Goal: Task Accomplishment & Management: Complete application form

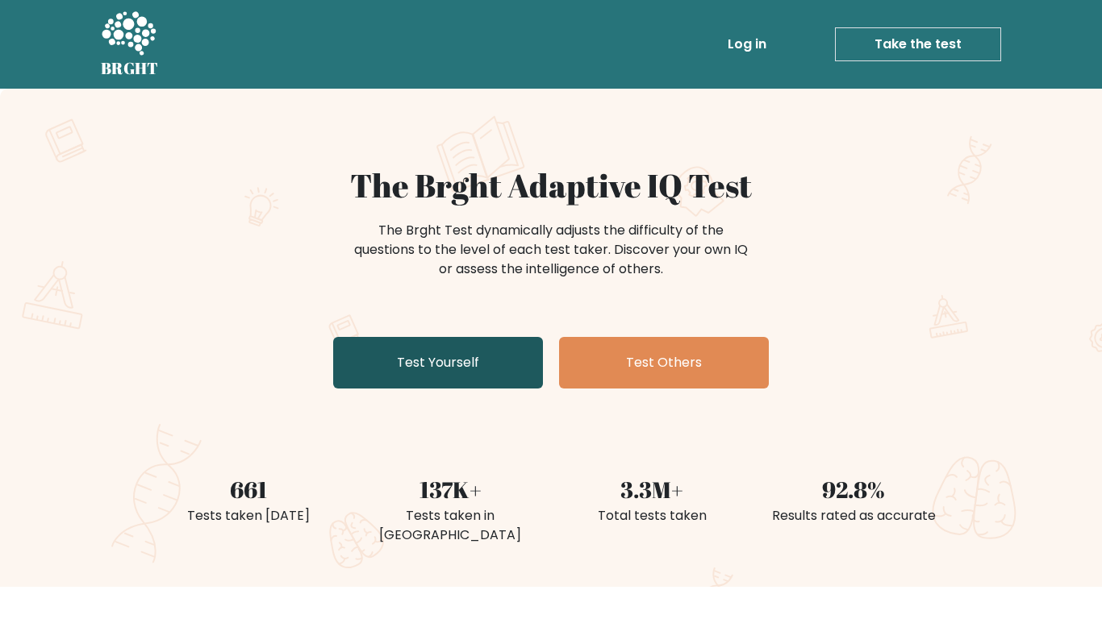
scroll to position [250, 0]
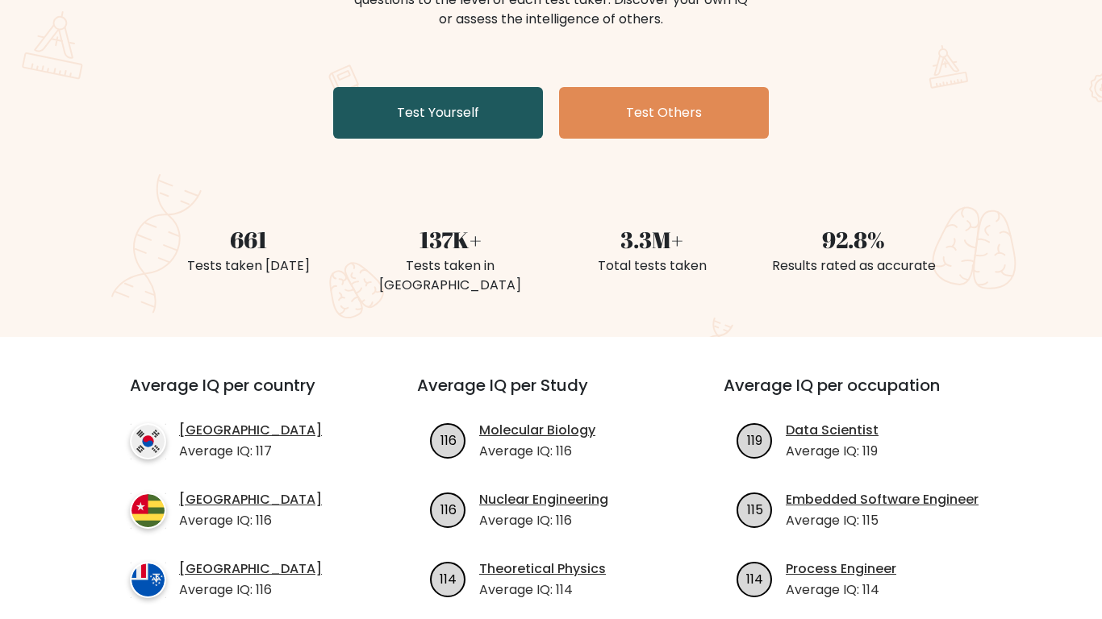
click at [443, 112] on link "Test Yourself" at bounding box center [438, 113] width 210 height 52
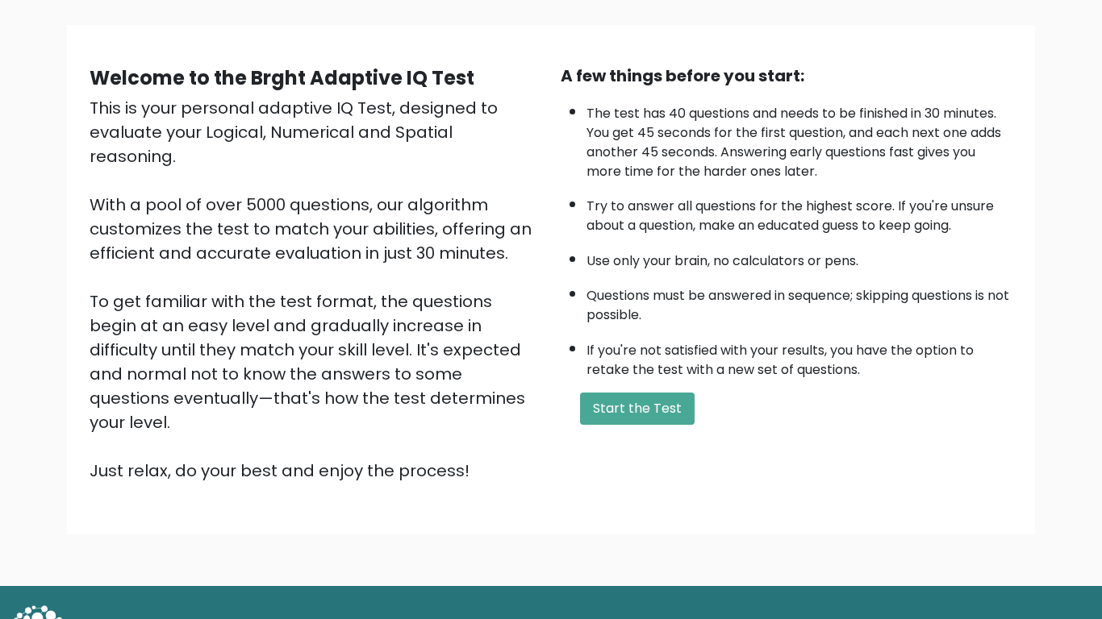
scroll to position [104, 0]
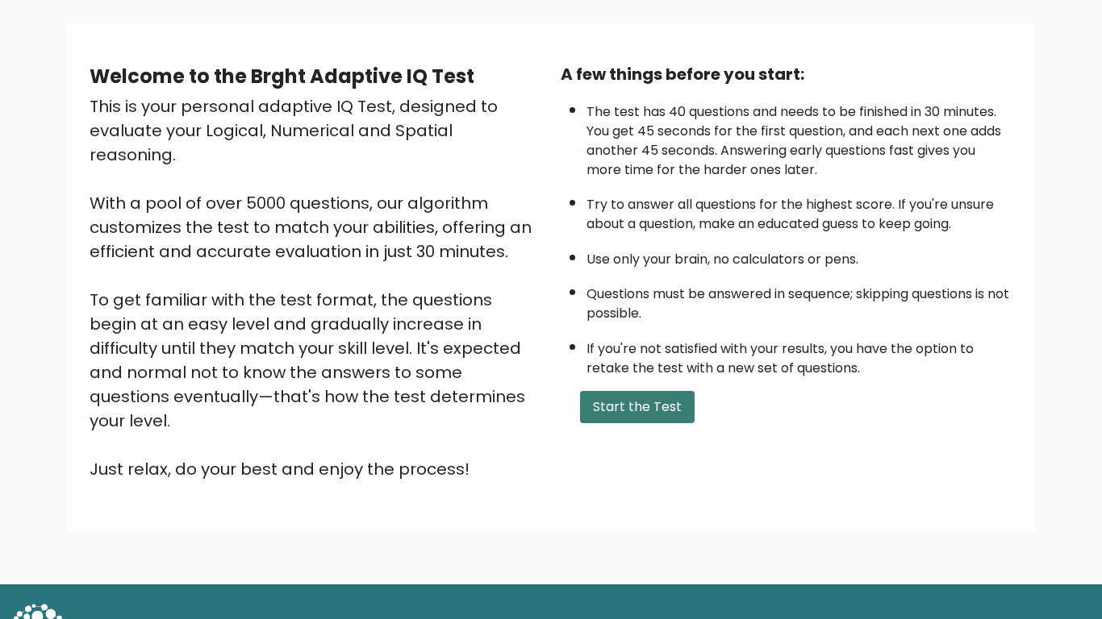
click at [613, 416] on button "Start the Test" at bounding box center [637, 407] width 115 height 32
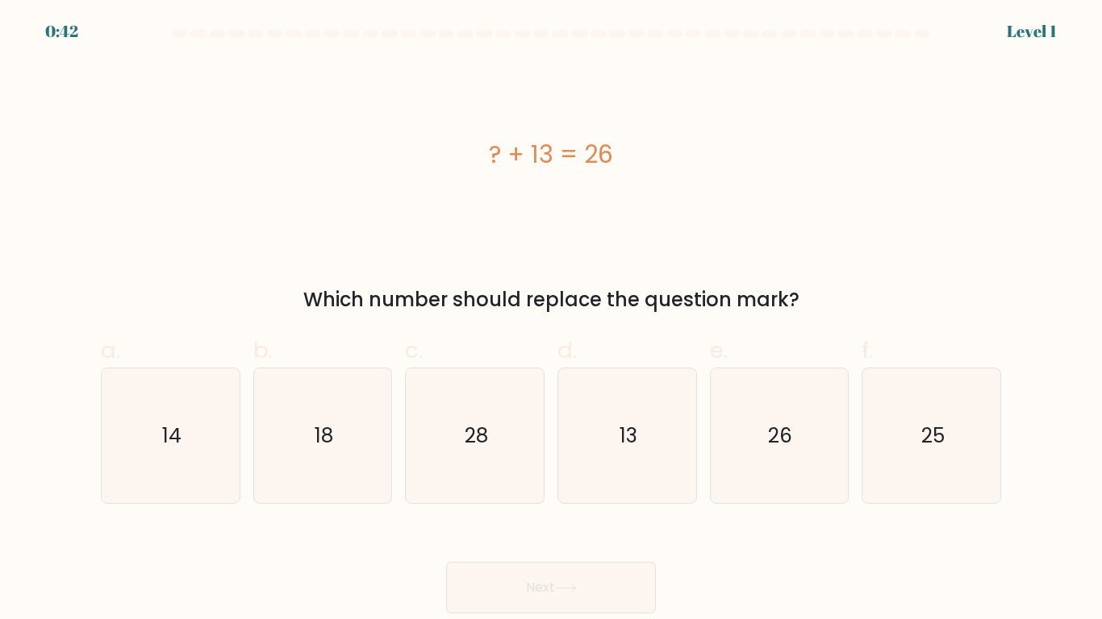
click at [617, 416] on icon "13" at bounding box center [627, 436] width 135 height 135
click at [552, 320] on input "d. 13" at bounding box center [551, 315] width 1 height 10
radio input "true"
click at [535, 593] on button "Next" at bounding box center [551, 588] width 210 height 52
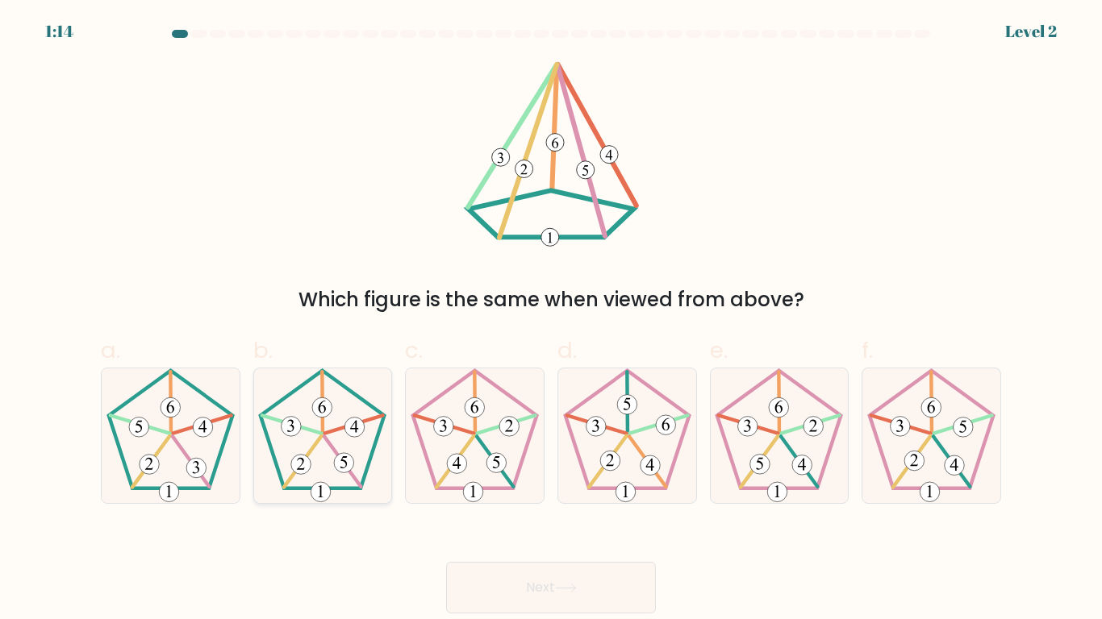
click at [339, 471] on 153 at bounding box center [345, 463] width 20 height 20
click at [551, 320] on input "b." at bounding box center [551, 315] width 1 height 10
radio input "true"
click at [564, 575] on button "Next" at bounding box center [551, 588] width 210 height 52
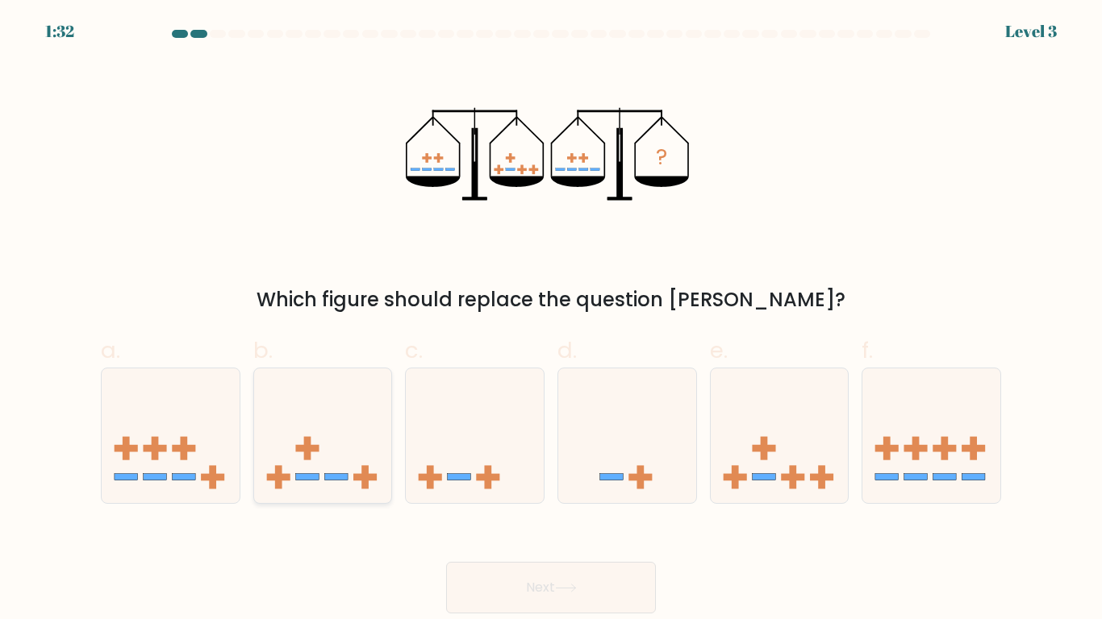
click at [290, 443] on icon at bounding box center [323, 436] width 138 height 114
click at [551, 320] on input "b." at bounding box center [551, 315] width 1 height 10
radio input "true"
click at [532, 571] on button "Next" at bounding box center [551, 588] width 210 height 52
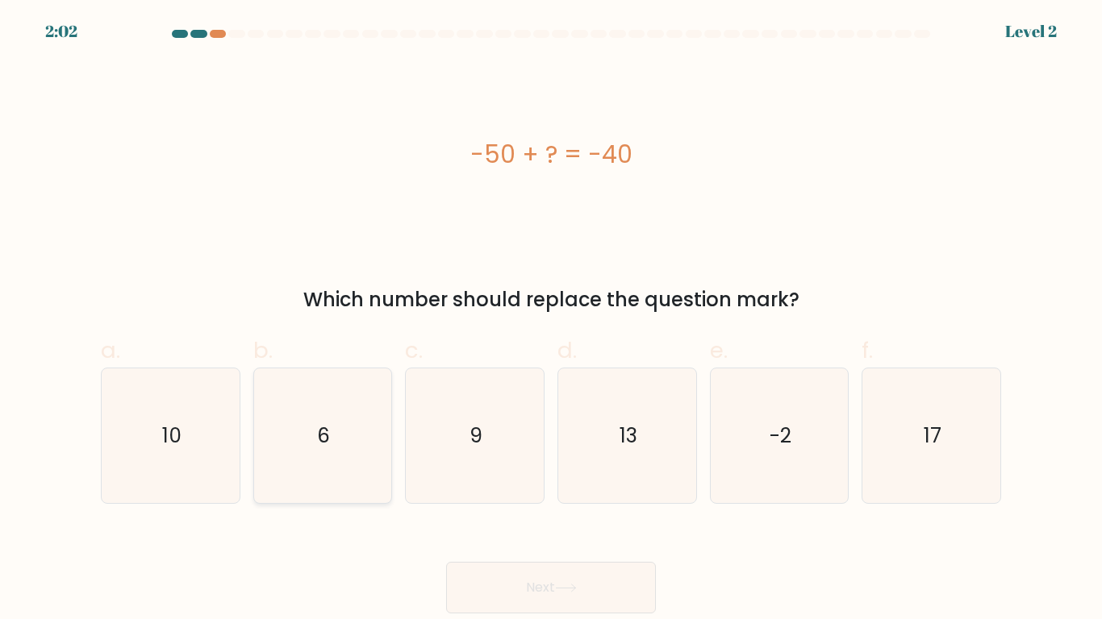
click at [337, 418] on icon "6" at bounding box center [322, 436] width 135 height 135
click at [551, 320] on input "b. 6" at bounding box center [551, 315] width 1 height 10
radio input "true"
click at [525, 549] on div "Next" at bounding box center [550, 568] width 919 height 90
click at [503, 568] on button "Next" at bounding box center [551, 588] width 210 height 52
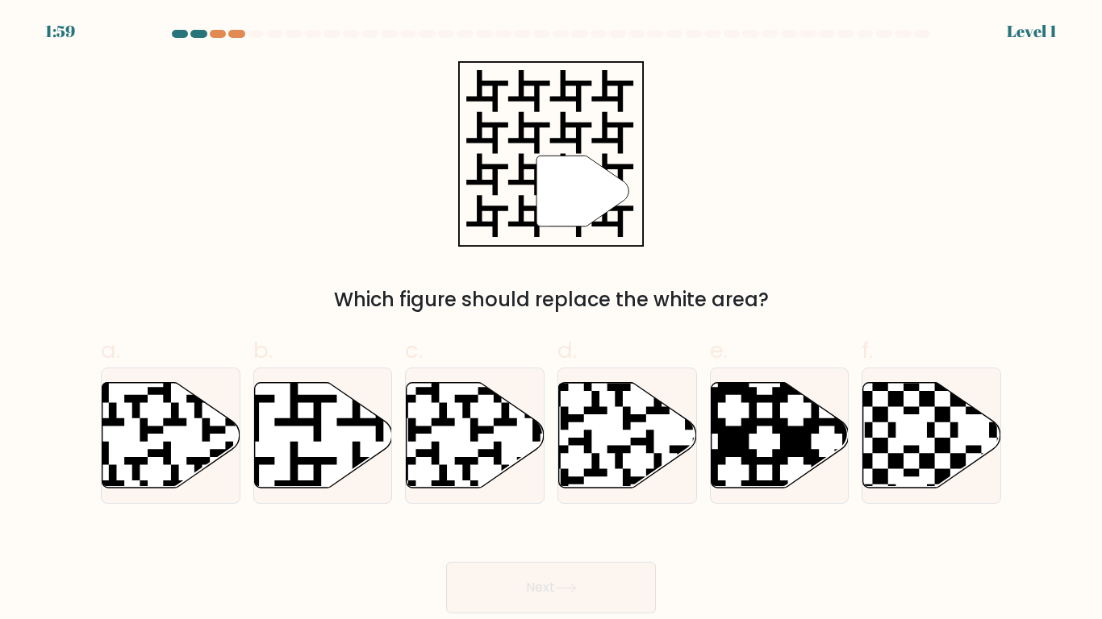
click at [513, 580] on button "Next" at bounding box center [551, 588] width 210 height 52
click at [352, 427] on icon at bounding box center [323, 435] width 138 height 106
click at [551, 320] on input "b." at bounding box center [551, 315] width 1 height 10
radio input "true"
click at [577, 589] on icon at bounding box center [566, 588] width 22 height 9
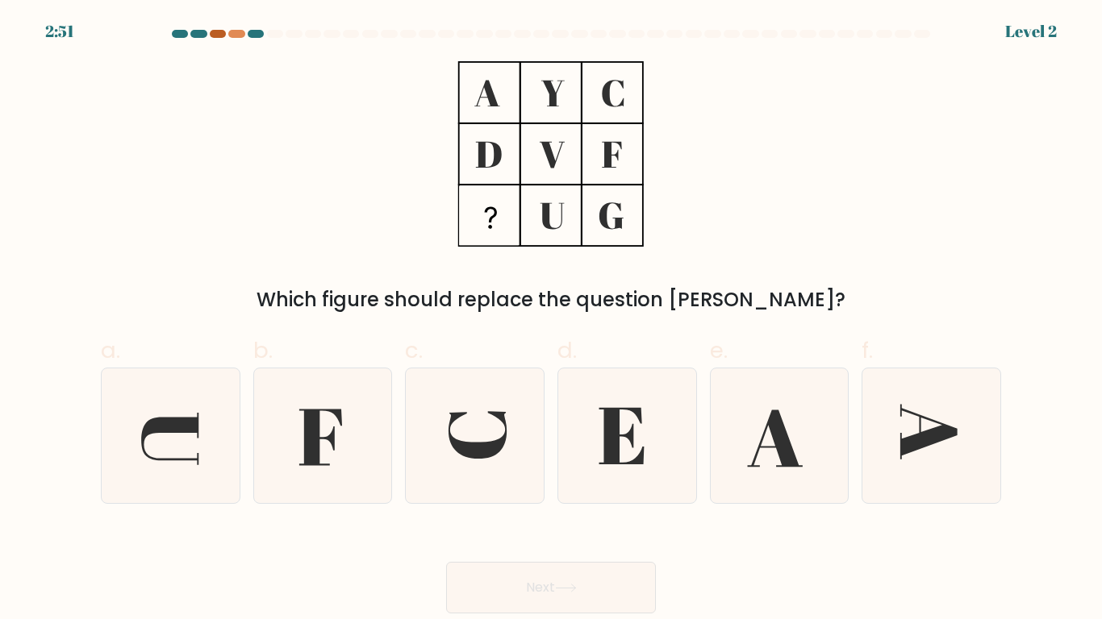
click at [213, 36] on div at bounding box center [218, 34] width 16 height 8
click at [223, 32] on div at bounding box center [218, 34] width 16 height 8
click at [222, 33] on div at bounding box center [218, 34] width 16 height 8
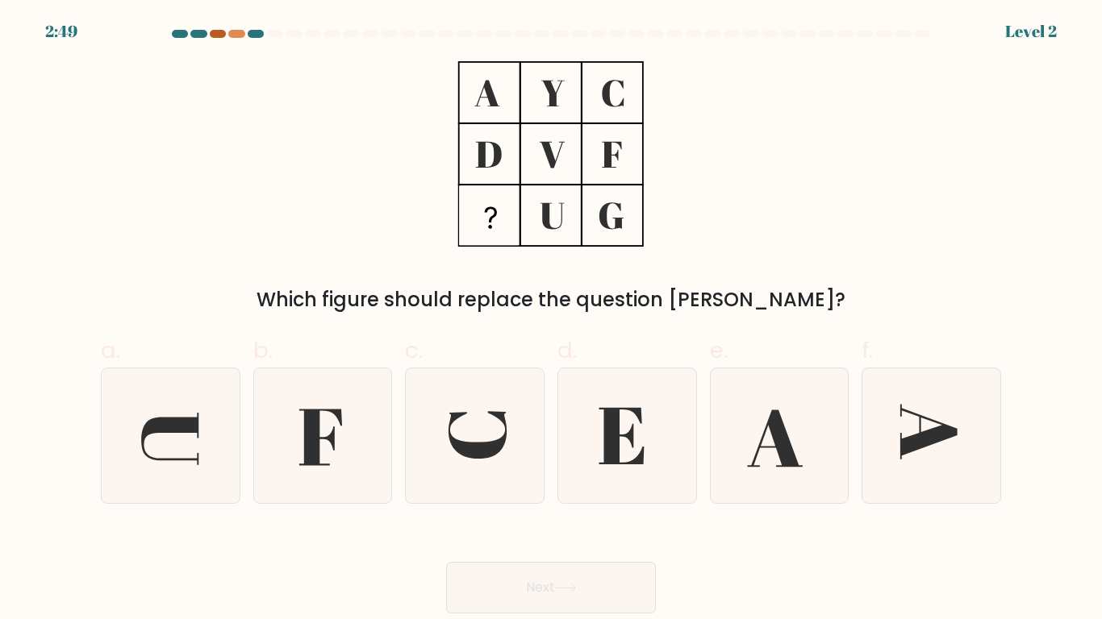
click at [222, 33] on div at bounding box center [218, 34] width 16 height 8
click at [593, 433] on icon at bounding box center [627, 436] width 135 height 135
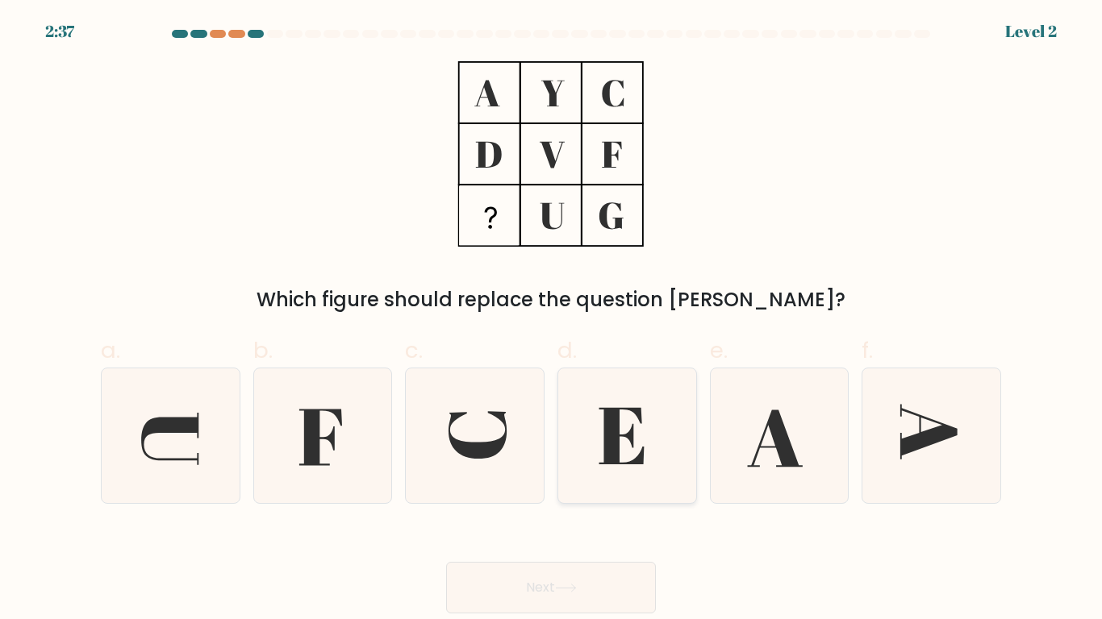
click at [552, 320] on input "d." at bounding box center [551, 315] width 1 height 10
radio input "true"
click at [489, 569] on button "Next" at bounding box center [551, 588] width 210 height 52
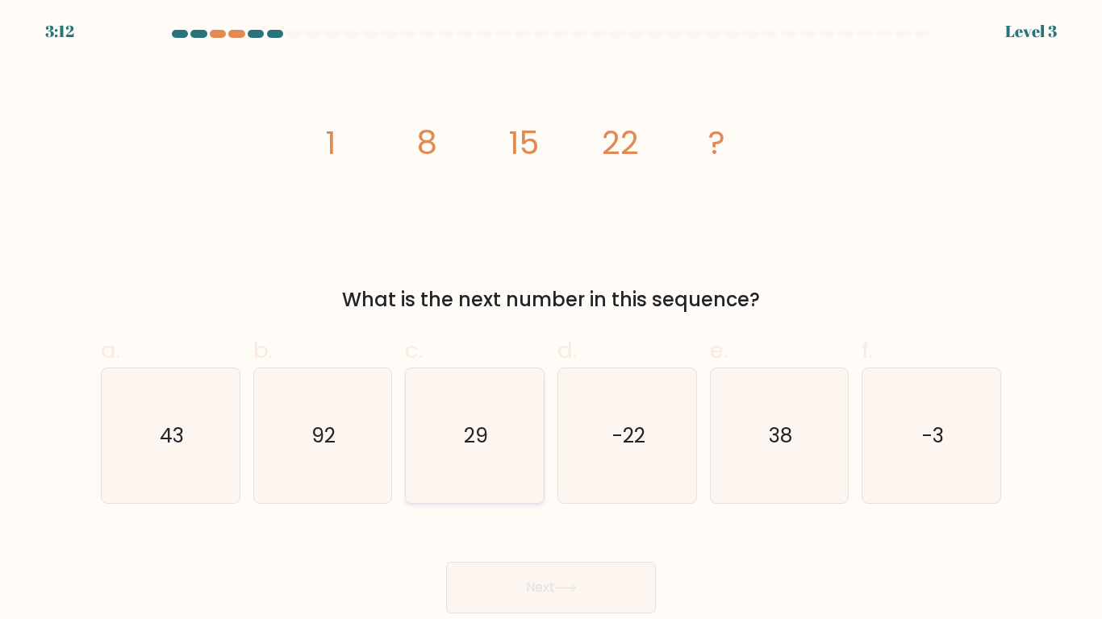
click at [456, 423] on icon "29" at bounding box center [474, 436] width 135 height 135
click at [551, 320] on input "c. 29" at bounding box center [551, 315] width 1 height 10
radio input "true"
click at [456, 423] on icon "29" at bounding box center [474, 435] width 133 height 133
click at [551, 320] on input "c. 29" at bounding box center [551, 315] width 1 height 10
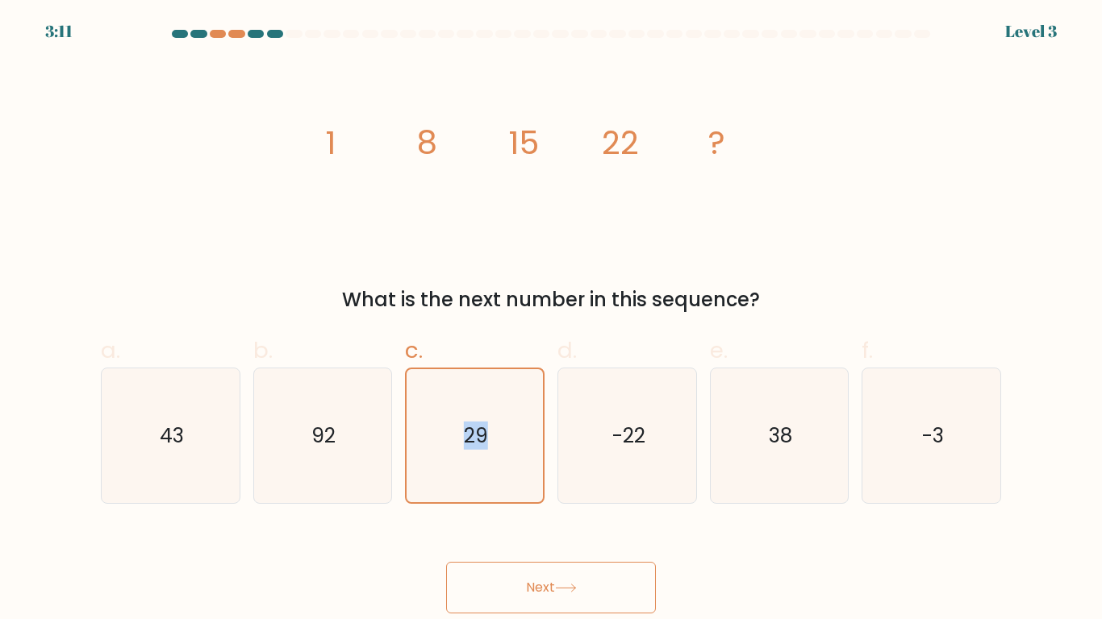
click at [535, 599] on button "Next" at bounding box center [551, 588] width 210 height 52
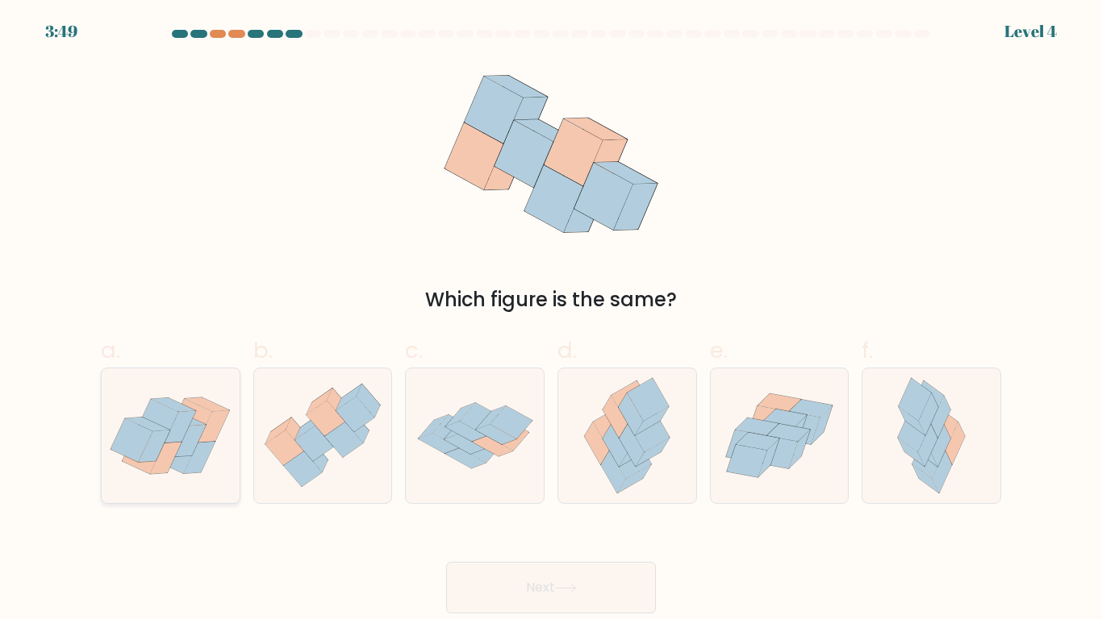
click at [188, 435] on icon at bounding box center [190, 441] width 31 height 32
click at [551, 320] on input "a." at bounding box center [551, 315] width 1 height 10
radio input "true"
click at [513, 614] on body "3:47 Level 4" at bounding box center [551, 309] width 1102 height 619
click at [597, 582] on button "Next" at bounding box center [551, 588] width 210 height 52
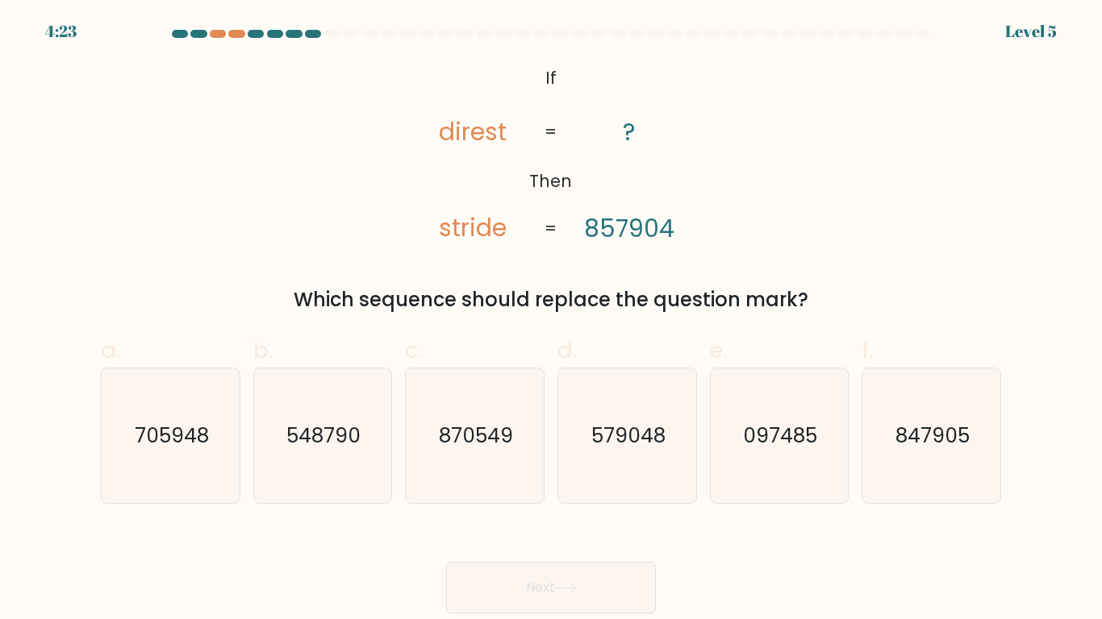
click at [435, 131] on icon "@import url('https://fonts.googleapis.com/css?family=Abril+Fatface:400,100,100i…" at bounding box center [551, 153] width 302 height 185
drag, startPoint x: 439, startPoint y: 131, endPoint x: 514, endPoint y: 131, distance: 74.2
click at [514, 131] on icon "@import url('https://fonts.googleapis.com/css?family=Abril+Fatface:400,100,100i…" at bounding box center [551, 153] width 302 height 185
copy tspan "direst"
click at [673, 454] on icon "579048" at bounding box center [627, 436] width 135 height 135
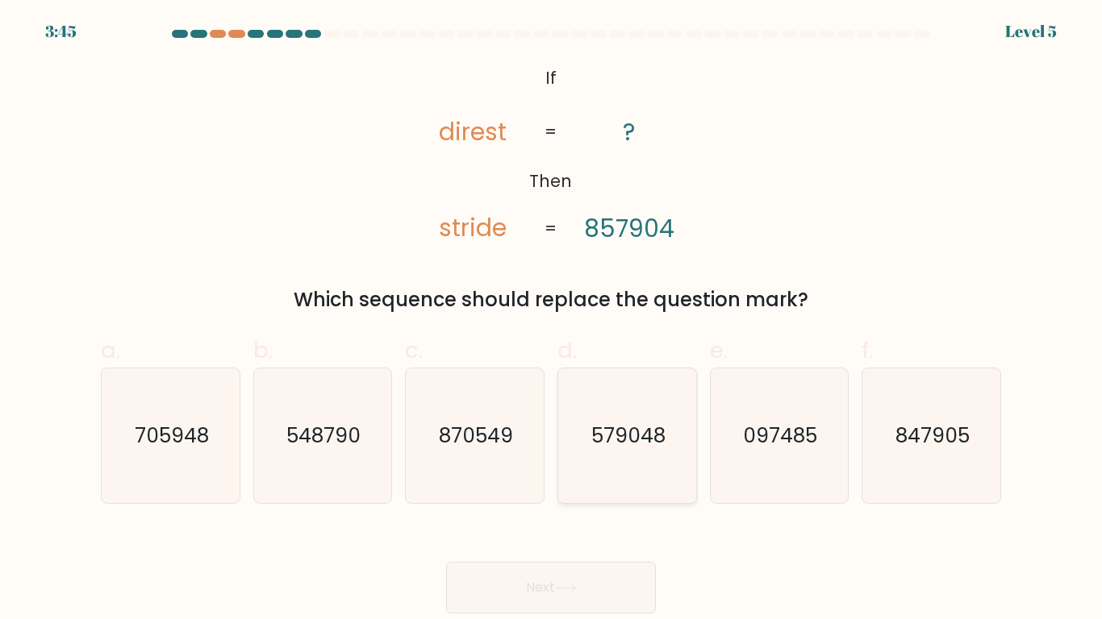
click at [552, 320] on input "d. 579048" at bounding box center [551, 315] width 1 height 10
radio input "true"
click at [553, 577] on button "Next" at bounding box center [551, 588] width 210 height 52
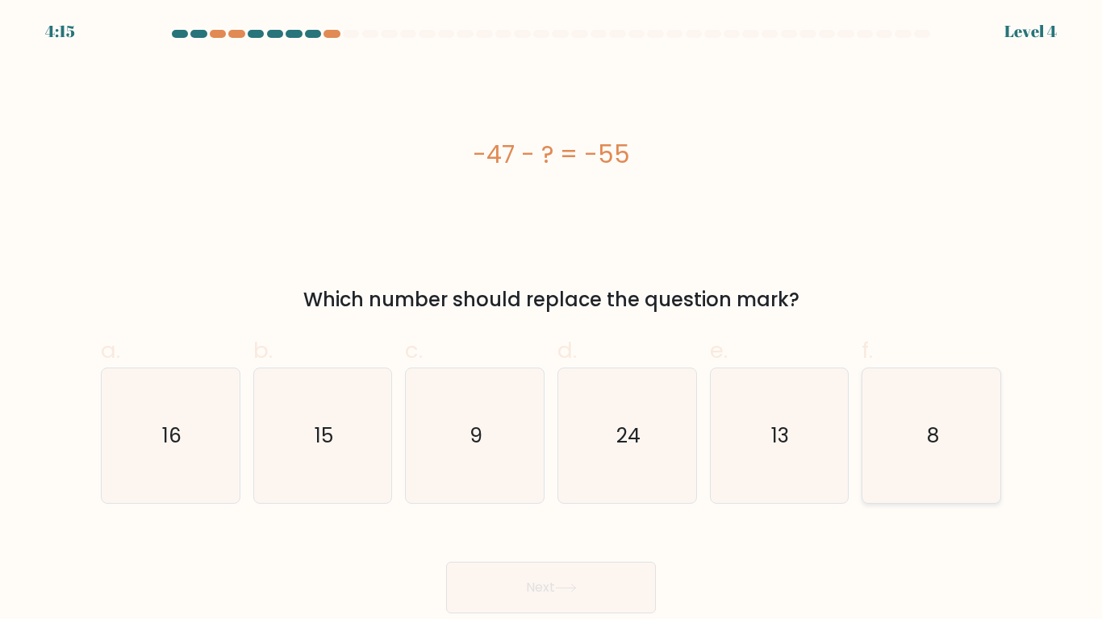
click at [907, 421] on icon "8" at bounding box center [931, 436] width 135 height 135
click at [552, 320] on input "f. 8" at bounding box center [551, 315] width 1 height 10
radio input "true"
click at [585, 576] on button "Next" at bounding box center [551, 588] width 210 height 52
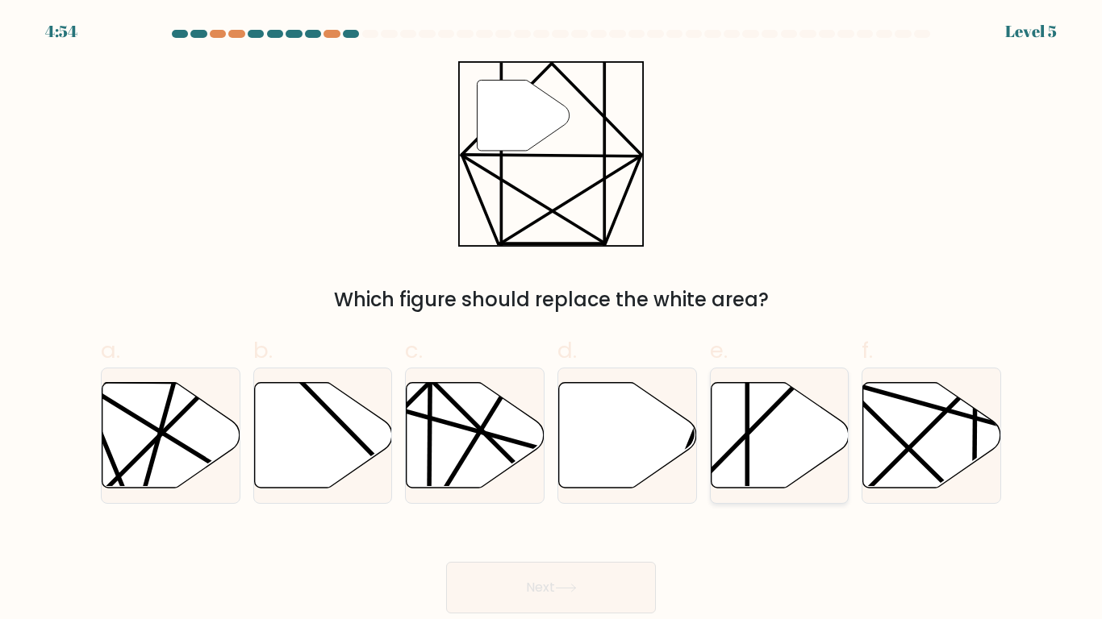
click at [787, 434] on icon at bounding box center [779, 435] width 138 height 106
click at [552, 320] on input "e." at bounding box center [551, 315] width 1 height 10
radio input "true"
click at [527, 581] on button "Next" at bounding box center [551, 588] width 210 height 52
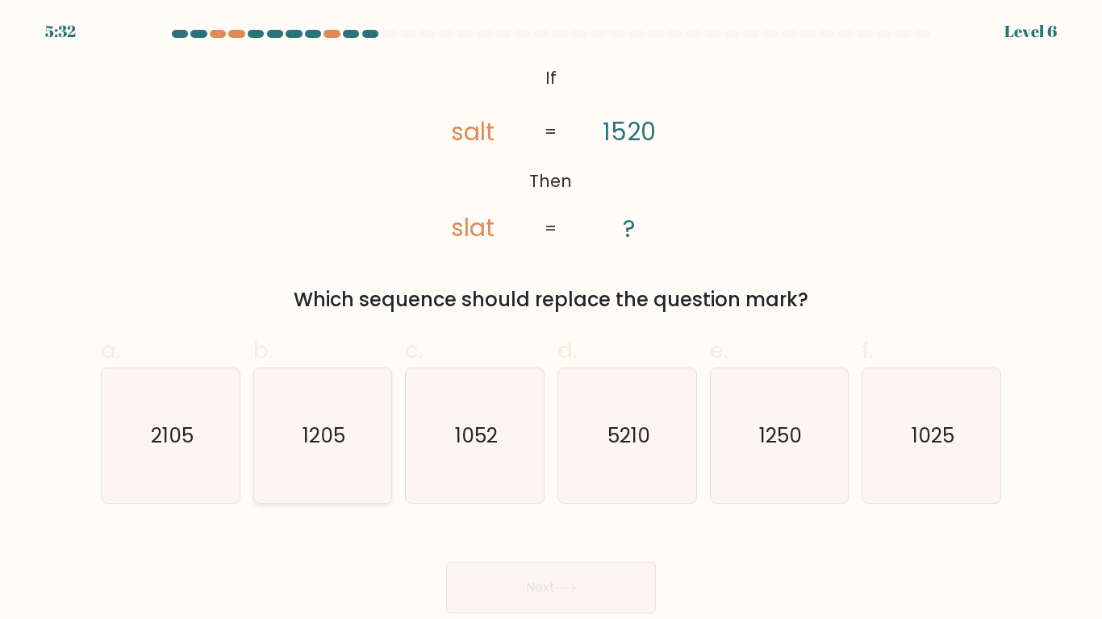
click at [324, 457] on icon "1205" at bounding box center [322, 436] width 135 height 135
click at [551, 320] on input "b. 1205" at bounding box center [551, 315] width 1 height 10
radio input "true"
click at [503, 562] on button "Next" at bounding box center [551, 588] width 210 height 52
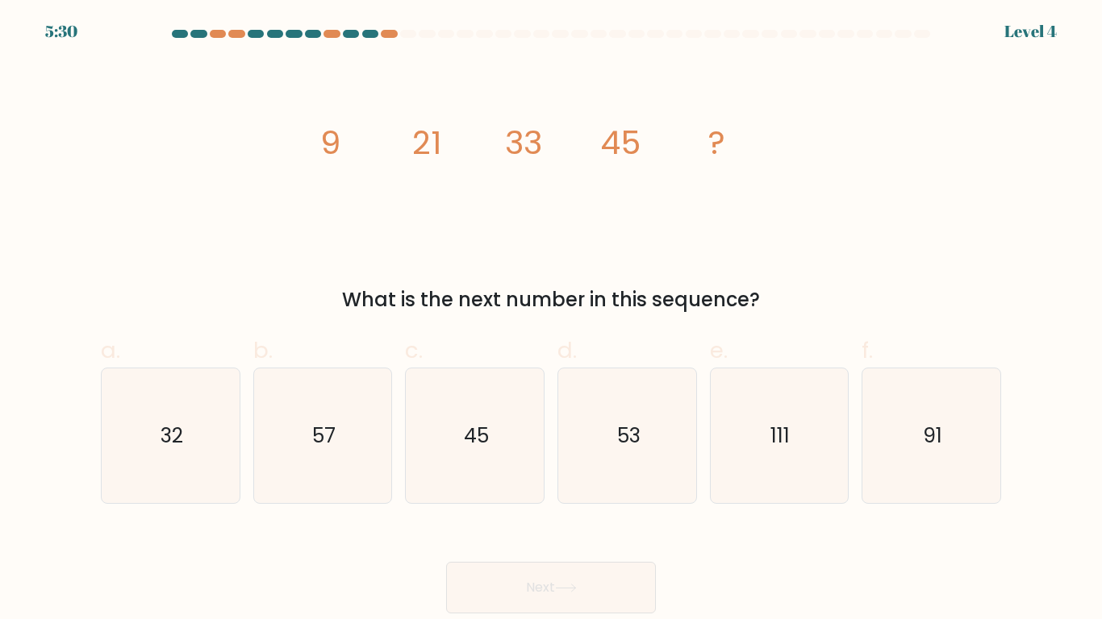
click at [523, 574] on button "Next" at bounding box center [551, 588] width 210 height 52
click at [335, 483] on icon "57" at bounding box center [322, 436] width 135 height 135
click at [551, 320] on input "b. 57" at bounding box center [551, 315] width 1 height 10
radio input "true"
click at [619, 577] on button "Next" at bounding box center [551, 588] width 210 height 52
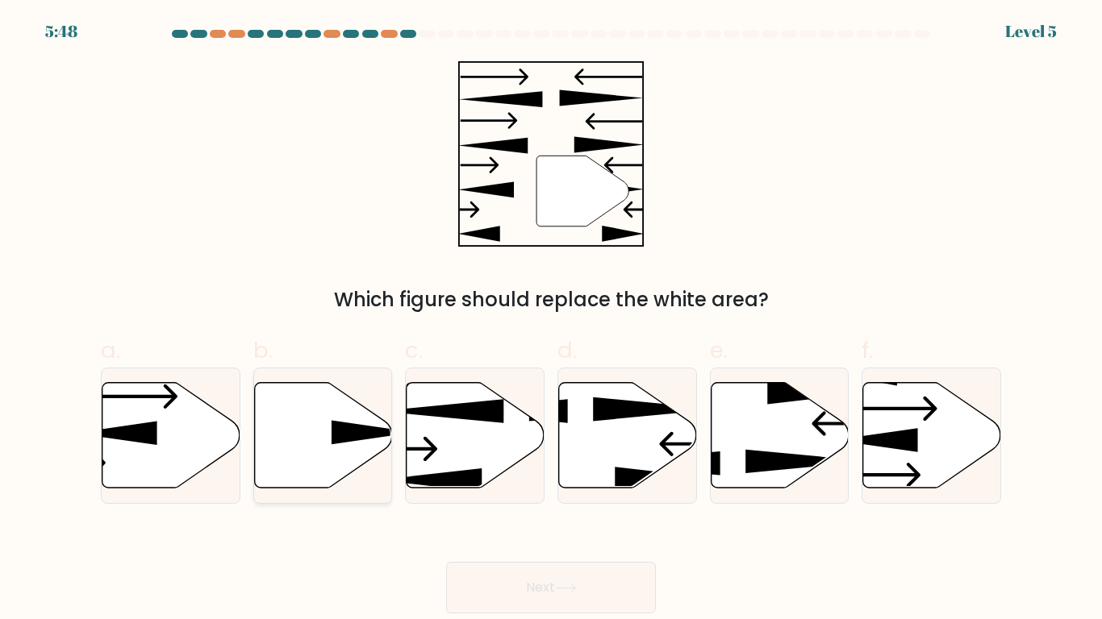
click at [351, 444] on icon at bounding box center [323, 435] width 138 height 106
click at [551, 320] on input "b." at bounding box center [551, 315] width 1 height 10
radio input "true"
click at [544, 585] on button "Next" at bounding box center [551, 588] width 210 height 52
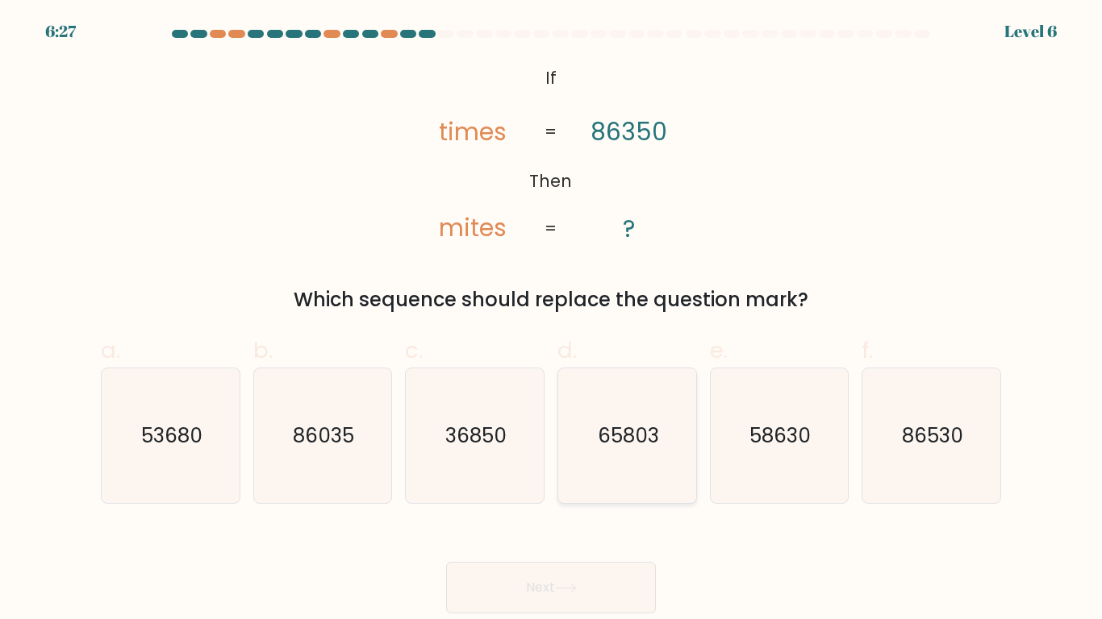
click at [617, 414] on icon "65803" at bounding box center [627, 436] width 135 height 135
click at [552, 320] on input "d. 65803" at bounding box center [551, 315] width 1 height 10
radio input "true"
click at [519, 575] on button "Next" at bounding box center [551, 588] width 210 height 52
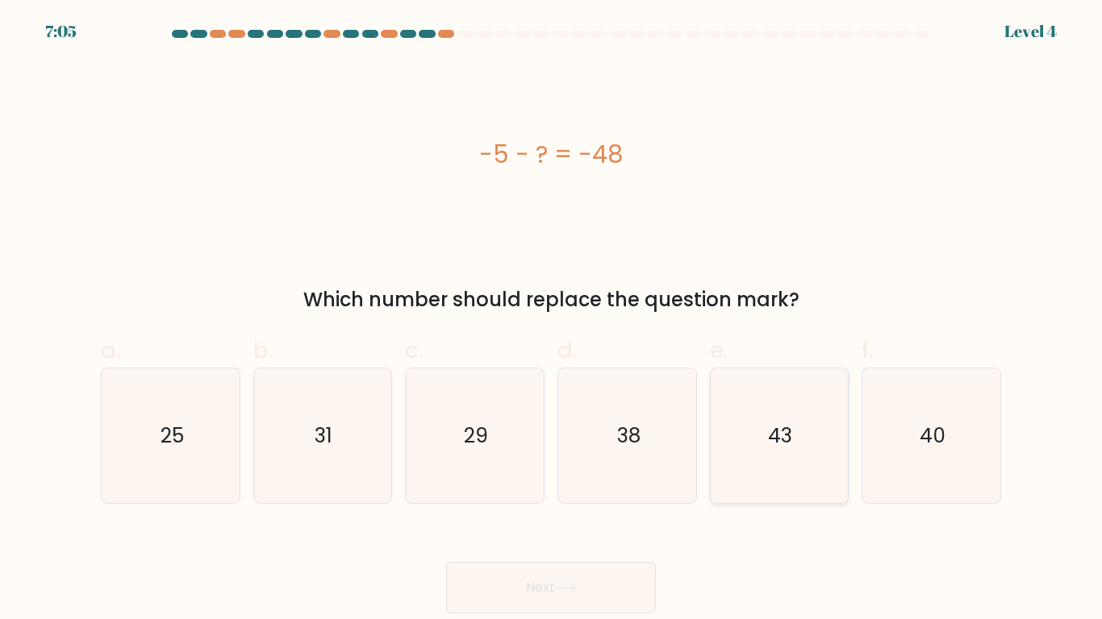
click at [778, 445] on text "43" at bounding box center [780, 436] width 24 height 28
click at [552, 320] on input "e. 43" at bounding box center [551, 315] width 1 height 10
radio input "true"
click at [499, 577] on button "Next" at bounding box center [551, 588] width 210 height 52
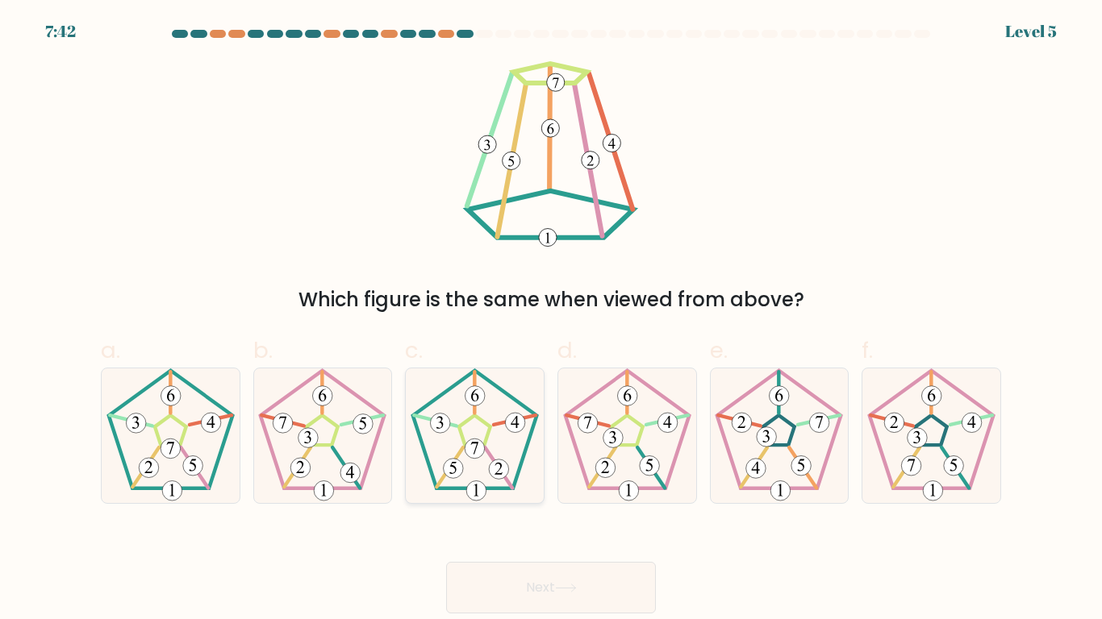
click at [512, 462] on icon at bounding box center [474, 436] width 135 height 135
click at [551, 320] on input "c." at bounding box center [551, 315] width 1 height 10
radio input "true"
click at [549, 599] on button "Next" at bounding box center [551, 588] width 210 height 52
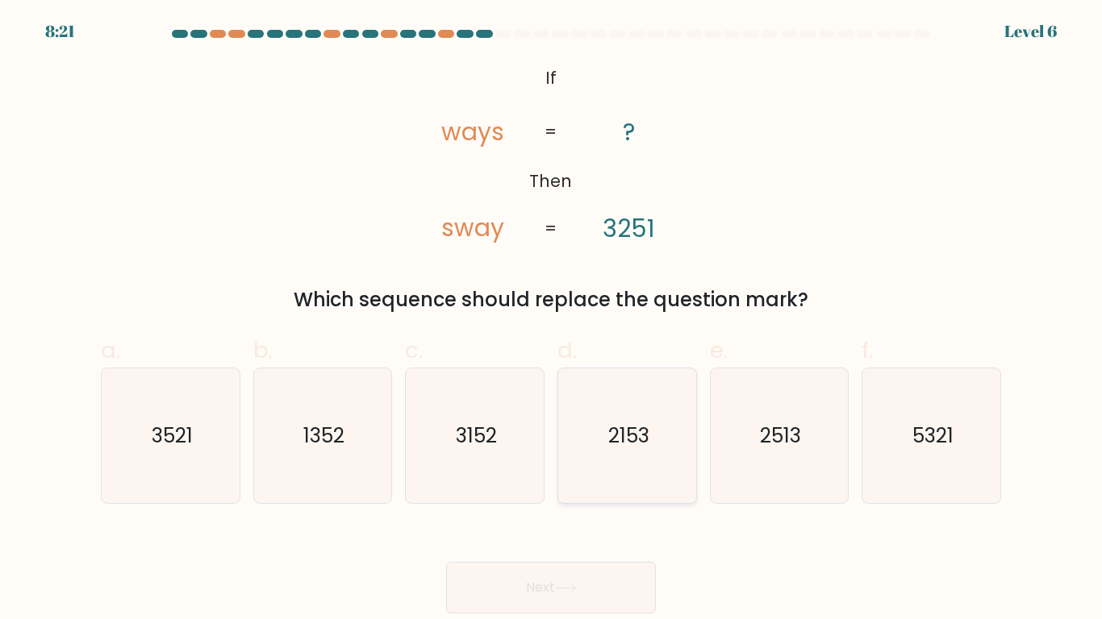
click at [648, 444] on text "2153" at bounding box center [627, 436] width 41 height 28
click at [552, 320] on input "d. 2153" at bounding box center [551, 315] width 1 height 10
radio input "true"
click at [514, 614] on body "8:20 Level 6 If" at bounding box center [551, 309] width 1102 height 619
click at [535, 594] on button "Next" at bounding box center [551, 588] width 210 height 52
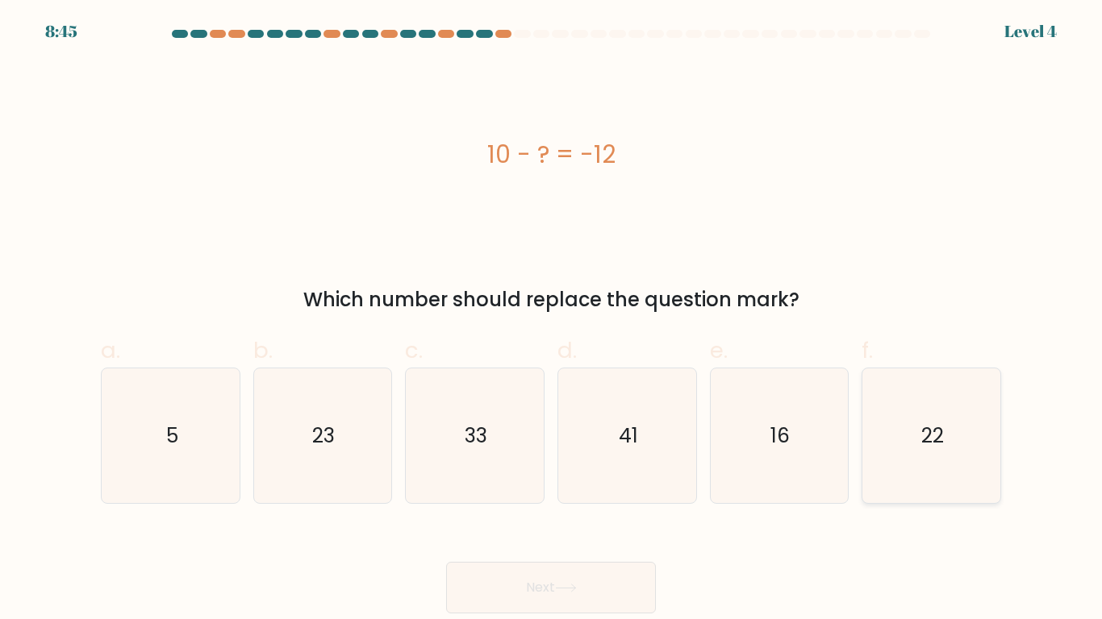
click at [942, 453] on icon "22" at bounding box center [931, 436] width 135 height 135
click at [552, 320] on input "f. 22" at bounding box center [551, 315] width 1 height 10
radio input "true"
click at [531, 604] on button "Next" at bounding box center [551, 588] width 210 height 52
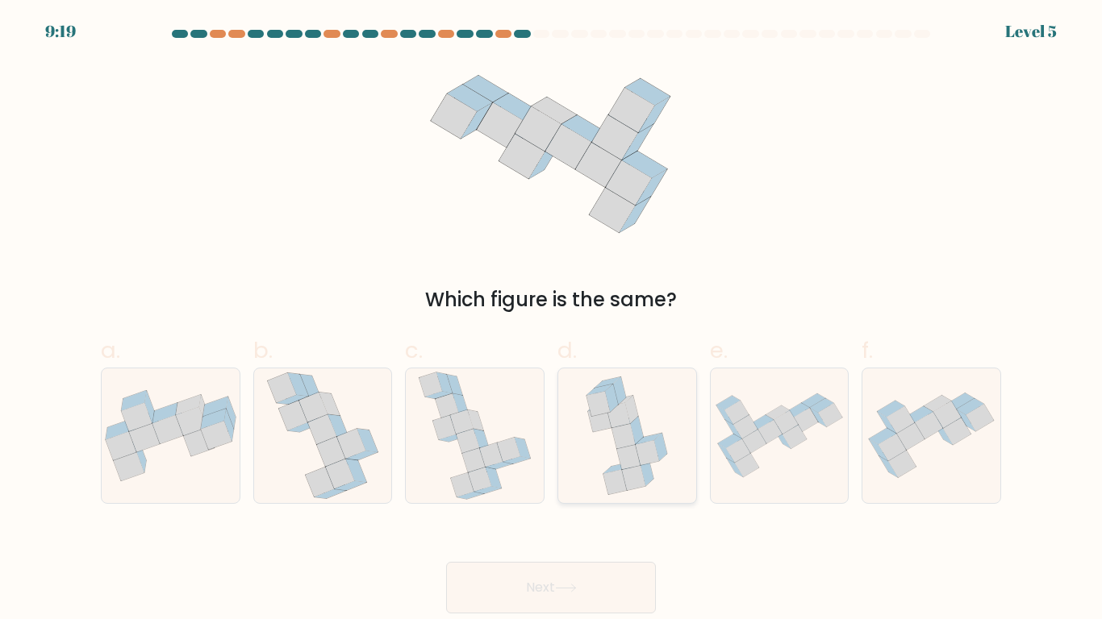
click at [642, 421] on icon at bounding box center [626, 436] width 98 height 135
click at [552, 320] on input "d." at bounding box center [551, 315] width 1 height 10
radio input "true"
click at [529, 596] on button "Next" at bounding box center [551, 588] width 210 height 52
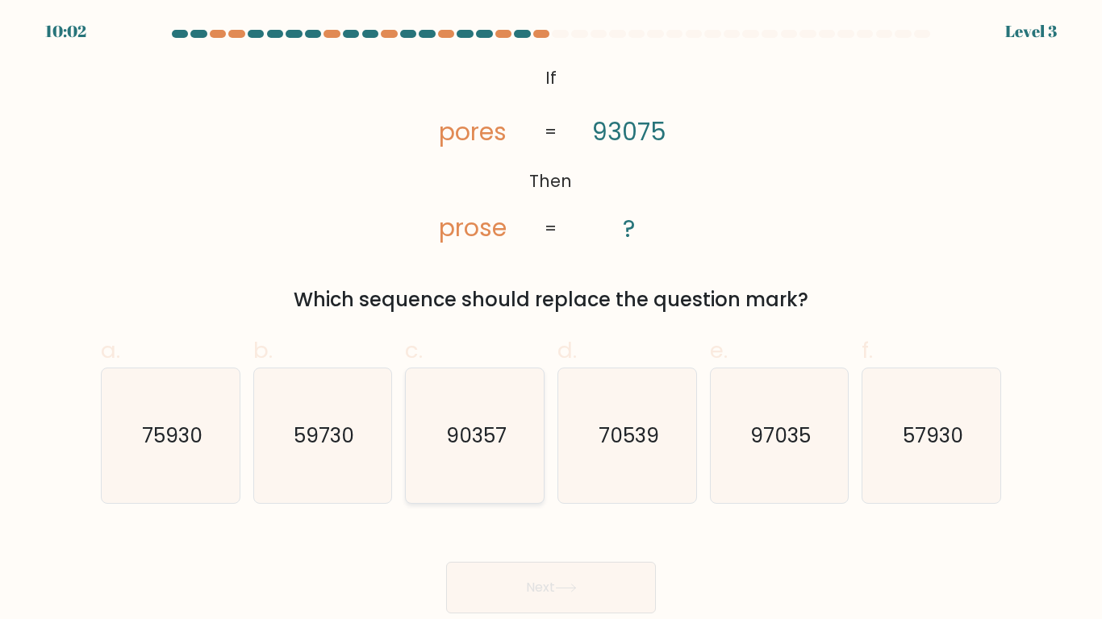
click at [489, 460] on icon "90357" at bounding box center [474, 436] width 135 height 135
click at [551, 320] on input "c. 90357" at bounding box center [551, 315] width 1 height 10
radio input "true"
click at [537, 573] on button "Next" at bounding box center [551, 588] width 210 height 52
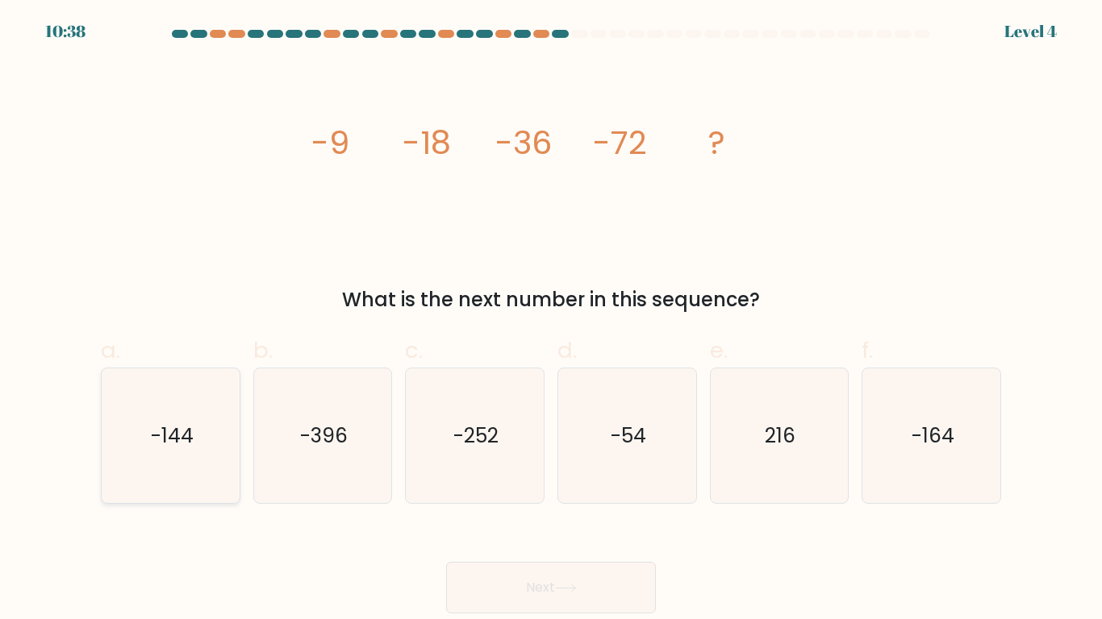
click at [170, 437] on text "-144" at bounding box center [171, 436] width 43 height 28
click at [551, 320] on input "a. -144" at bounding box center [551, 315] width 1 height 10
radio input "true"
click at [508, 588] on button "Next" at bounding box center [551, 588] width 210 height 52
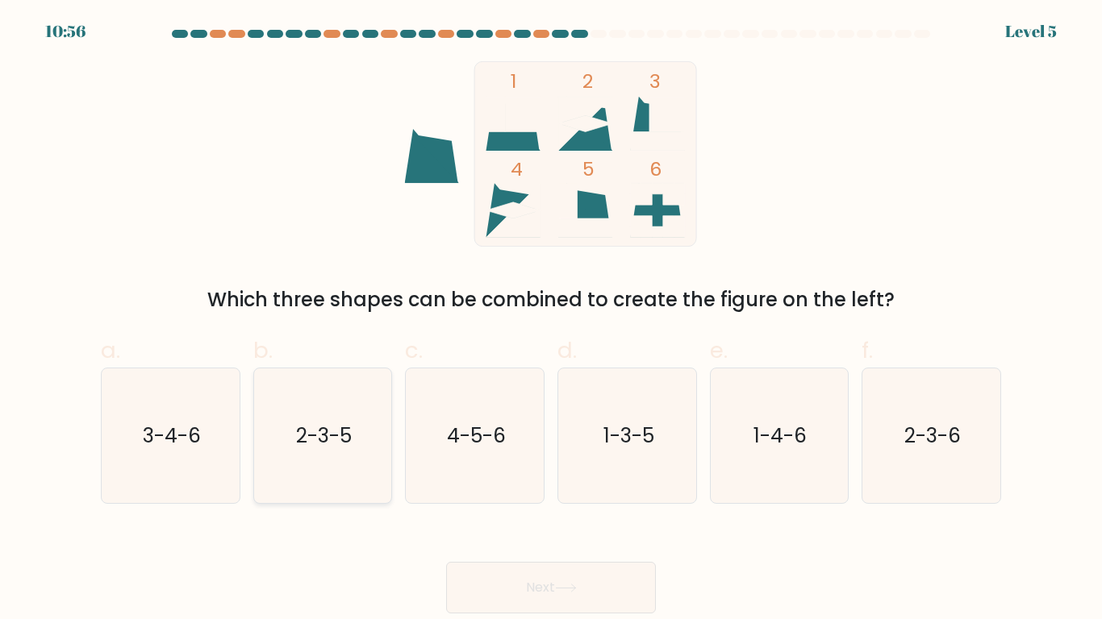
click at [366, 455] on icon "2-3-5" at bounding box center [322, 436] width 135 height 135
click at [551, 320] on input "b. 2-3-5" at bounding box center [551, 315] width 1 height 10
radio input "true"
click at [585, 570] on button "Next" at bounding box center [551, 588] width 210 height 52
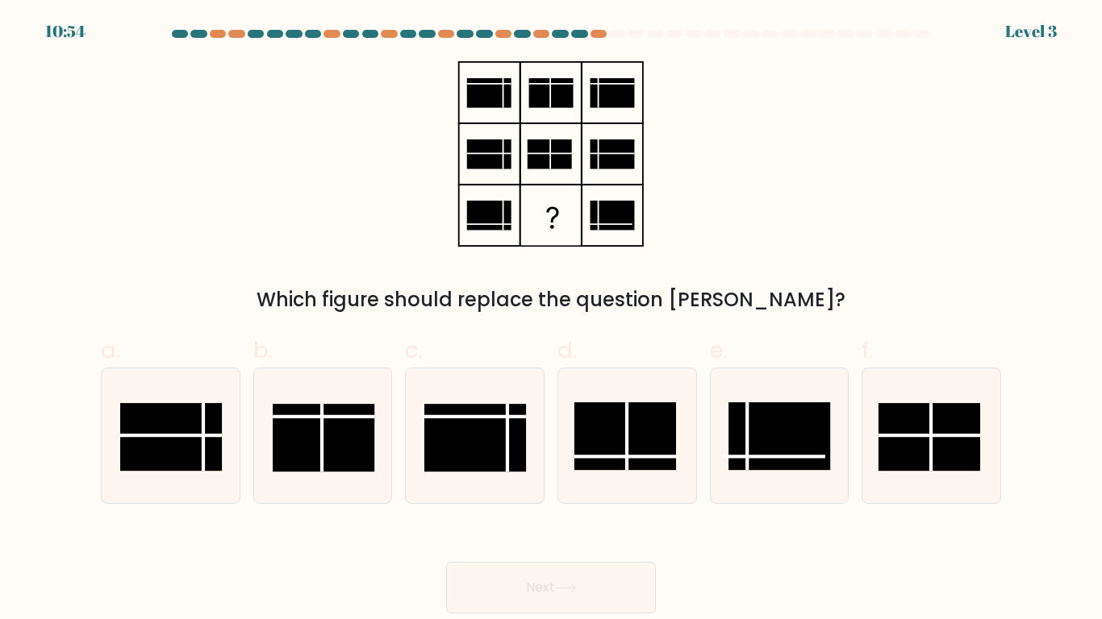
click at [581, 595] on button "Next" at bounding box center [551, 588] width 210 height 52
click at [627, 448] on line at bounding box center [627, 436] width 0 height 68
click at [552, 320] on input "d." at bounding box center [551, 315] width 1 height 10
radio input "true"
click at [522, 573] on button "Next" at bounding box center [551, 588] width 210 height 52
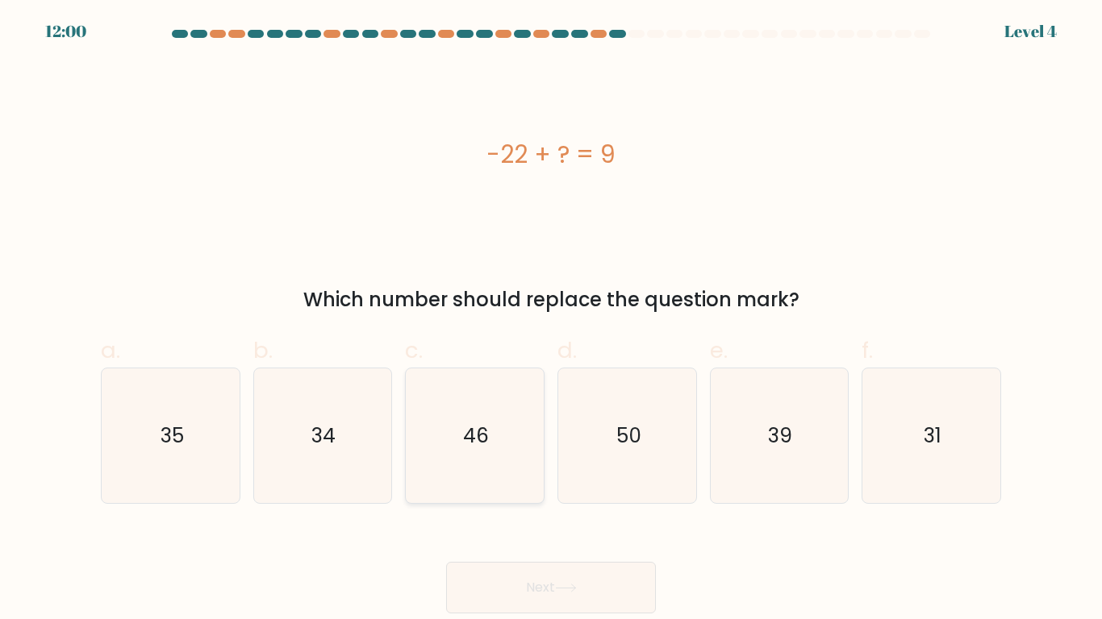
click at [494, 442] on icon "46" at bounding box center [474, 436] width 135 height 135
click at [551, 320] on input "c. 46" at bounding box center [551, 315] width 1 height 10
radio input "true"
click at [747, 452] on icon "39" at bounding box center [778, 436] width 135 height 135
click at [552, 320] on input "e. 39" at bounding box center [551, 315] width 1 height 10
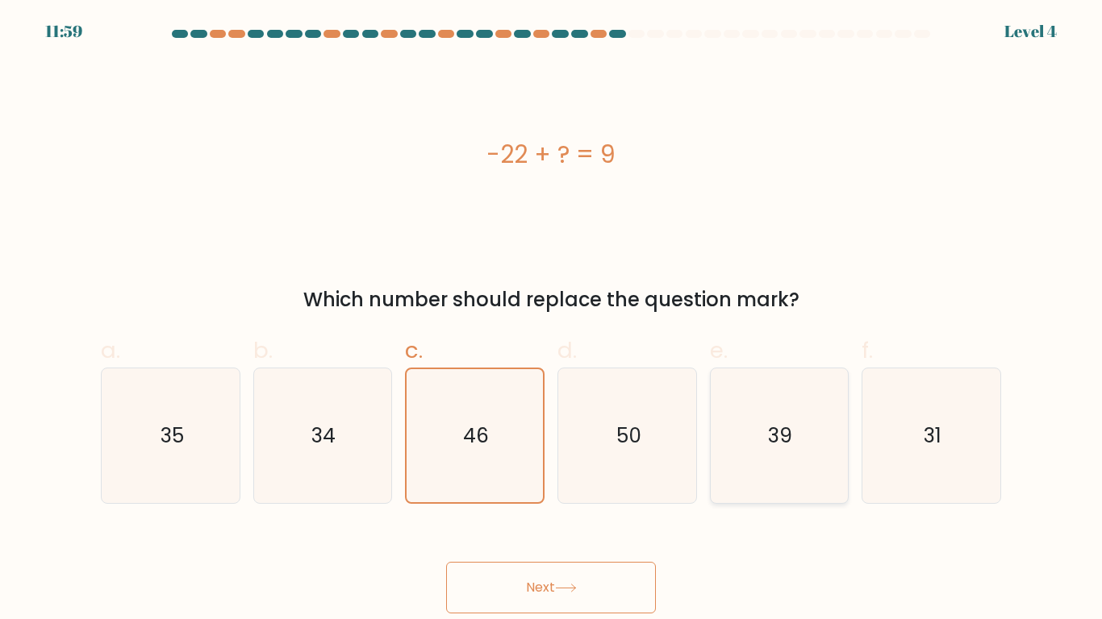
radio input "true"
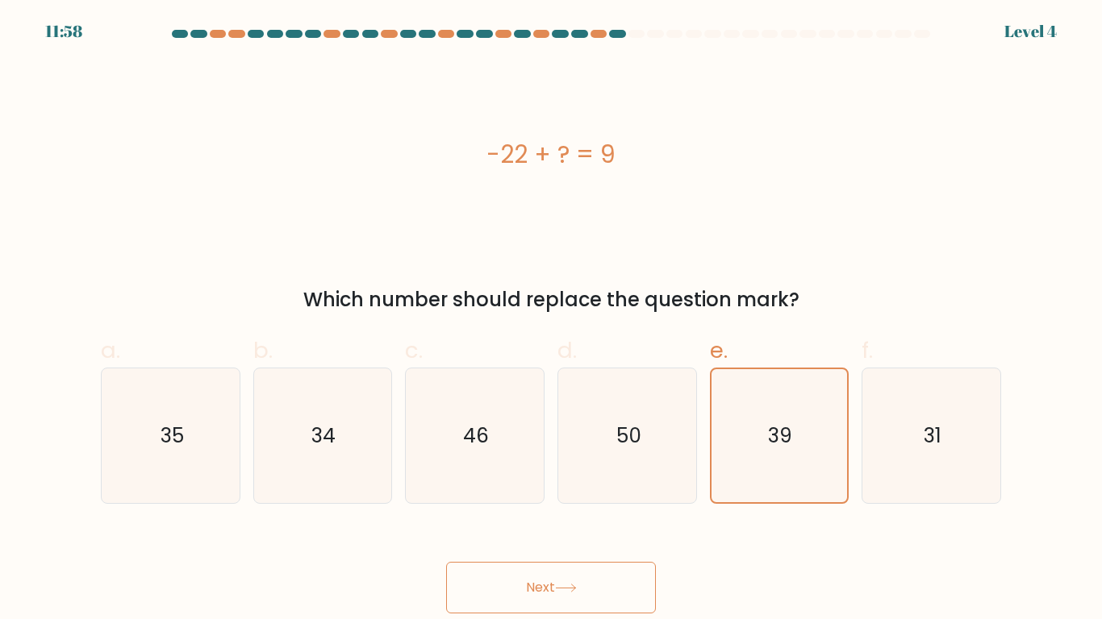
click at [566, 577] on button "Next" at bounding box center [551, 588] width 210 height 52
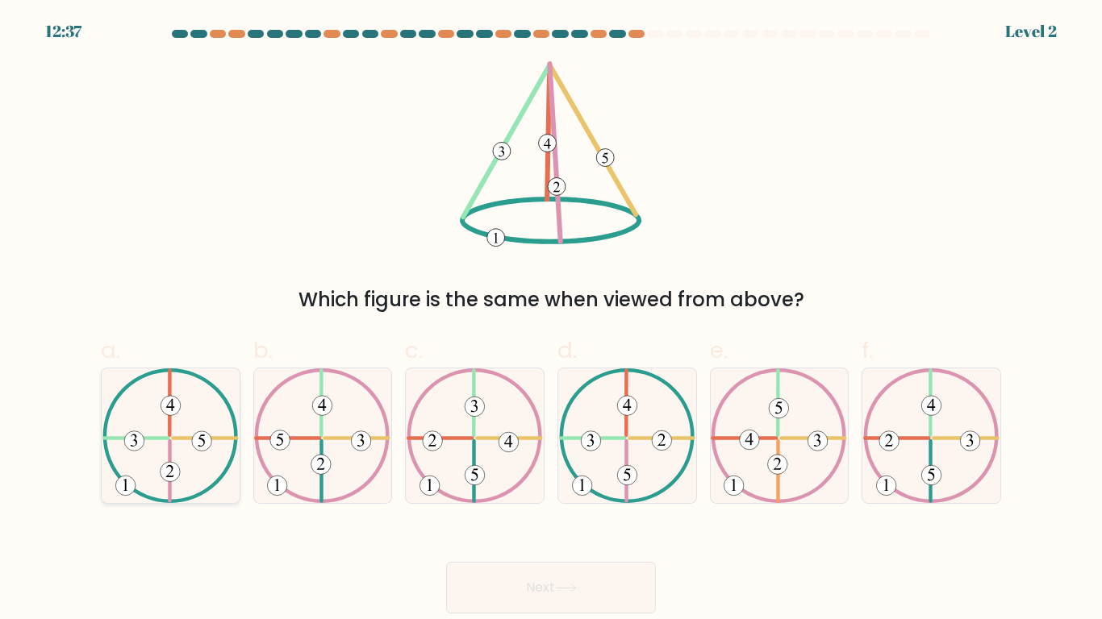
click at [175, 427] on icon at bounding box center [170, 436] width 136 height 135
click at [551, 320] on input "a." at bounding box center [551, 315] width 1 height 10
radio input "true"
click at [612, 582] on button "Next" at bounding box center [551, 588] width 210 height 52
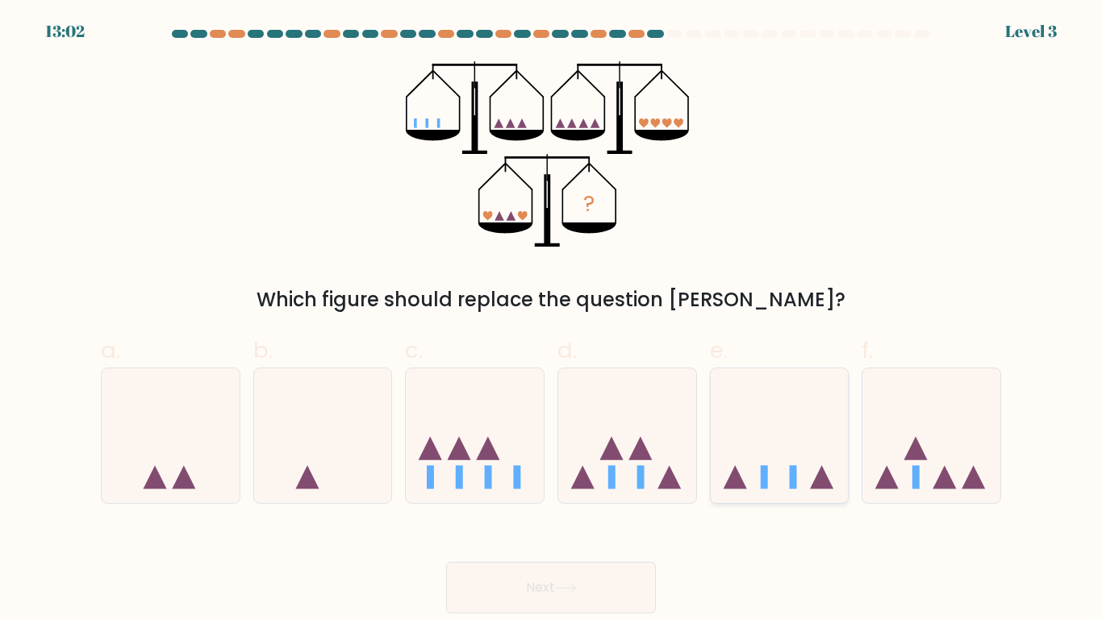
click at [799, 471] on icon at bounding box center [779, 436] width 138 height 114
click at [552, 320] on input "e." at bounding box center [551, 315] width 1 height 10
radio input "true"
click at [585, 583] on button "Next" at bounding box center [551, 588] width 210 height 52
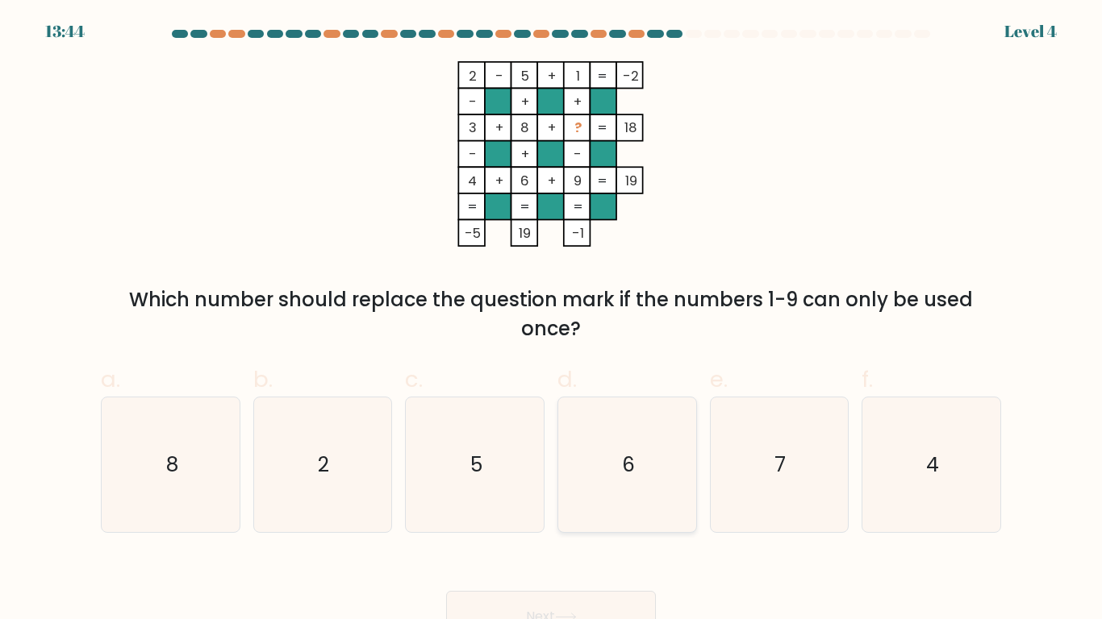
click at [626, 444] on icon "6" at bounding box center [627, 465] width 135 height 135
click at [552, 320] on input "d. 6" at bounding box center [551, 315] width 1 height 10
radio input "true"
click at [502, 613] on button "Next" at bounding box center [551, 617] width 210 height 52
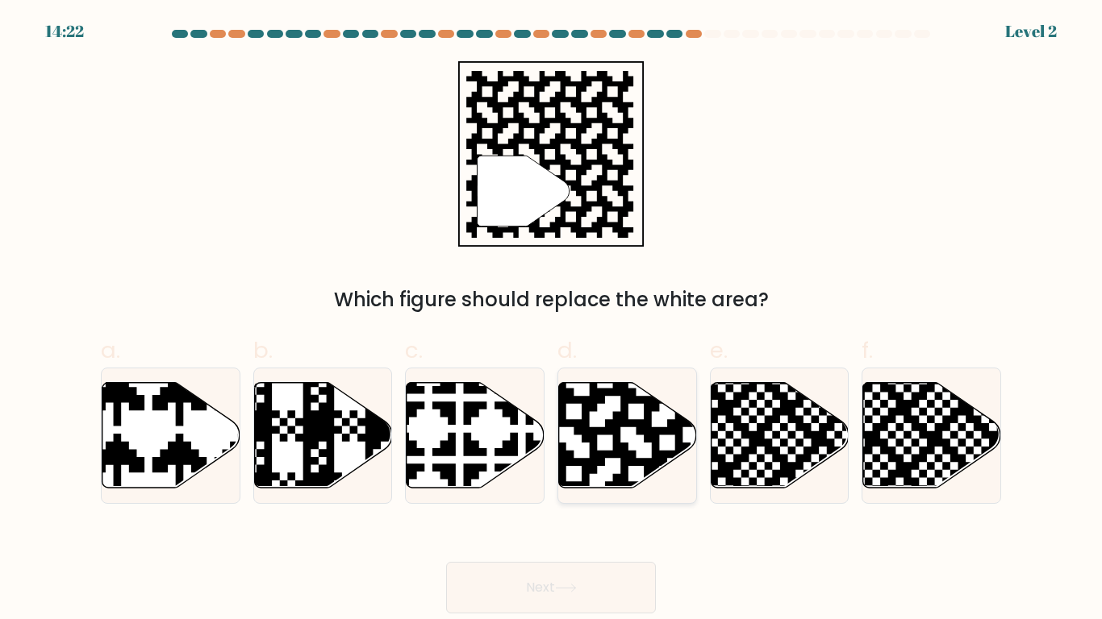
click at [588, 449] on icon at bounding box center [628, 435] width 138 height 106
click at [552, 320] on input "d." at bounding box center [551, 315] width 1 height 10
radio input "true"
click at [511, 571] on button "Next" at bounding box center [551, 588] width 210 height 52
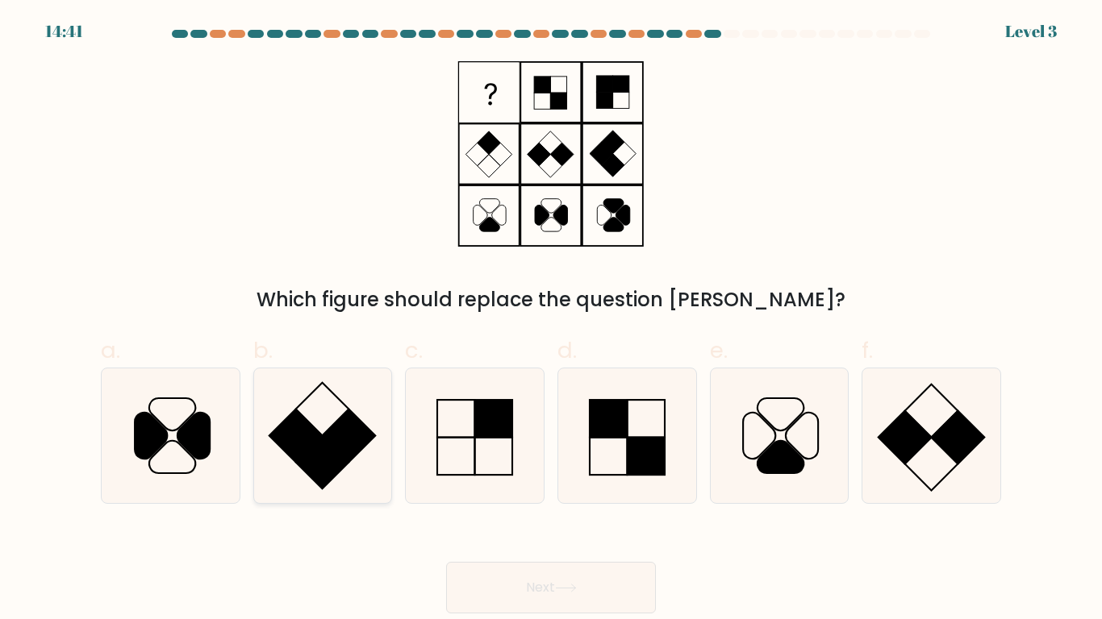
click at [347, 458] on rect at bounding box center [349, 435] width 53 height 53
click at [551, 320] on input "b." at bounding box center [551, 315] width 1 height 10
radio input "true"
click at [539, 592] on button "Next" at bounding box center [551, 588] width 210 height 52
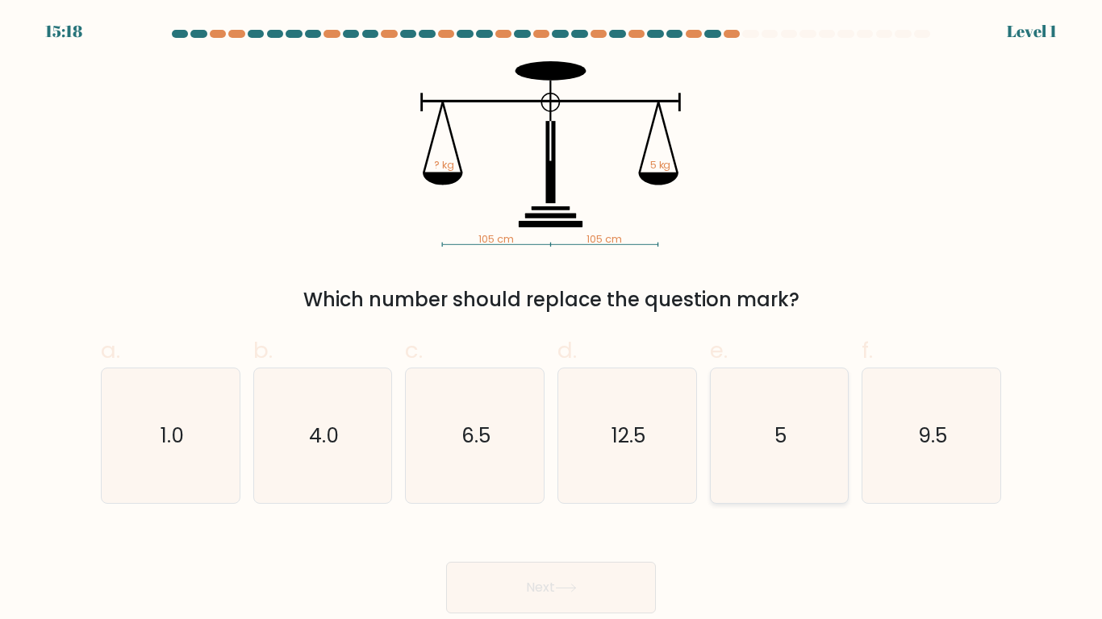
click at [748, 411] on icon "5" at bounding box center [778, 436] width 135 height 135
click at [552, 320] on input "e. 5" at bounding box center [551, 315] width 1 height 10
radio input "true"
click at [510, 585] on button "Next" at bounding box center [551, 588] width 210 height 52
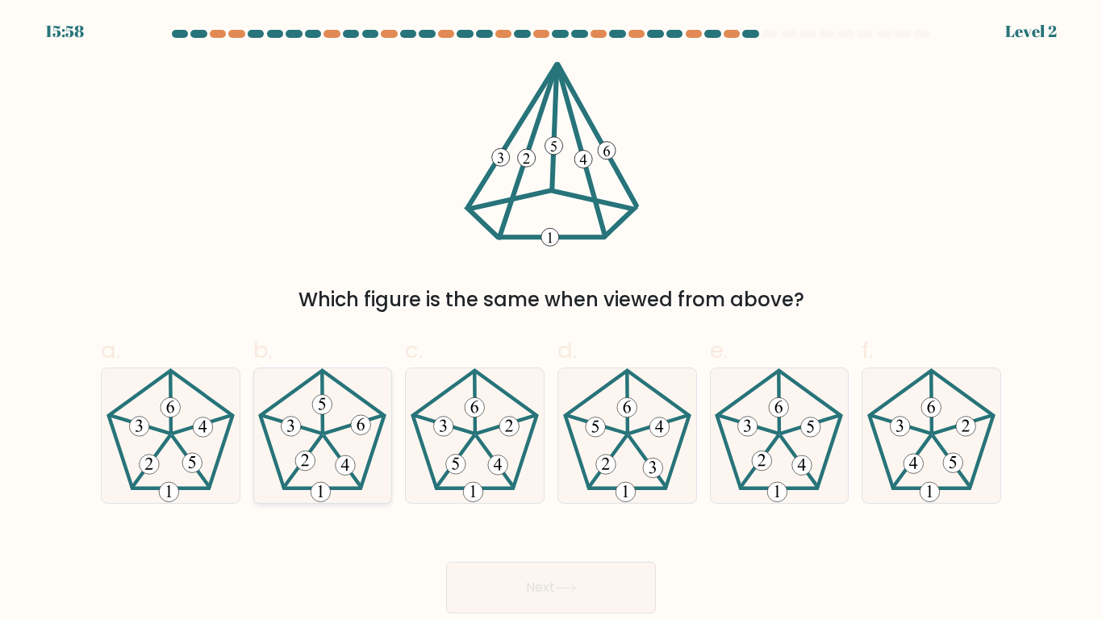
click at [344, 453] on icon at bounding box center [322, 436] width 135 height 135
click at [551, 320] on input "b." at bounding box center [551, 315] width 1 height 10
radio input "true"
click at [554, 583] on button "Next" at bounding box center [551, 588] width 210 height 52
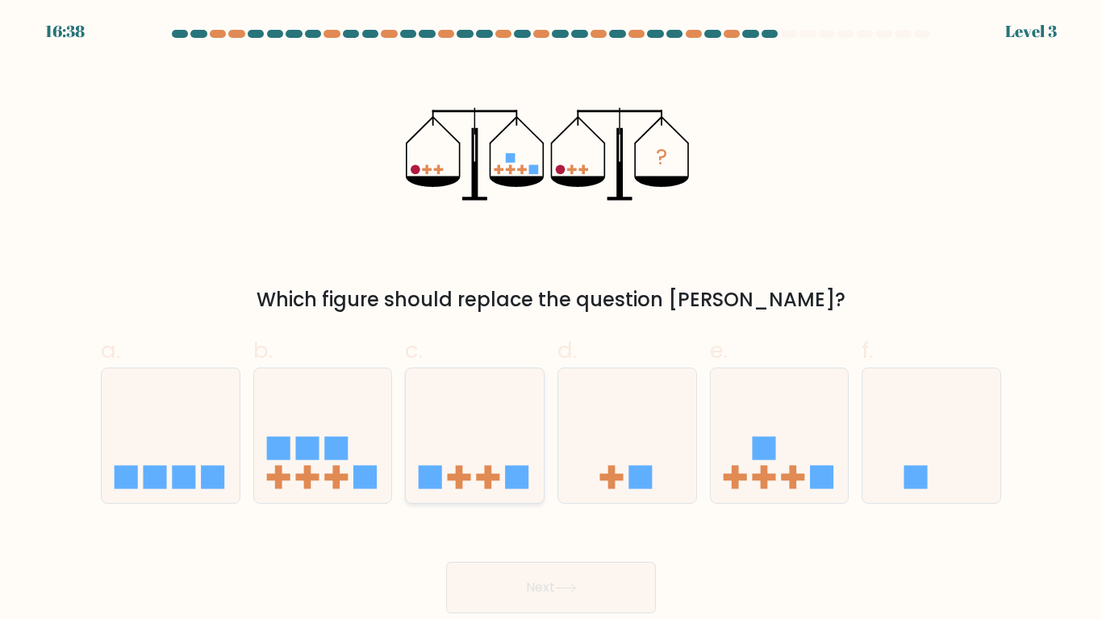
click at [491, 448] on icon at bounding box center [475, 436] width 138 height 114
click at [551, 320] on input "c." at bounding box center [551, 315] width 1 height 10
radio input "true"
click at [566, 579] on button "Next" at bounding box center [551, 588] width 210 height 52
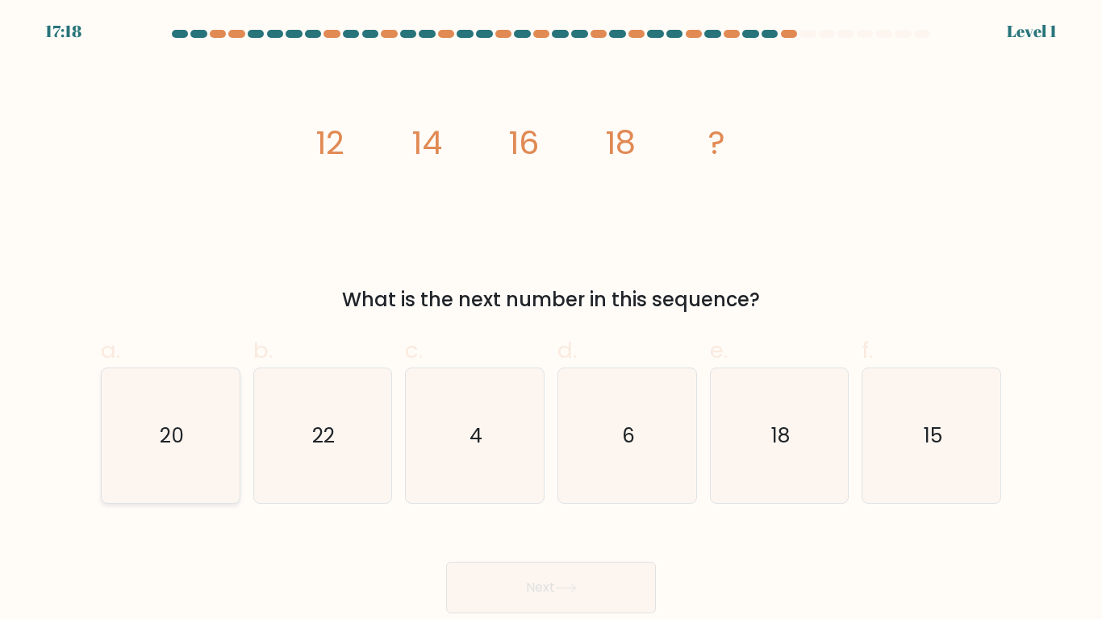
click at [206, 454] on icon "20" at bounding box center [170, 436] width 135 height 135
click at [551, 320] on input "a. 20" at bounding box center [551, 315] width 1 height 10
radio input "true"
click at [533, 580] on button "Next" at bounding box center [551, 588] width 210 height 52
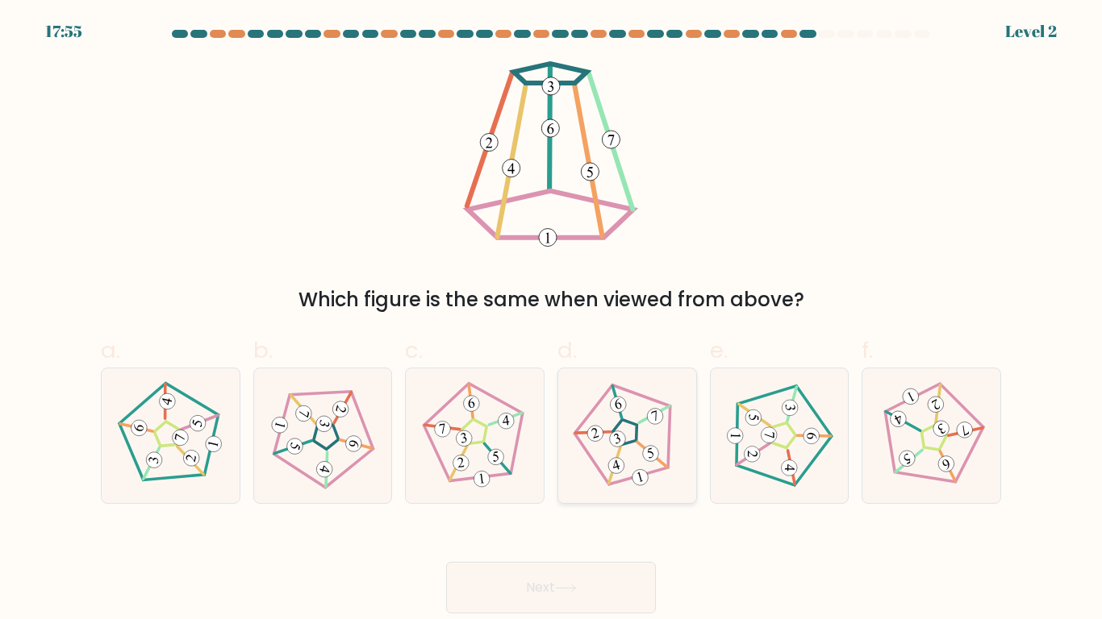
click at [623, 459] on icon at bounding box center [627, 435] width 108 height 108
click at [552, 320] on input "d." at bounding box center [551, 315] width 1 height 10
radio input "true"
click at [532, 579] on button "Next" at bounding box center [551, 588] width 210 height 52
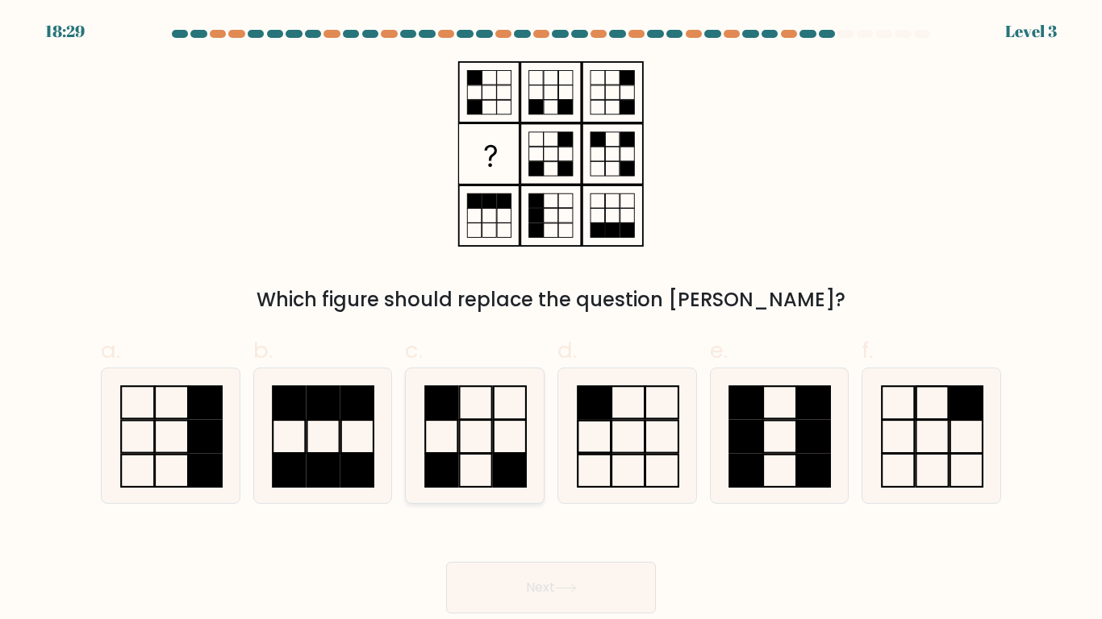
click at [498, 444] on icon at bounding box center [474, 436] width 135 height 135
click at [551, 320] on input "c." at bounding box center [551, 315] width 1 height 10
radio input "true"
click at [558, 600] on button "Next" at bounding box center [551, 588] width 210 height 52
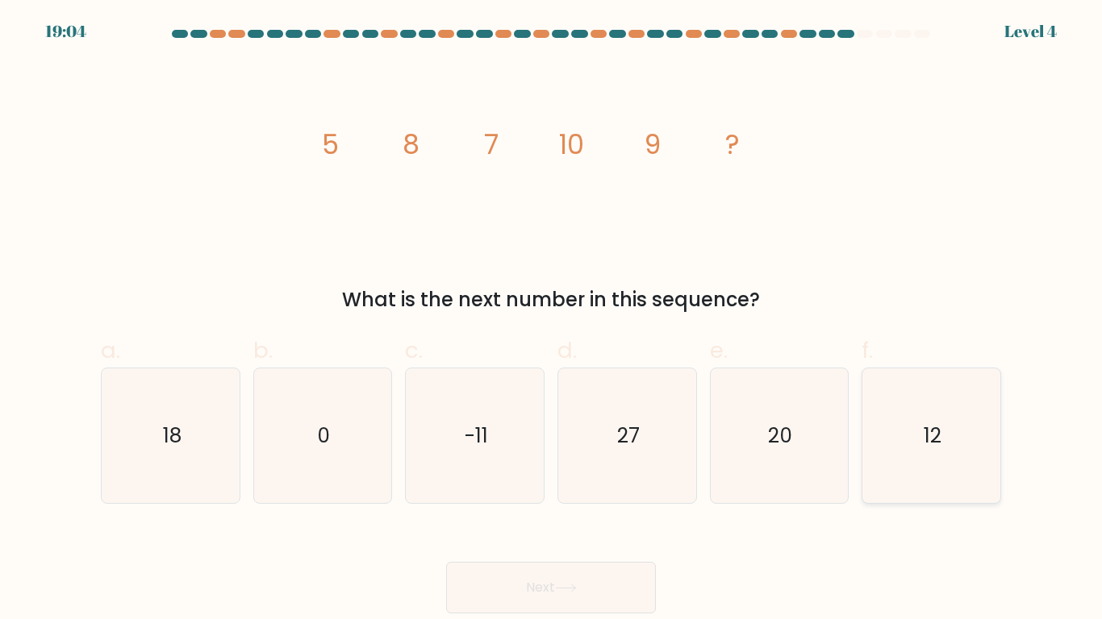
click at [951, 439] on icon "12" at bounding box center [931, 436] width 135 height 135
click at [552, 320] on input "f. 12" at bounding box center [551, 315] width 1 height 10
radio input "true"
click at [579, 595] on button "Next" at bounding box center [551, 588] width 210 height 52
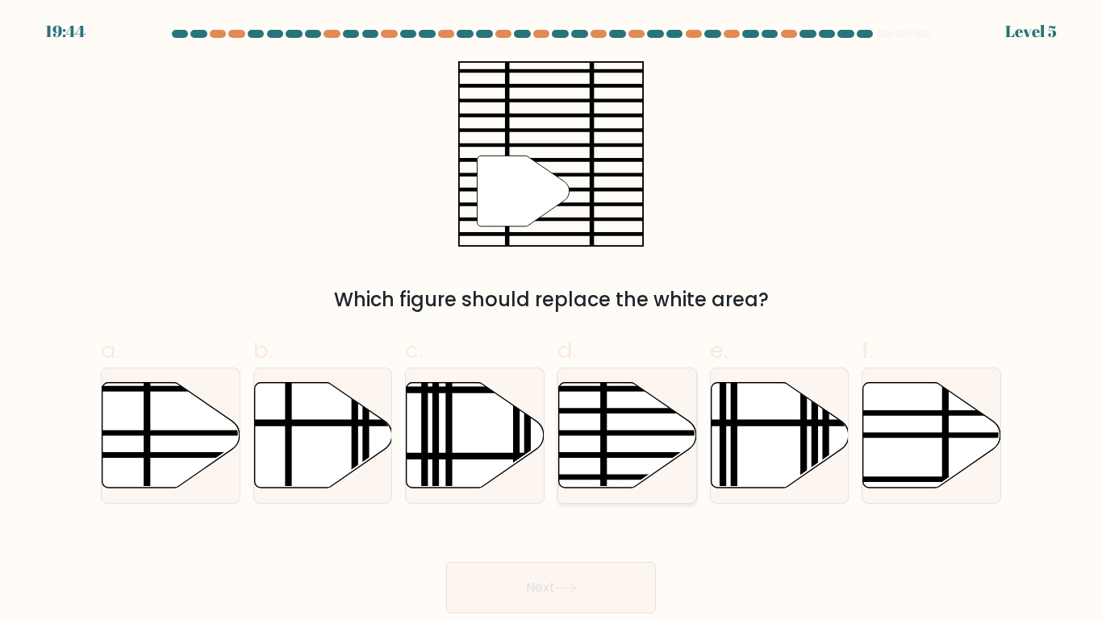
click at [582, 468] on icon at bounding box center [628, 435] width 138 height 106
click at [552, 320] on input "d." at bounding box center [551, 315] width 1 height 10
radio input "true"
click at [494, 581] on button "Next" at bounding box center [551, 588] width 210 height 52
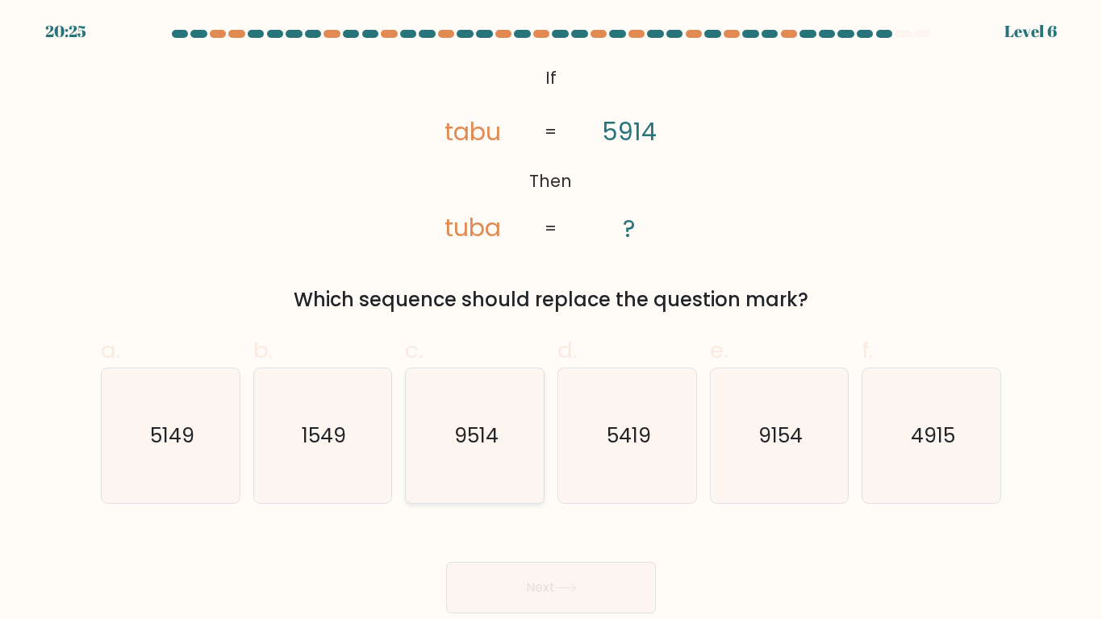
click at [498, 437] on icon "9514" at bounding box center [474, 436] width 135 height 135
click at [551, 320] on input "c. 9514" at bounding box center [551, 315] width 1 height 10
radio input "true"
click at [519, 606] on button "Next" at bounding box center [551, 588] width 210 height 52
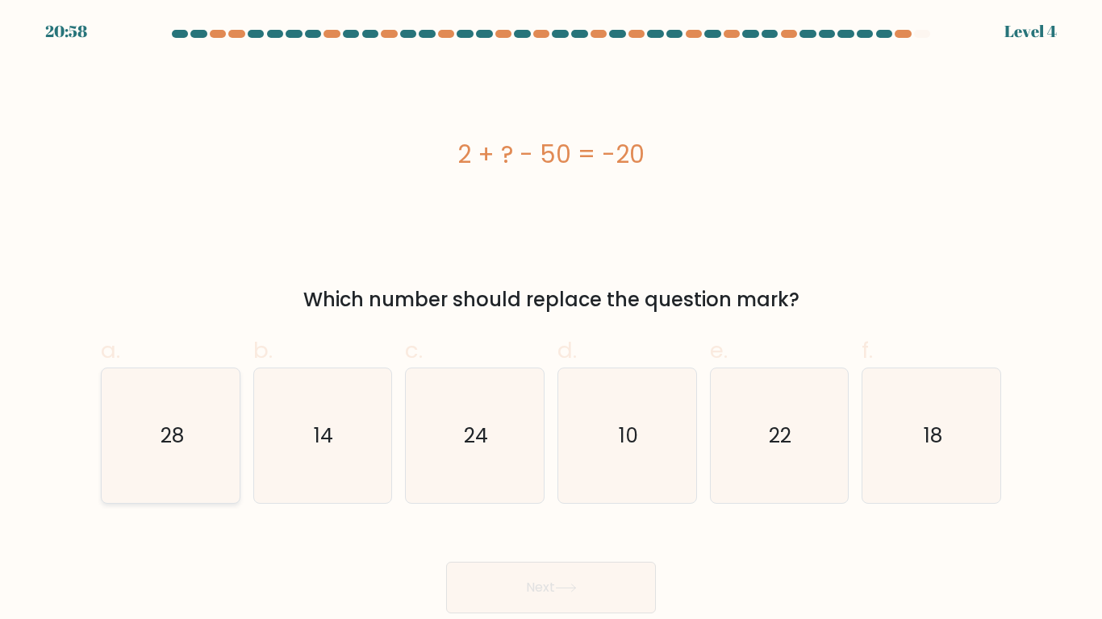
click at [227, 426] on icon "28" at bounding box center [170, 436] width 135 height 135
click at [551, 320] on input "a. 28" at bounding box center [551, 315] width 1 height 10
radio input "true"
click at [427, 581] on div "Next" at bounding box center [550, 568] width 919 height 90
click at [458, 578] on button "Next" at bounding box center [551, 588] width 210 height 52
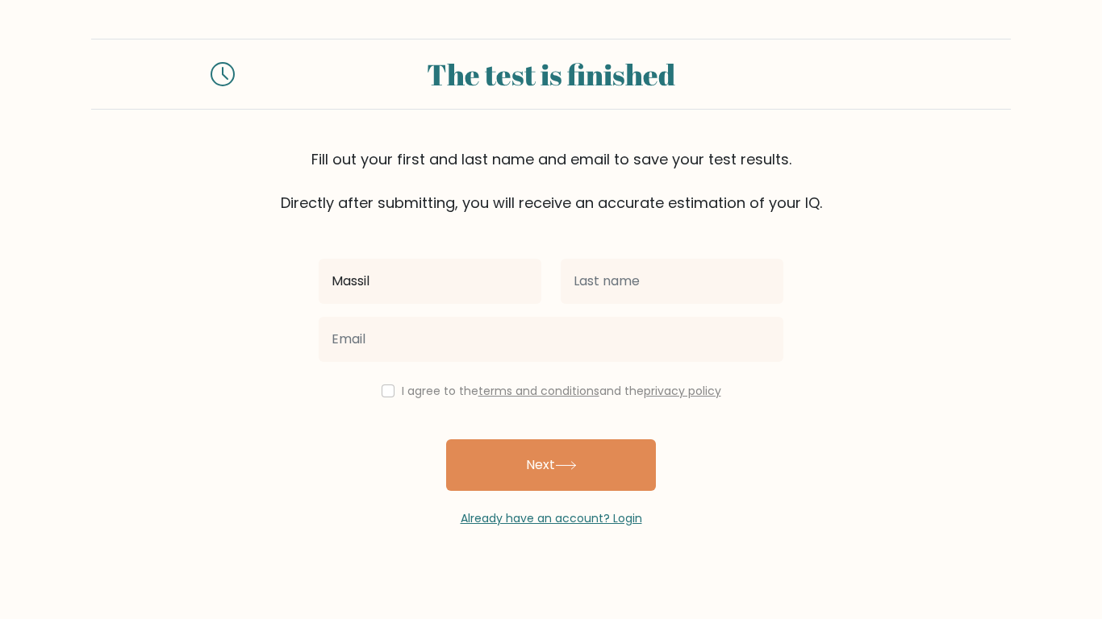
type input "Massil"
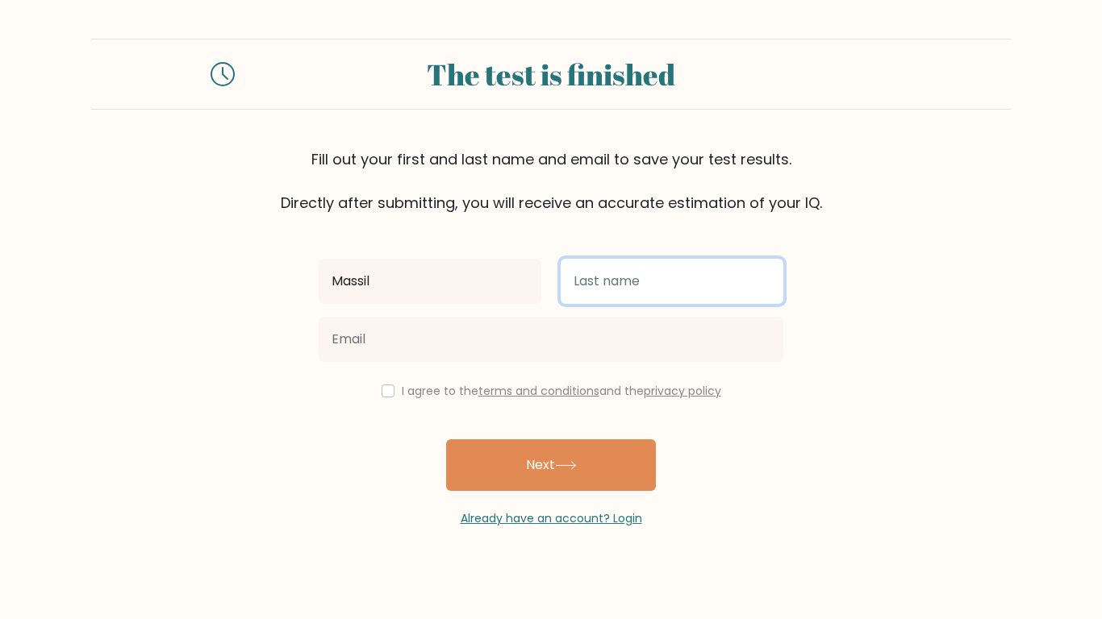
click at [640, 269] on input "text" at bounding box center [671, 281] width 223 height 45
type input "bounouara"
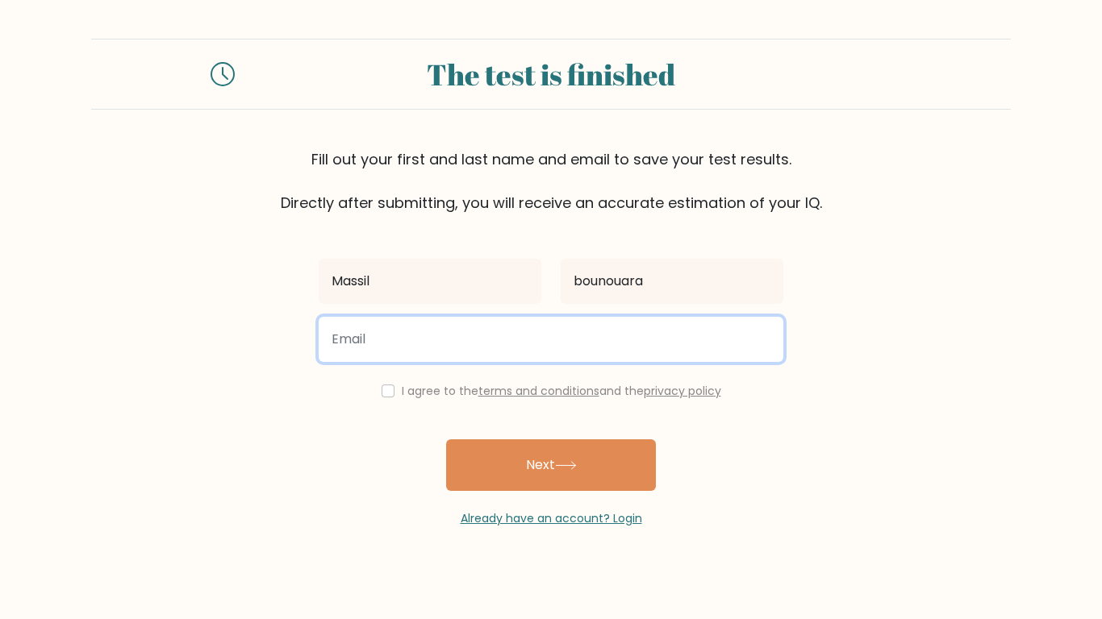
click at [388, 323] on input "email" at bounding box center [551, 339] width 464 height 45
type input "Mb1175@wscloud.org"
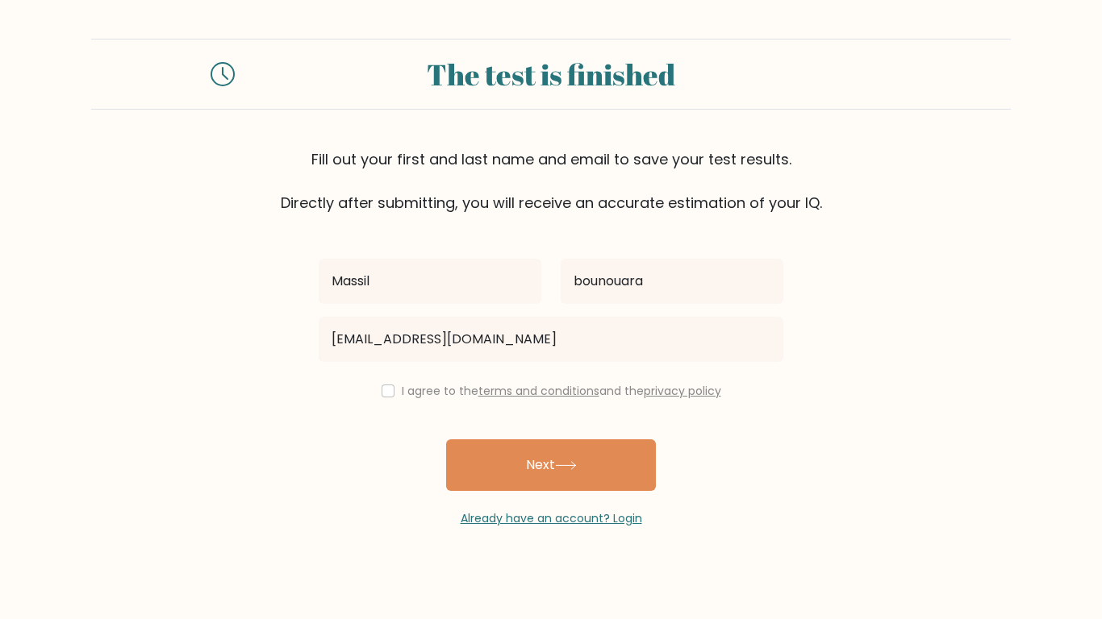
click at [380, 383] on div "I agree to the terms and conditions and the privacy policy" at bounding box center [551, 390] width 484 height 19
click at [381, 394] on input "checkbox" at bounding box center [387, 391] width 13 height 13
checkbox input "true"
click at [589, 492] on div "Already have an account? Login" at bounding box center [551, 509] width 464 height 36
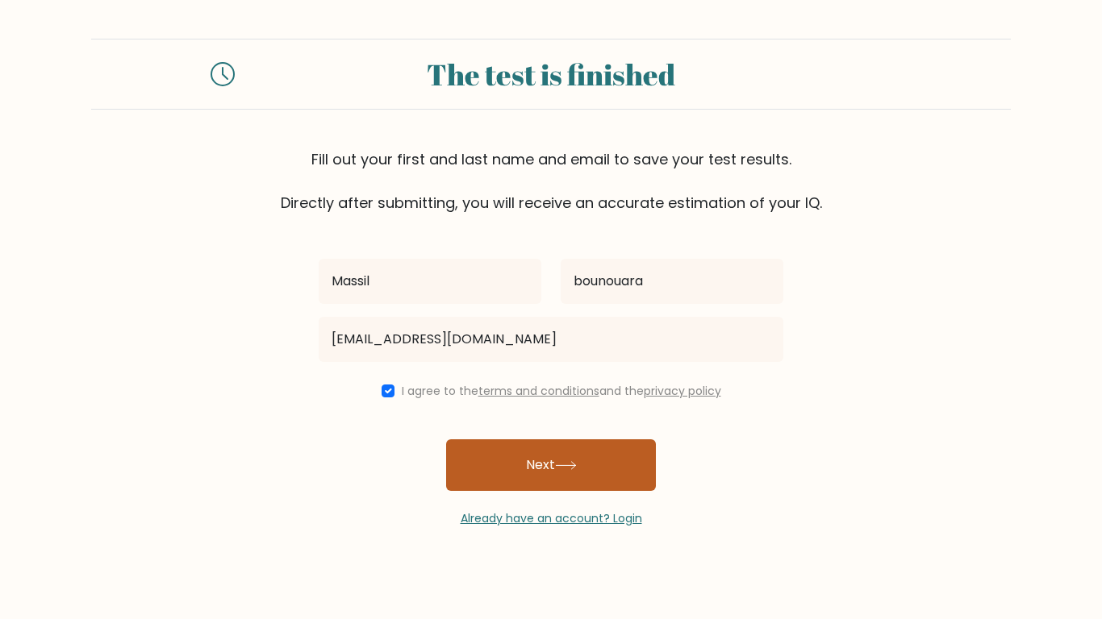
click at [576, 478] on button "Next" at bounding box center [551, 465] width 210 height 52
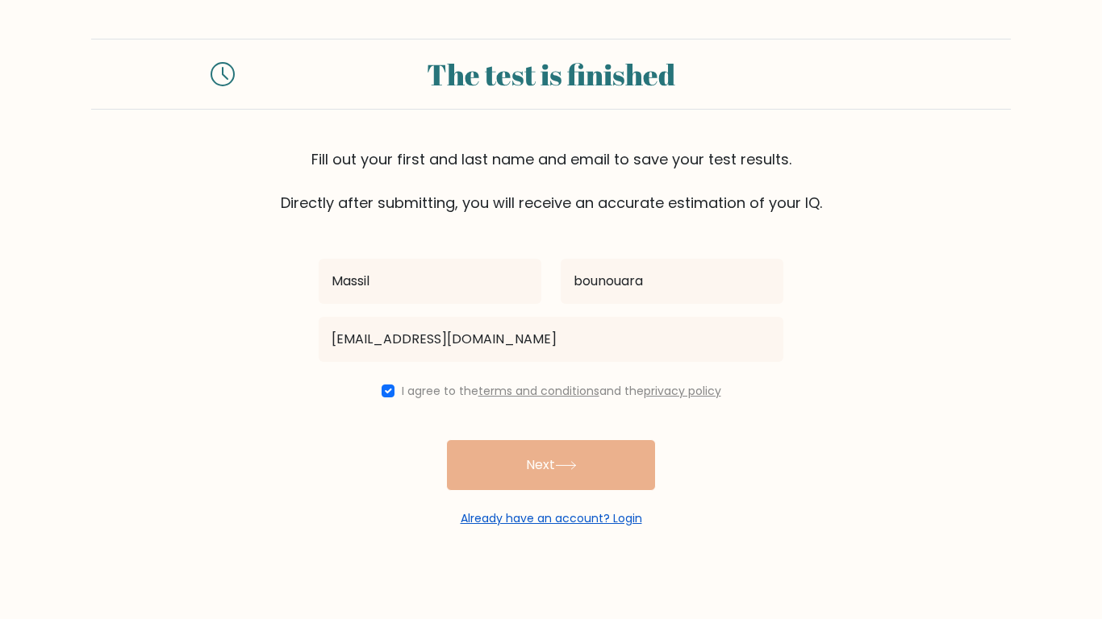
click at [516, 523] on link "Already have an account? Login" at bounding box center [550, 518] width 181 height 16
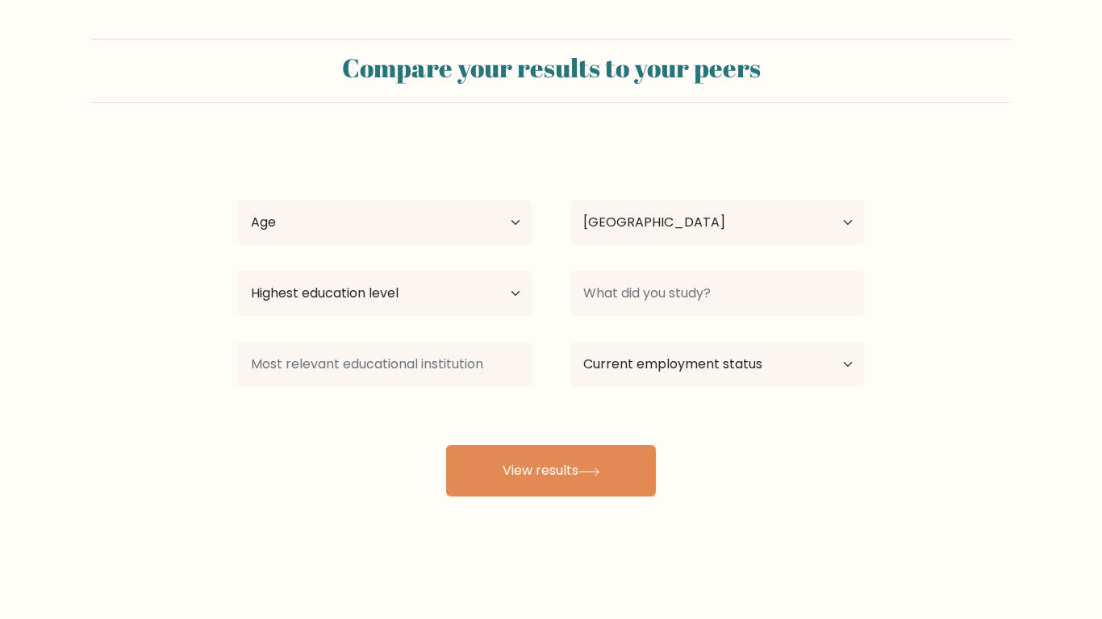
select select "US"
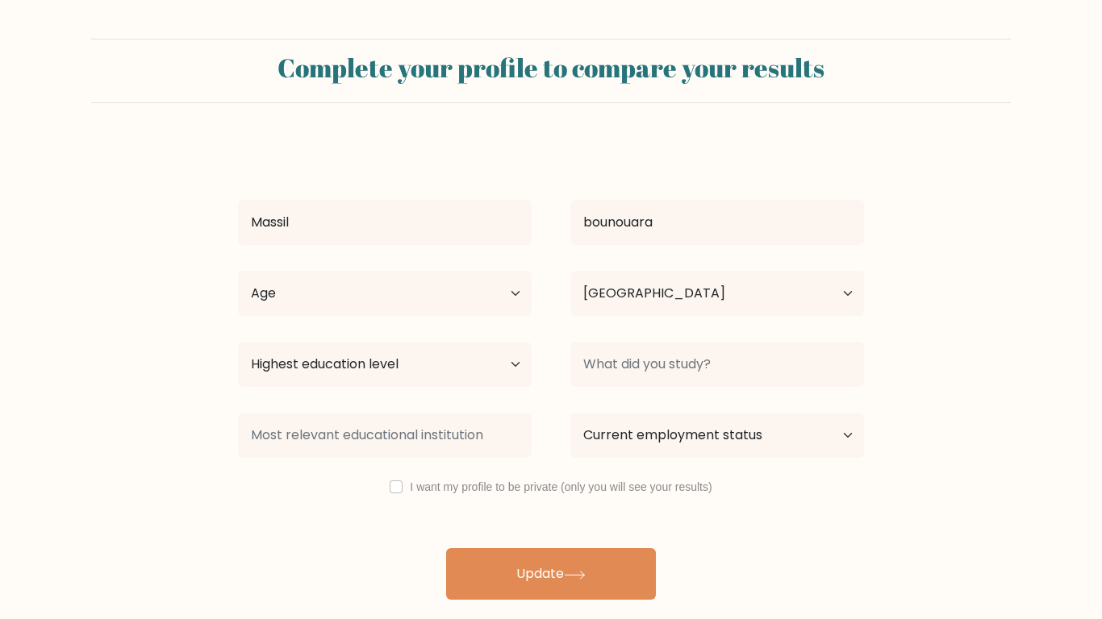
select select "US"
click at [425, 297] on select "Age Under 18 years old 18-24 years old 25-34 years old 35-44 years old 45-54 ye…" at bounding box center [385, 293] width 294 height 45
select select "min_18"
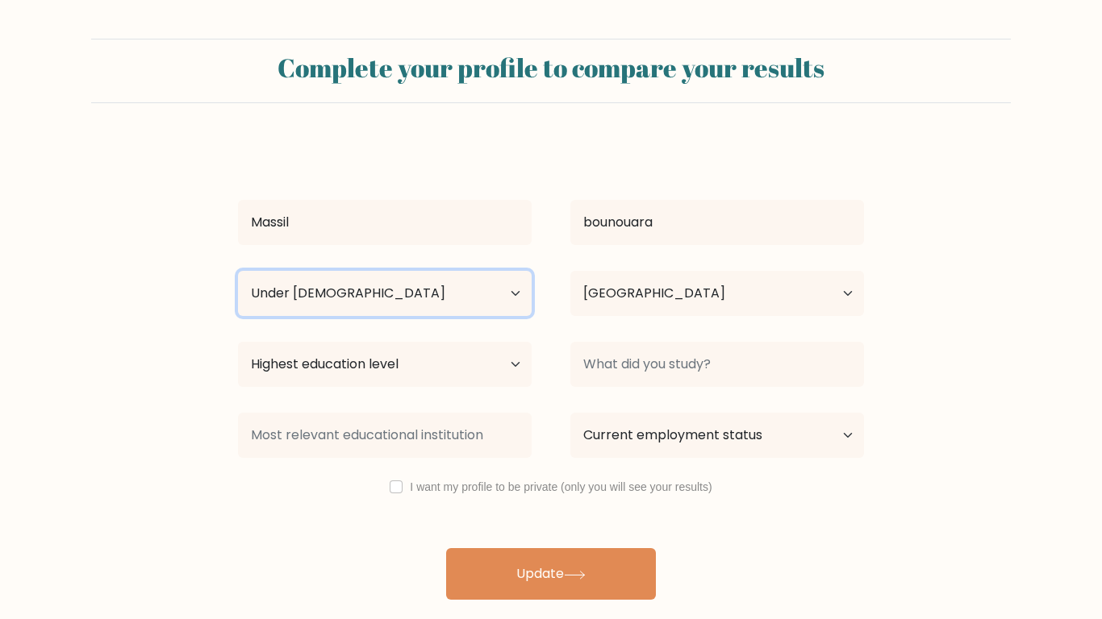
click at [238, 271] on select "Age Under 18 years old 18-24 years old 25-34 years old 35-44 years old 45-54 ye…" at bounding box center [385, 293] width 294 height 45
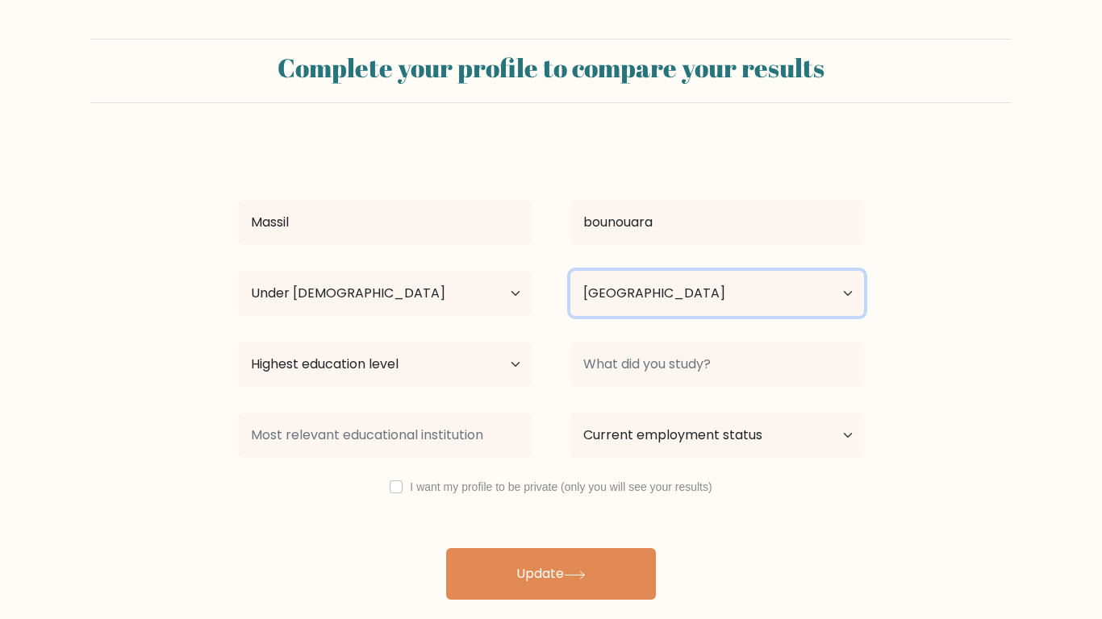
click at [661, 296] on select "Country Afghanistan Albania Algeria American Samoa Andorra Angola Anguilla Anta…" at bounding box center [717, 293] width 294 height 45
select select "DZ"
click at [570, 271] on select "Country Afghanistan Albania Algeria American Samoa Andorra Angola Anguilla Anta…" at bounding box center [717, 293] width 294 height 45
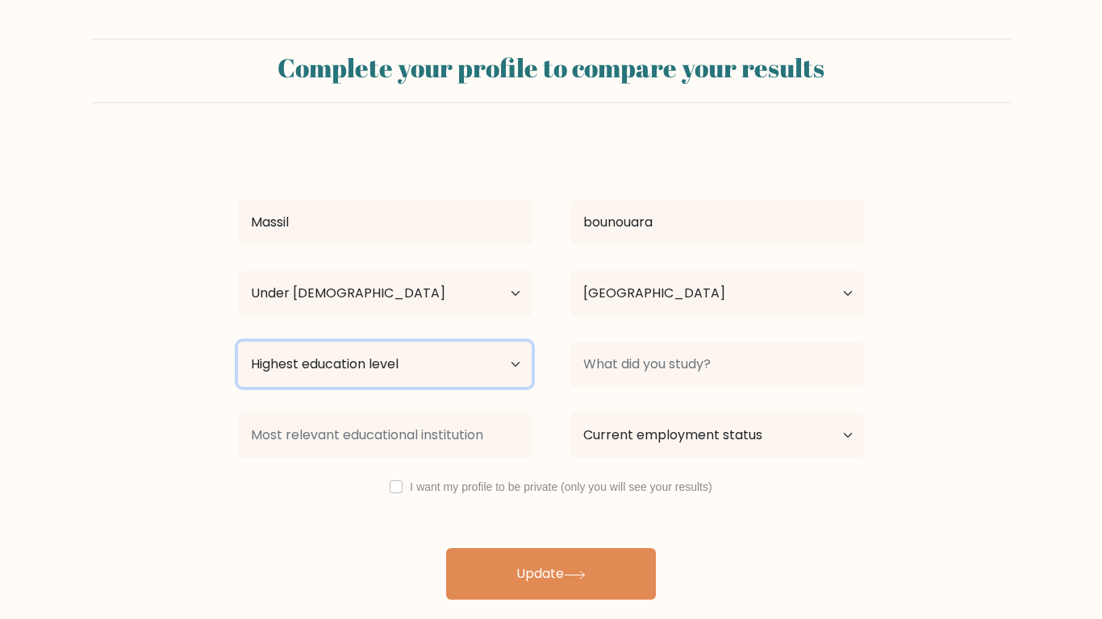
click at [406, 375] on select "Highest education level No schooling Primary Lower Secondary Upper Secondary Oc…" at bounding box center [385, 364] width 294 height 45
select select "primary"
click at [238, 342] on select "Highest education level No schooling Primary Lower Secondary Upper Secondary Oc…" at bounding box center [385, 364] width 294 height 45
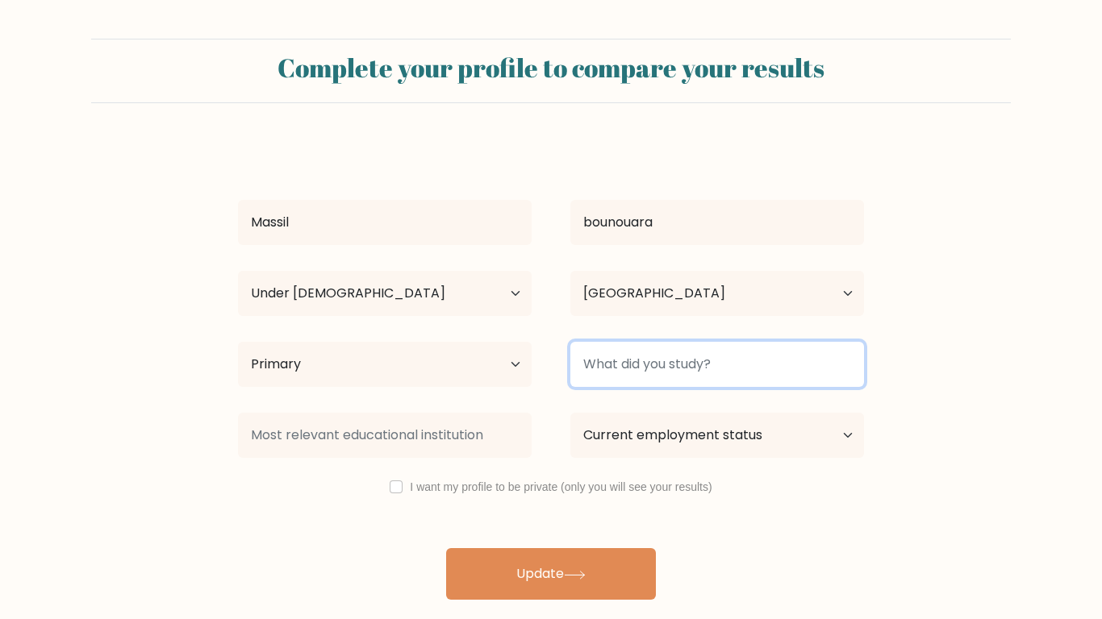
click at [644, 367] on input at bounding box center [717, 364] width 294 height 45
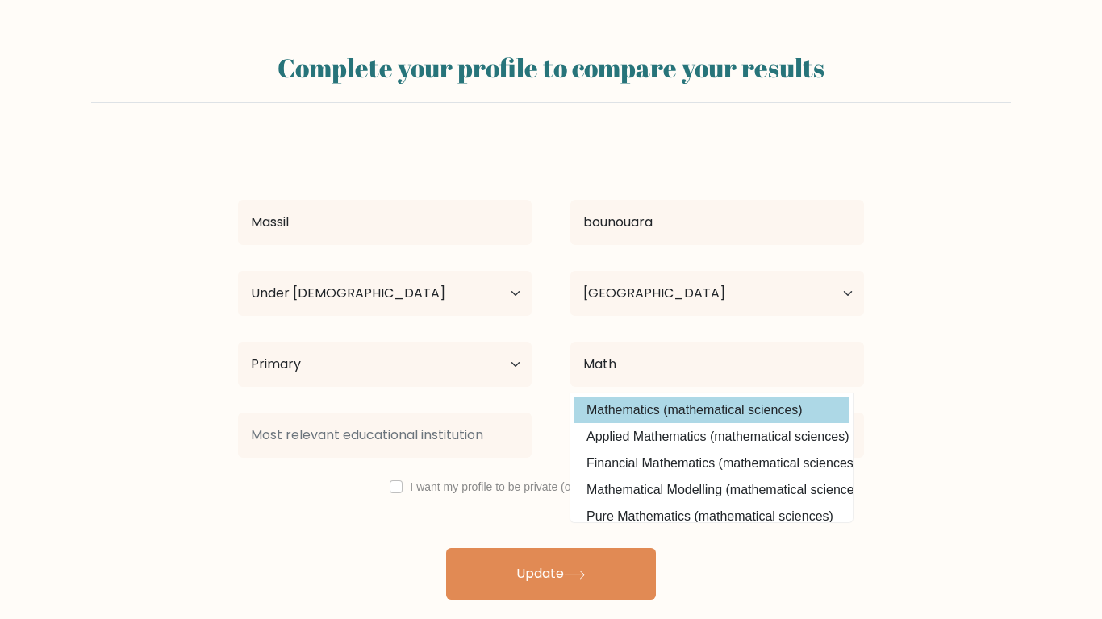
click at [773, 412] on option "Mathematics (mathematical sciences)" at bounding box center [711, 411] width 274 height 26
type input "Mathematics"
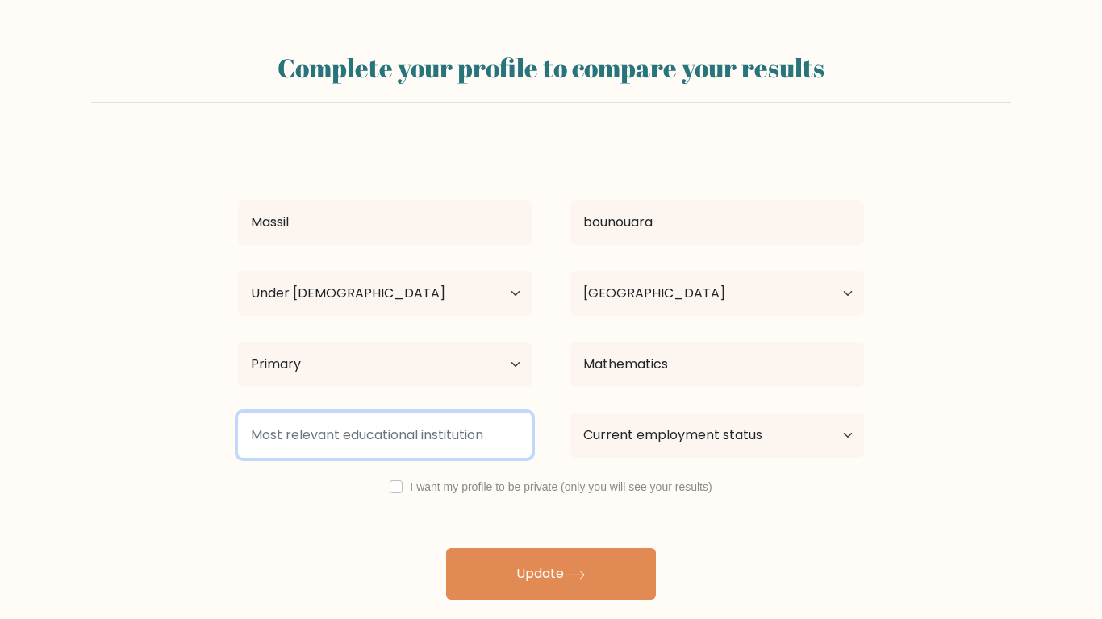
click at [486, 434] on input at bounding box center [385, 435] width 294 height 45
type input "g"
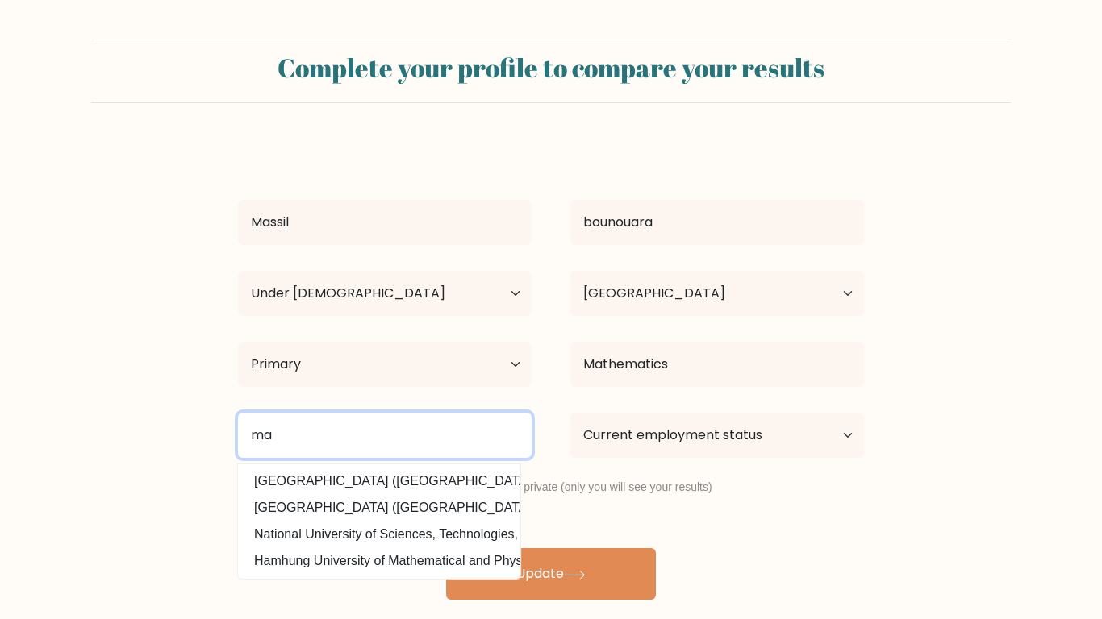
type input "m"
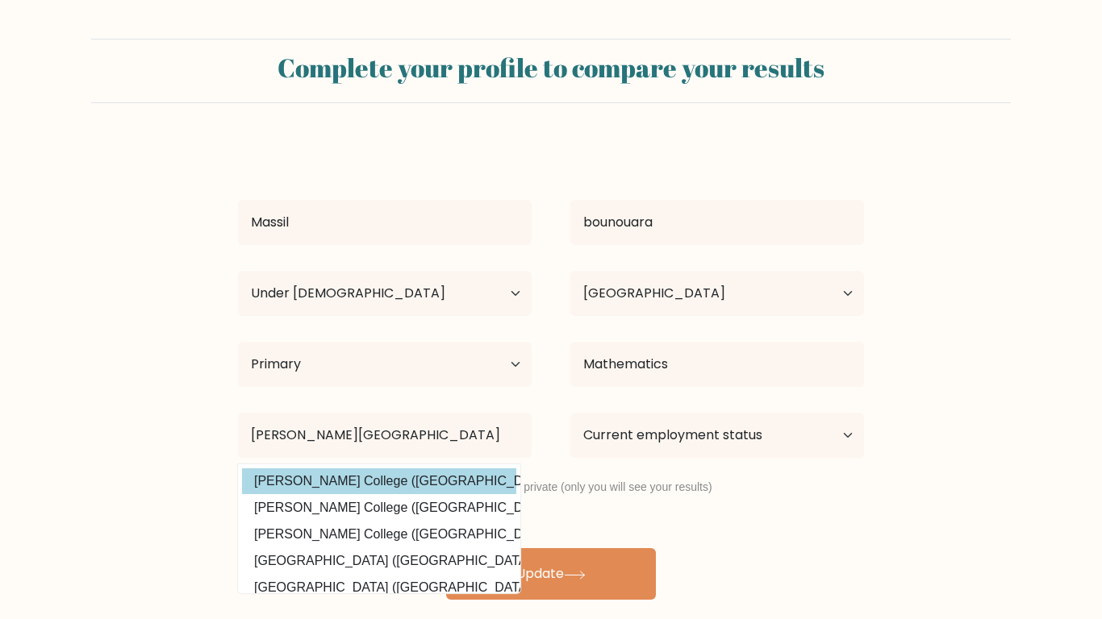
click at [466, 491] on option "Wilson College (United States)" at bounding box center [379, 482] width 274 height 26
type input "[PERSON_NAME][GEOGRAPHIC_DATA]"
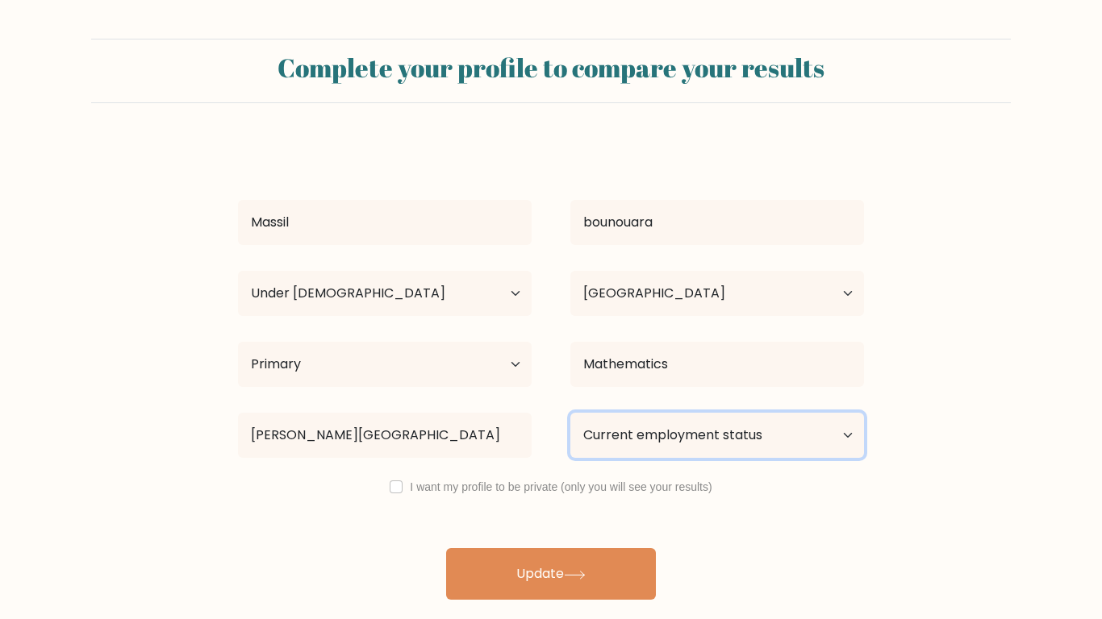
click at [683, 423] on select "Current employment status Employed Student Retired Other / prefer not to answer" at bounding box center [717, 435] width 294 height 45
select select "student"
click at [570, 413] on select "Current employment status Employed Student Retired Other / prefer not to answer" at bounding box center [717, 435] width 294 height 45
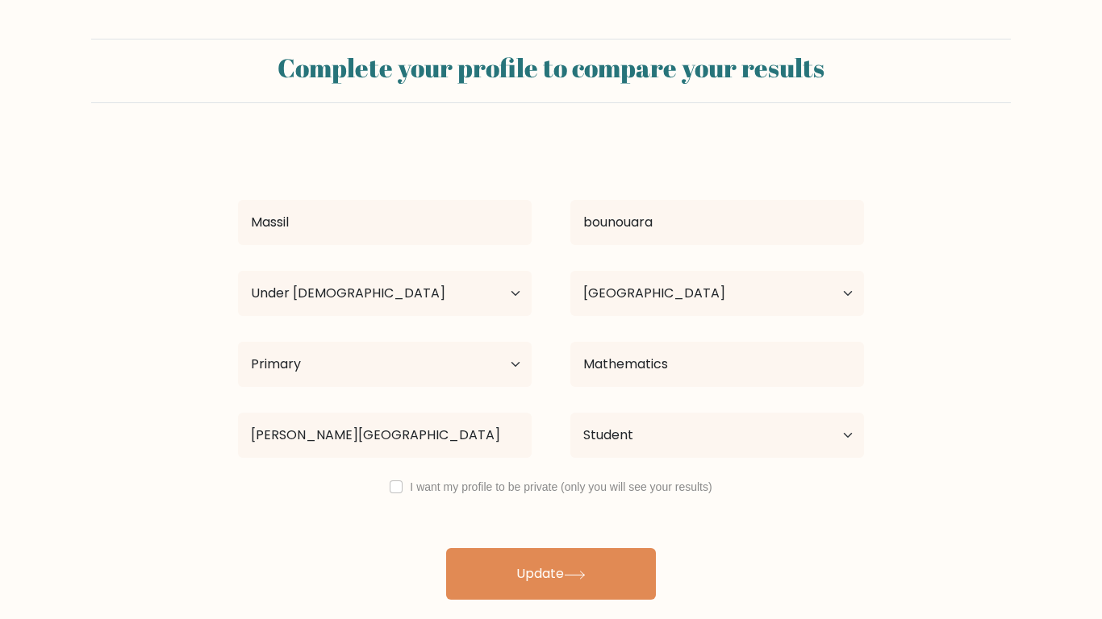
click at [402, 488] on div "I want my profile to be private (only you will see your results)" at bounding box center [551, 486] width 664 height 19
click at [393, 485] on input "checkbox" at bounding box center [395, 487] width 13 height 13
checkbox input "true"
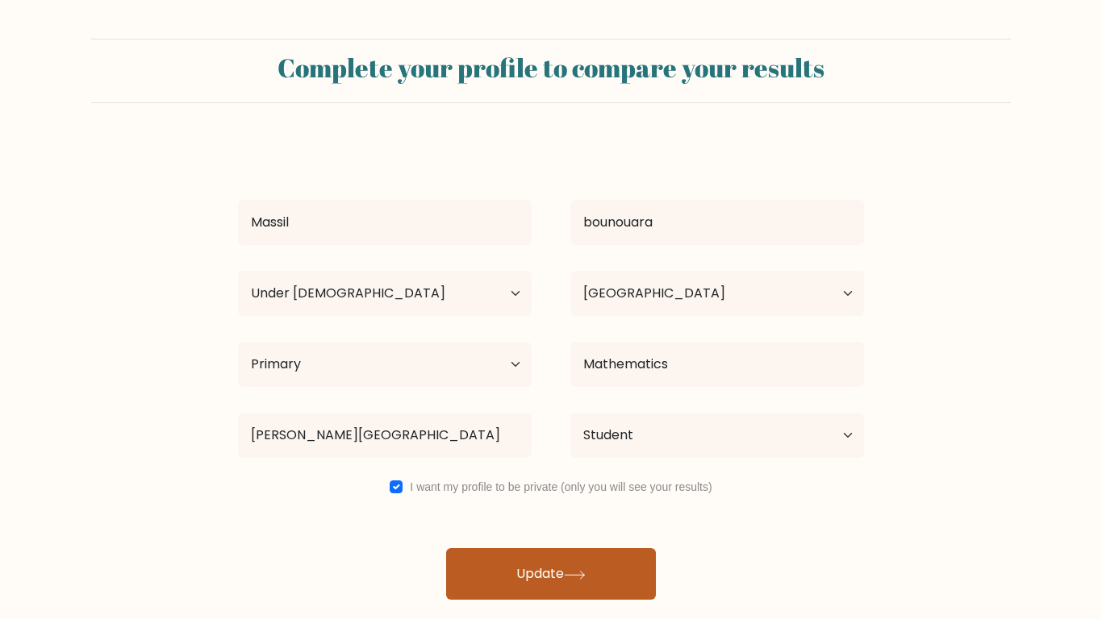
click at [534, 579] on button "Update" at bounding box center [551, 574] width 210 height 52
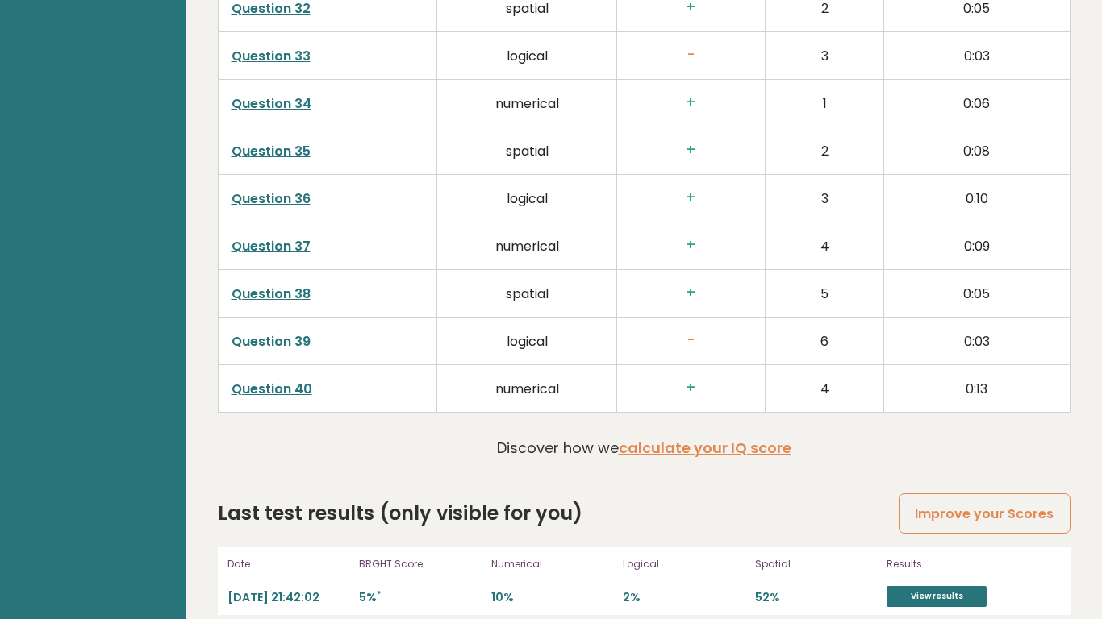
scroll to position [4163, 0]
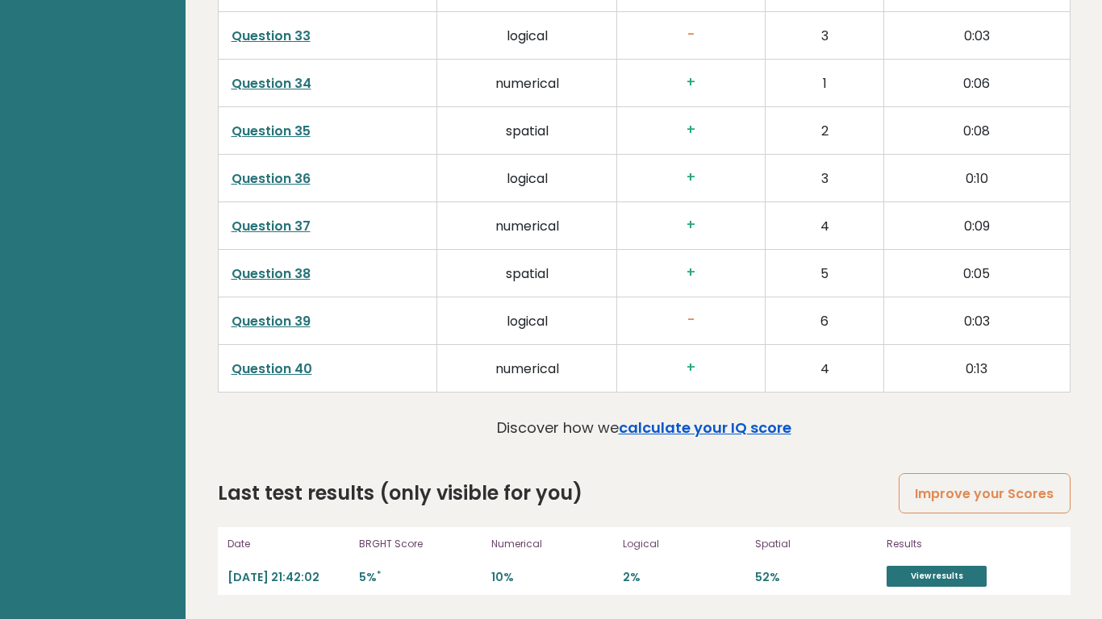
click at [743, 424] on link "calculate your IQ score" at bounding box center [705, 428] width 173 height 20
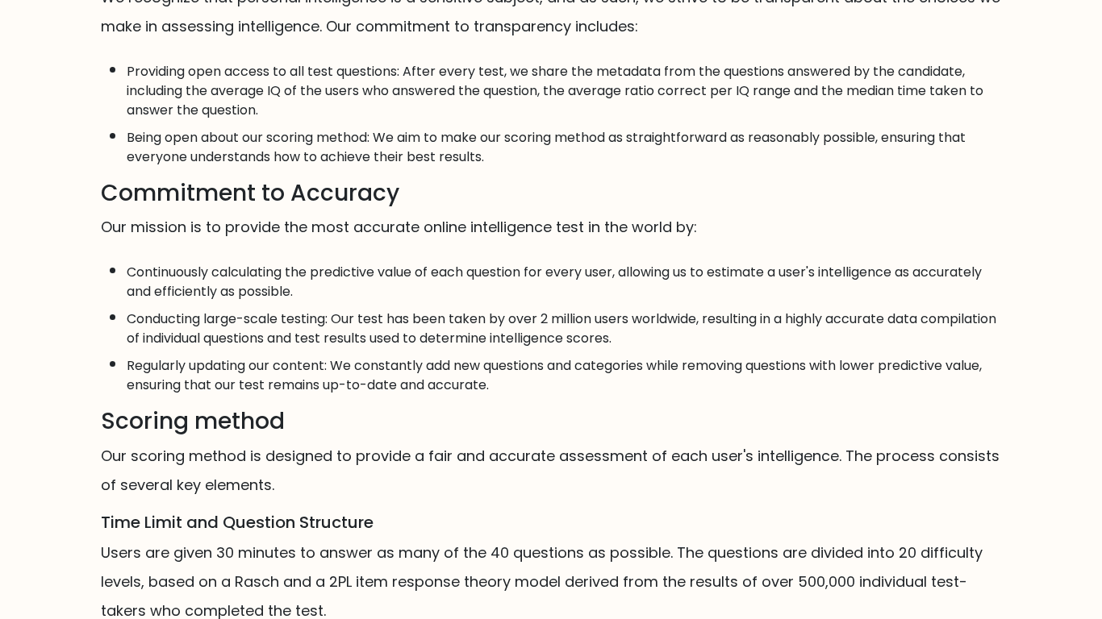
scroll to position [1106, 0]
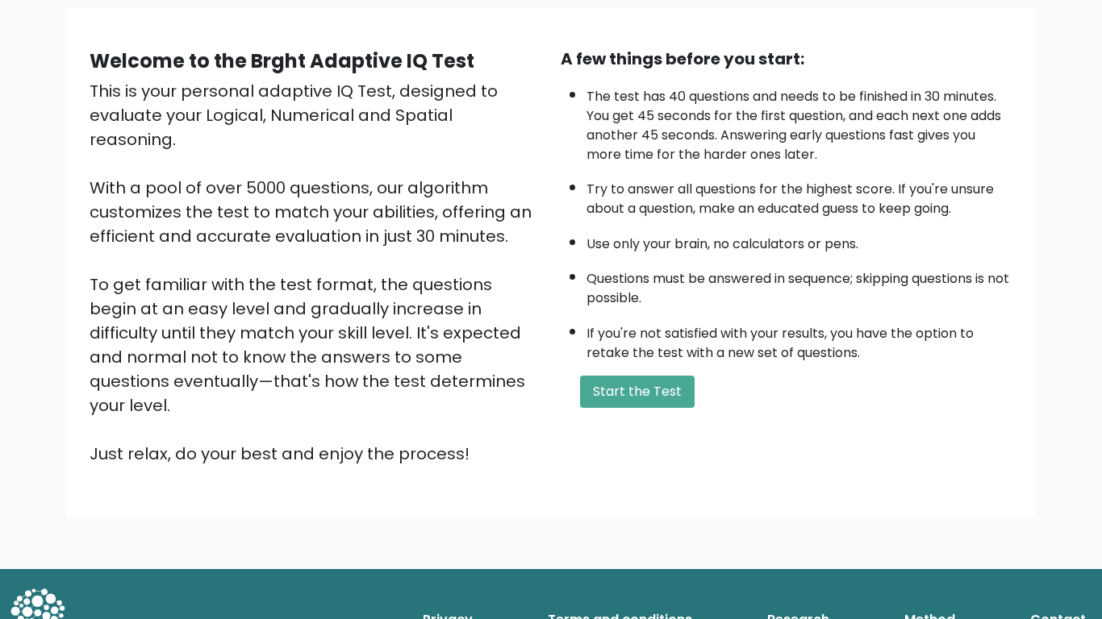
scroll to position [116, 0]
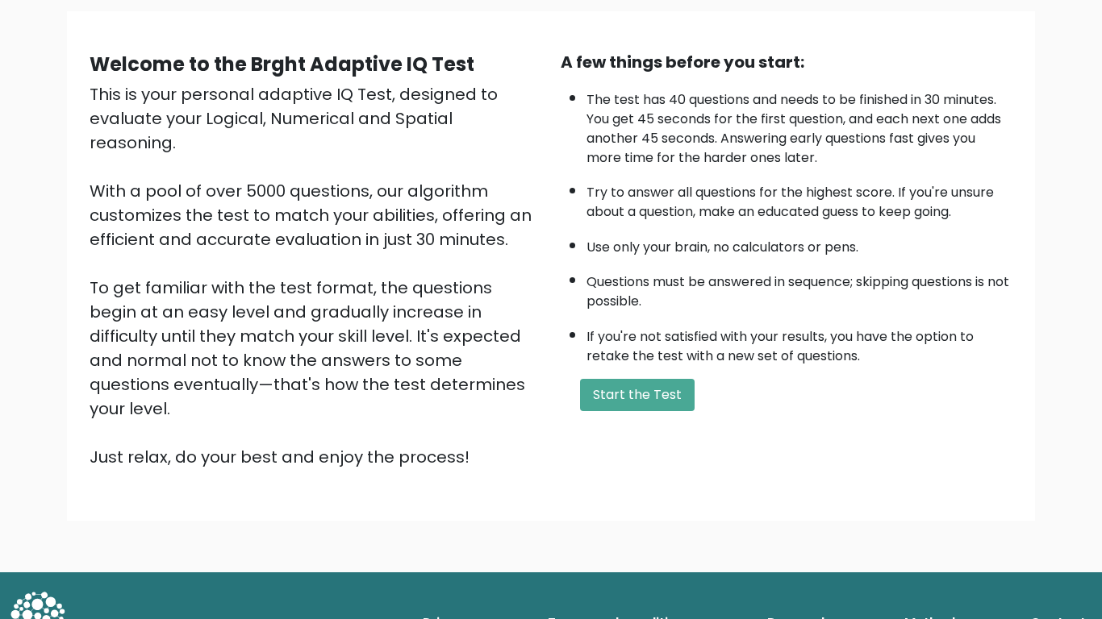
click at [598, 301] on li "Questions must be answered in sequence; skipping questions is not possible." at bounding box center [799, 287] width 426 height 47
click at [622, 395] on button "Start the Test" at bounding box center [637, 395] width 115 height 32
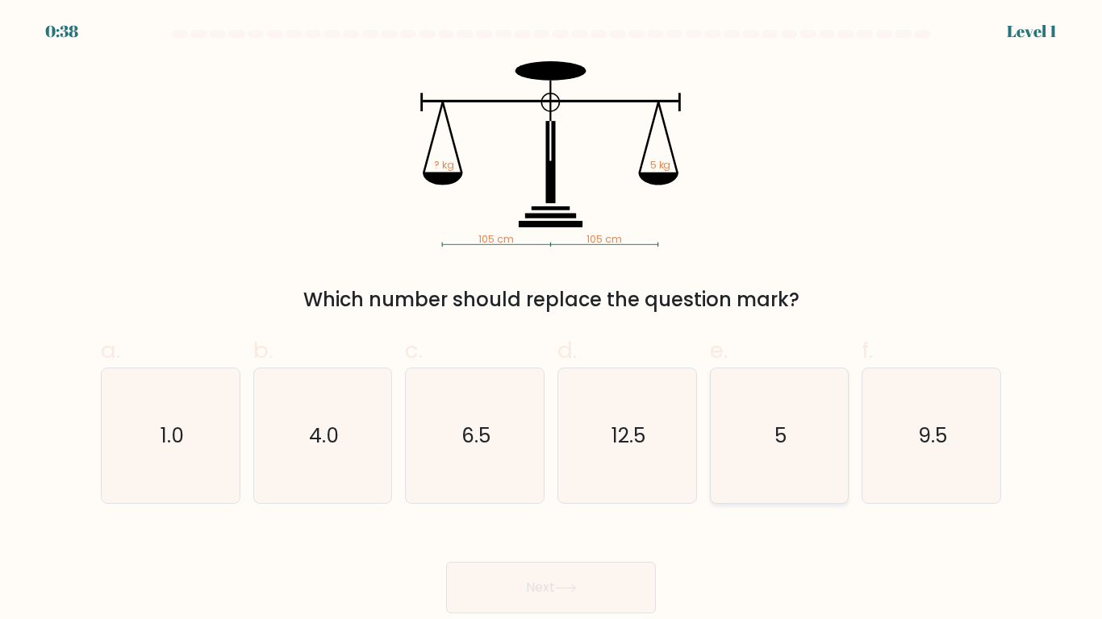
click at [803, 458] on icon "5" at bounding box center [778, 436] width 135 height 135
click at [552, 320] on input "e. 5" at bounding box center [551, 315] width 1 height 10
radio input "true"
click at [614, 556] on div "Next" at bounding box center [550, 568] width 919 height 90
click at [589, 585] on button "Next" at bounding box center [551, 588] width 210 height 52
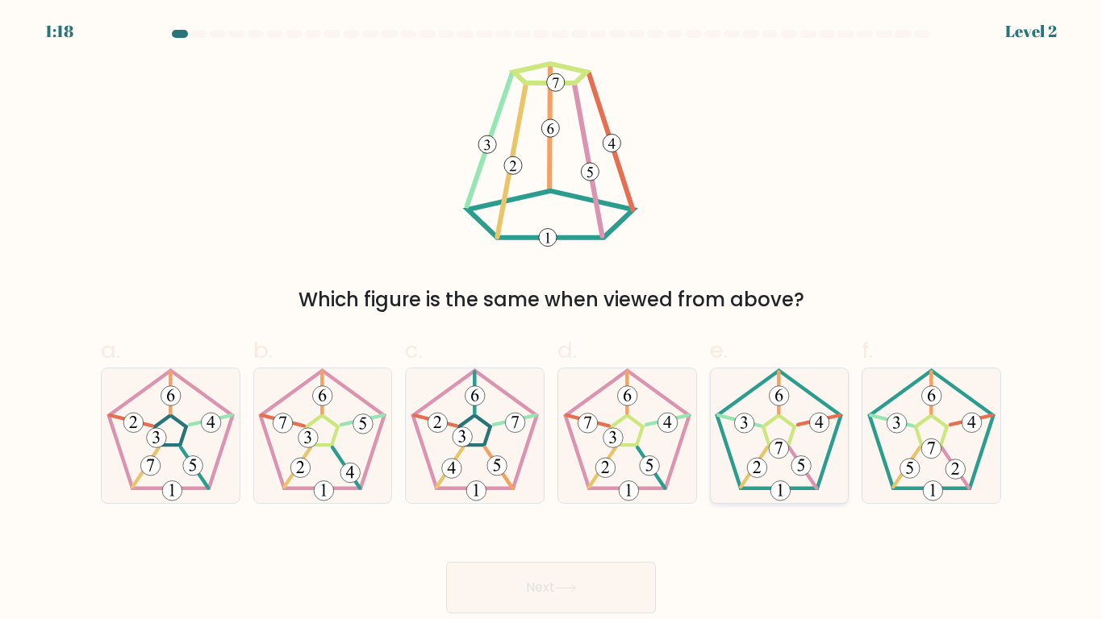
click at [755, 460] on 174 at bounding box center [758, 468] width 20 height 20
click at [552, 320] on input "e." at bounding box center [551, 315] width 1 height 10
radio input "true"
click at [560, 564] on button "Next" at bounding box center [551, 588] width 210 height 52
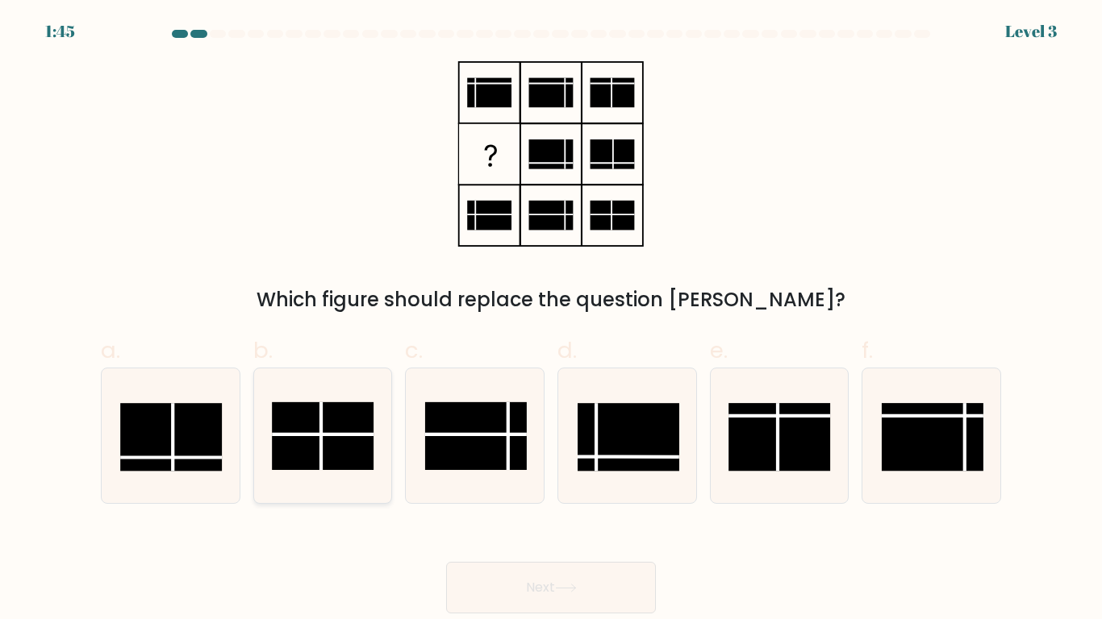
click at [293, 446] on rect at bounding box center [324, 436] width 102 height 68
click at [551, 320] on input "b." at bounding box center [551, 315] width 1 height 10
radio input "true"
click at [632, 436] on rect at bounding box center [628, 437] width 102 height 68
click at [552, 320] on input "d." at bounding box center [551, 315] width 1 height 10
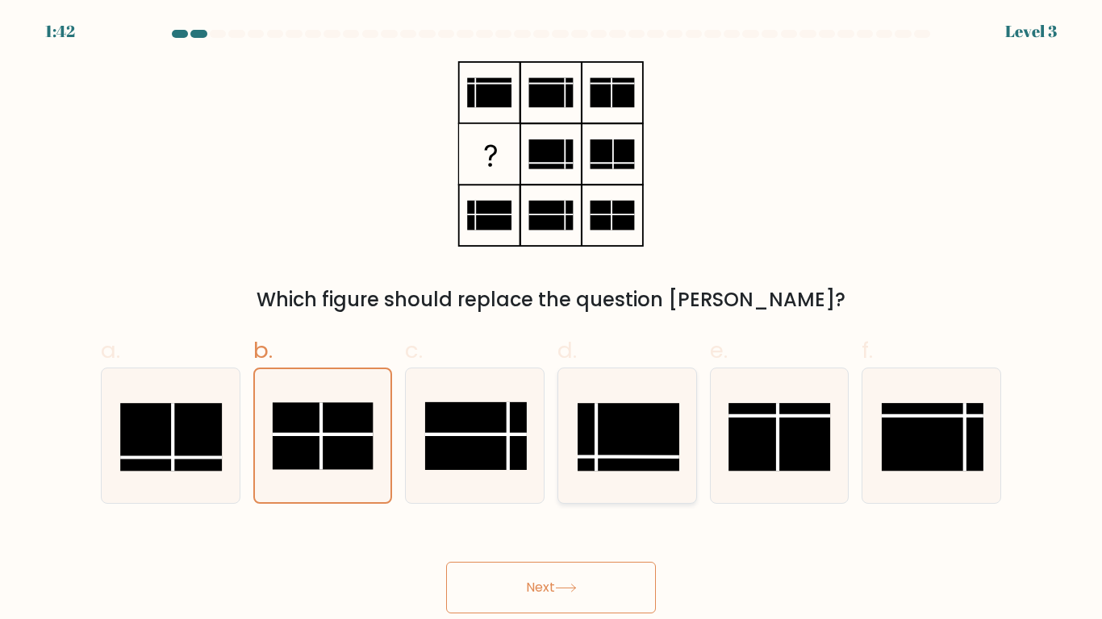
radio input "true"
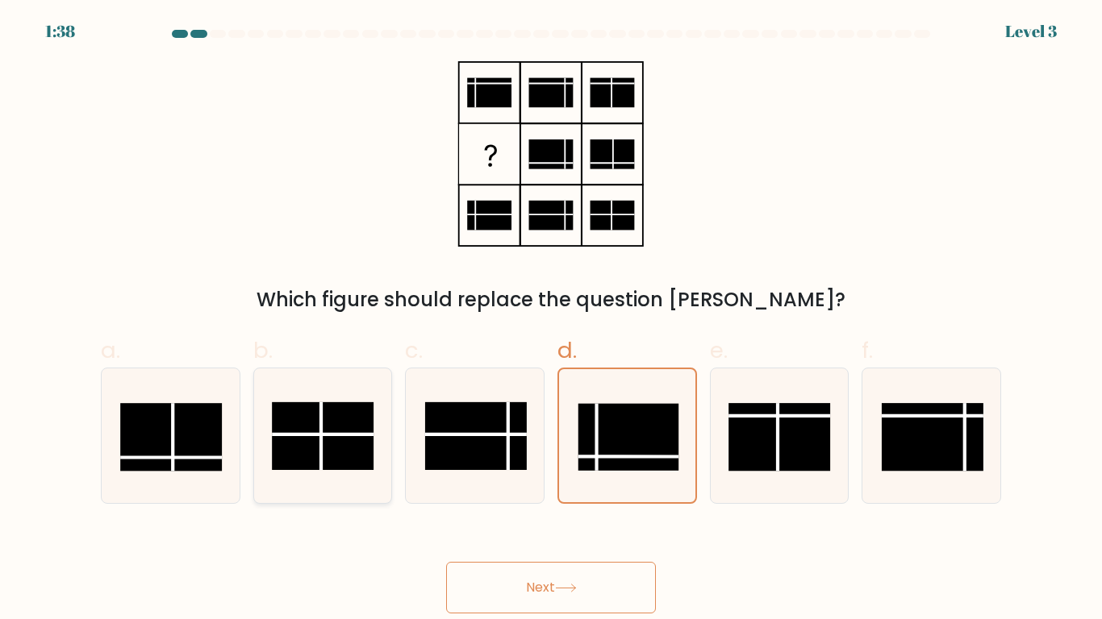
click at [319, 443] on rect at bounding box center [324, 436] width 102 height 68
click at [551, 320] on input "b." at bounding box center [551, 315] width 1 height 10
radio input "true"
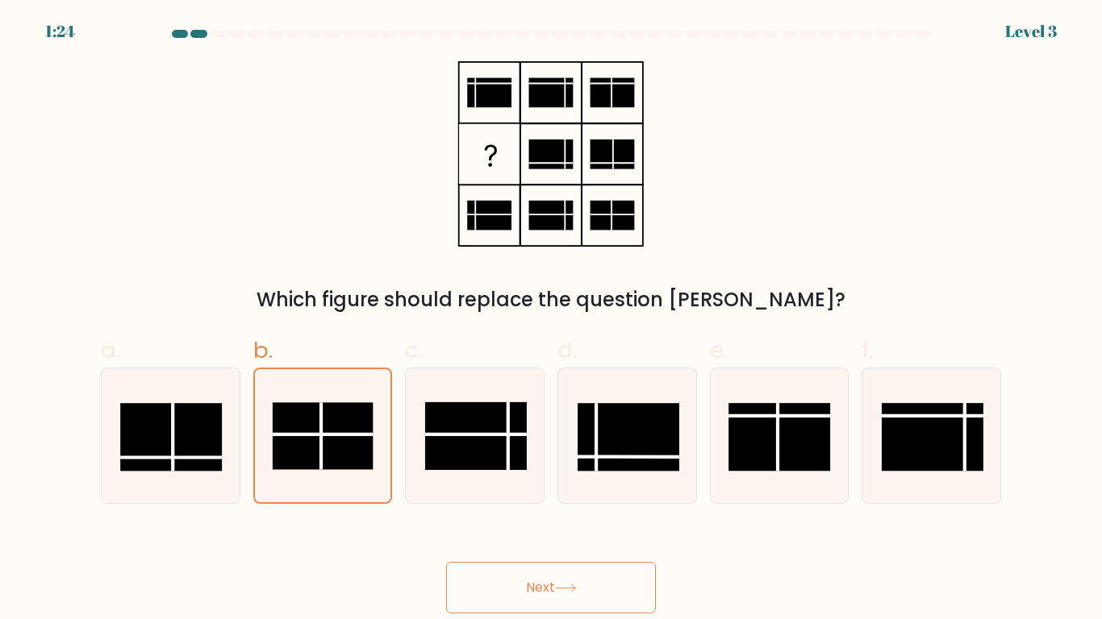
click at [571, 601] on button "Next" at bounding box center [551, 588] width 210 height 52
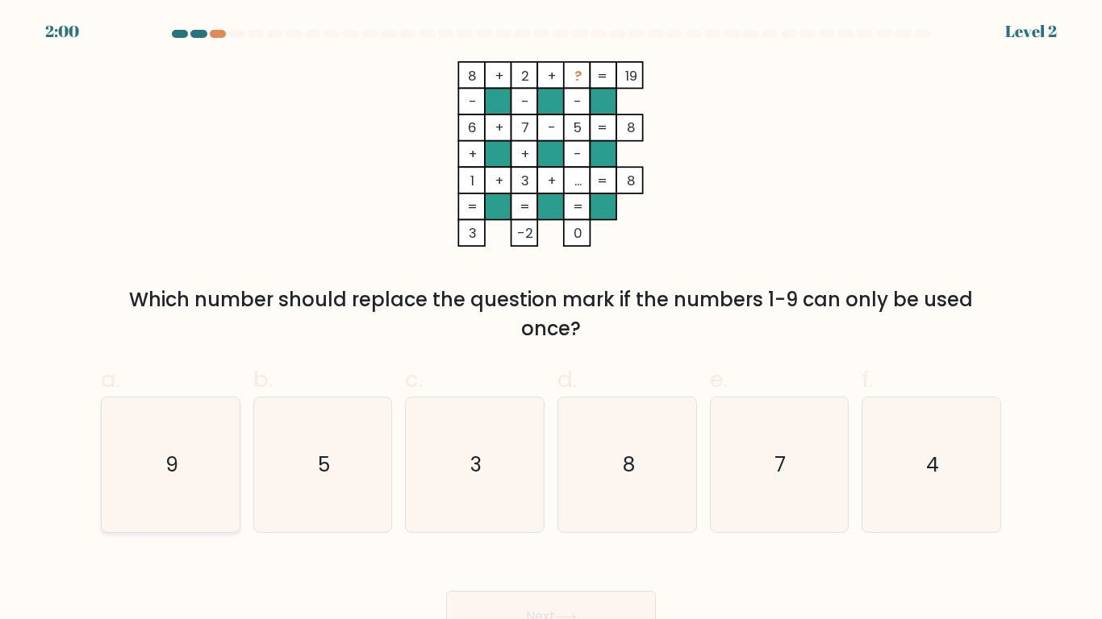
click at [181, 482] on icon "9" at bounding box center [170, 465] width 135 height 135
click at [551, 320] on input "a. 9" at bounding box center [551, 315] width 1 height 10
radio input "true"
click at [569, 616] on icon at bounding box center [566, 617] width 22 height 9
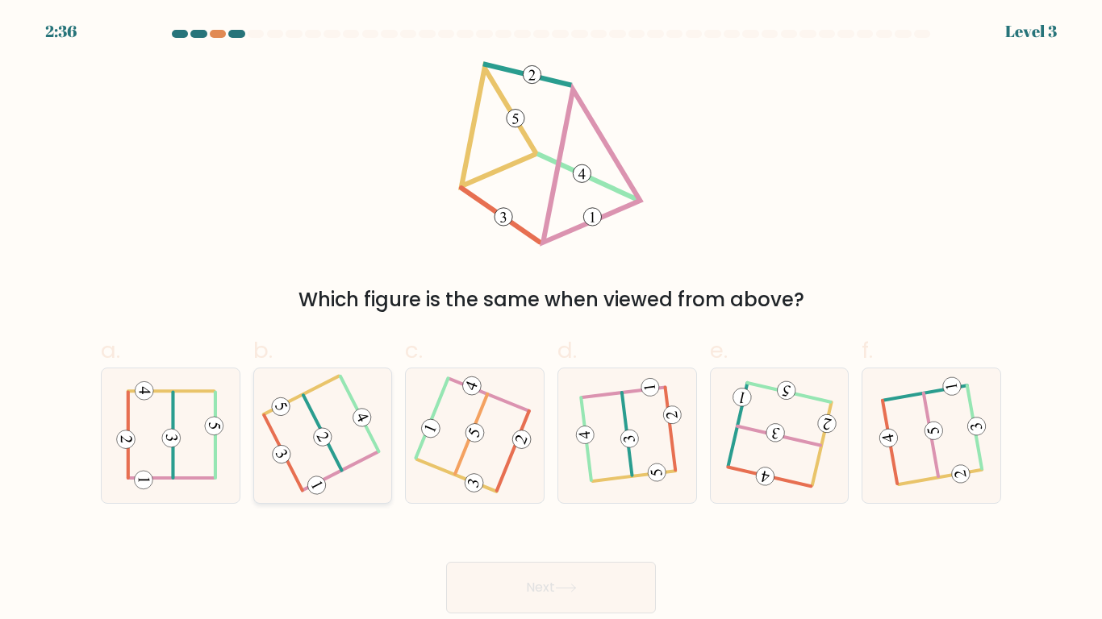
click at [362, 441] on icon at bounding box center [322, 435] width 105 height 108
click at [551, 320] on input "b." at bounding box center [551, 315] width 1 height 10
radio input "true"
click at [599, 597] on button "Next" at bounding box center [551, 588] width 210 height 52
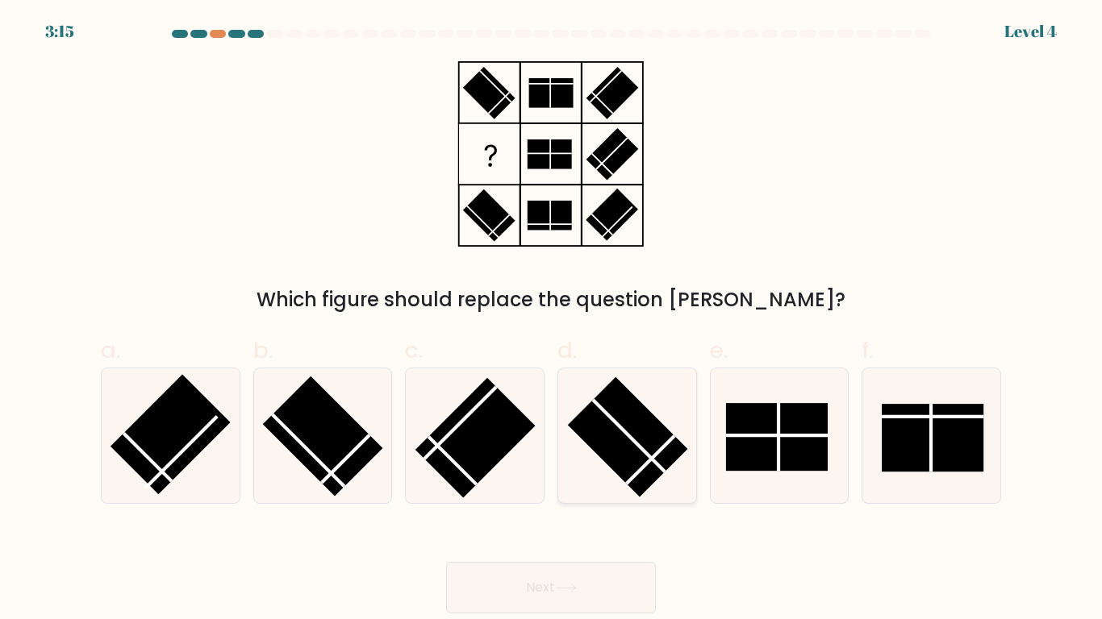
click at [660, 453] on rect at bounding box center [627, 437] width 120 height 120
click at [552, 320] on input "d." at bounding box center [551, 315] width 1 height 10
radio input "true"
click at [555, 585] on button "Next" at bounding box center [551, 588] width 210 height 52
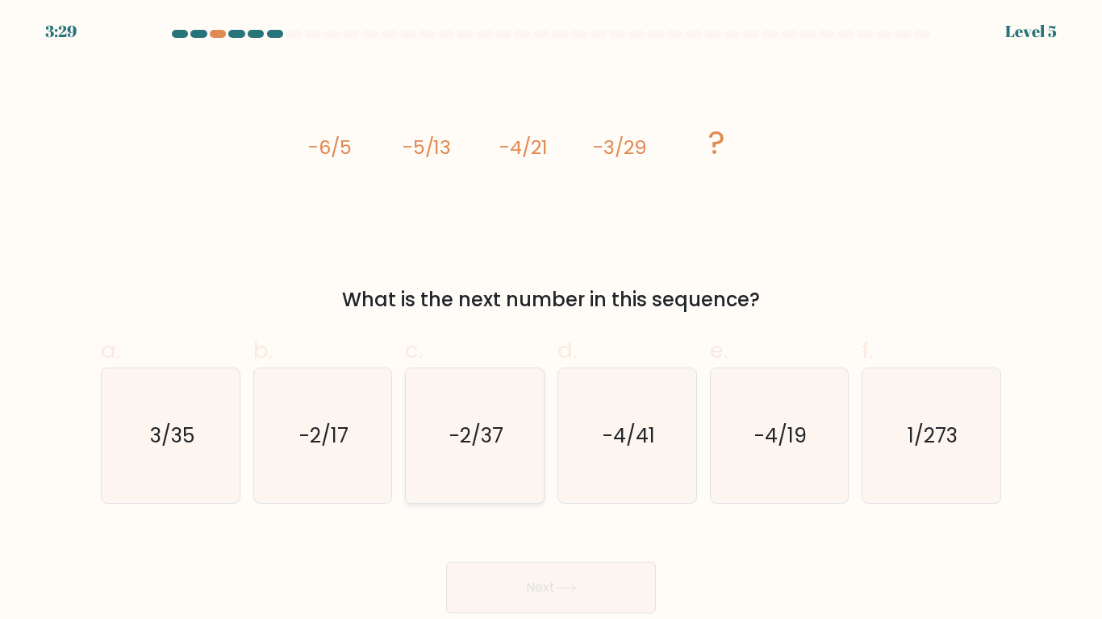
click at [518, 454] on icon "-2/37" at bounding box center [474, 436] width 135 height 135
click at [551, 320] on input "c. -2/37" at bounding box center [551, 315] width 1 height 10
radio input "true"
click at [523, 573] on button "Next" at bounding box center [551, 588] width 210 height 52
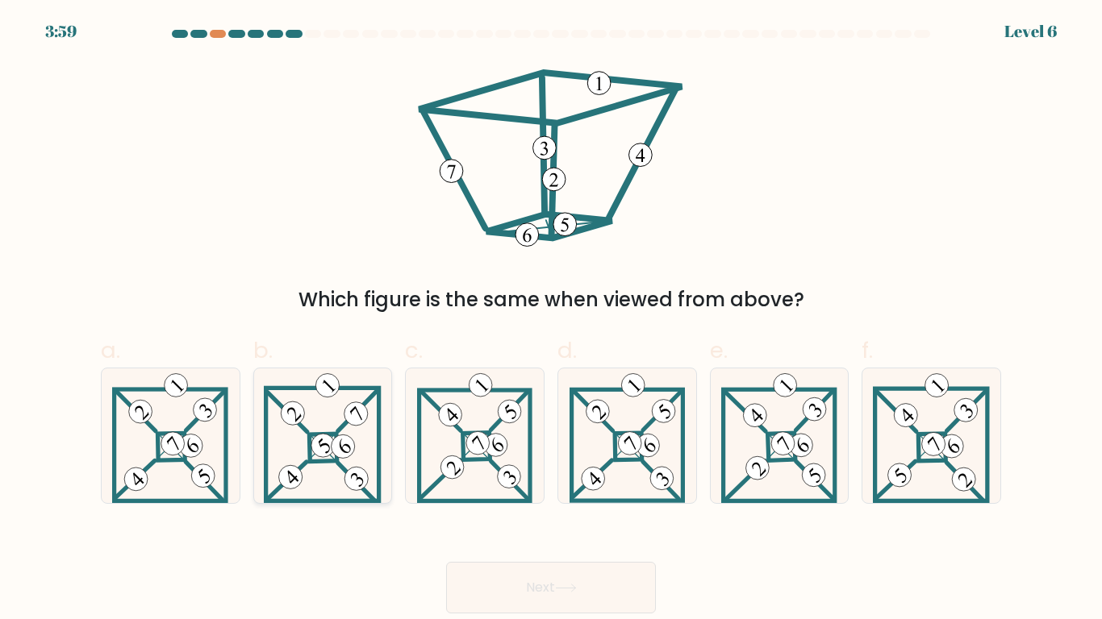
click at [289, 413] on 897 at bounding box center [292, 413] width 33 height 33
click at [551, 320] on input "b." at bounding box center [551, 315] width 1 height 10
radio input "true"
click at [549, 582] on button "Next" at bounding box center [551, 588] width 210 height 52
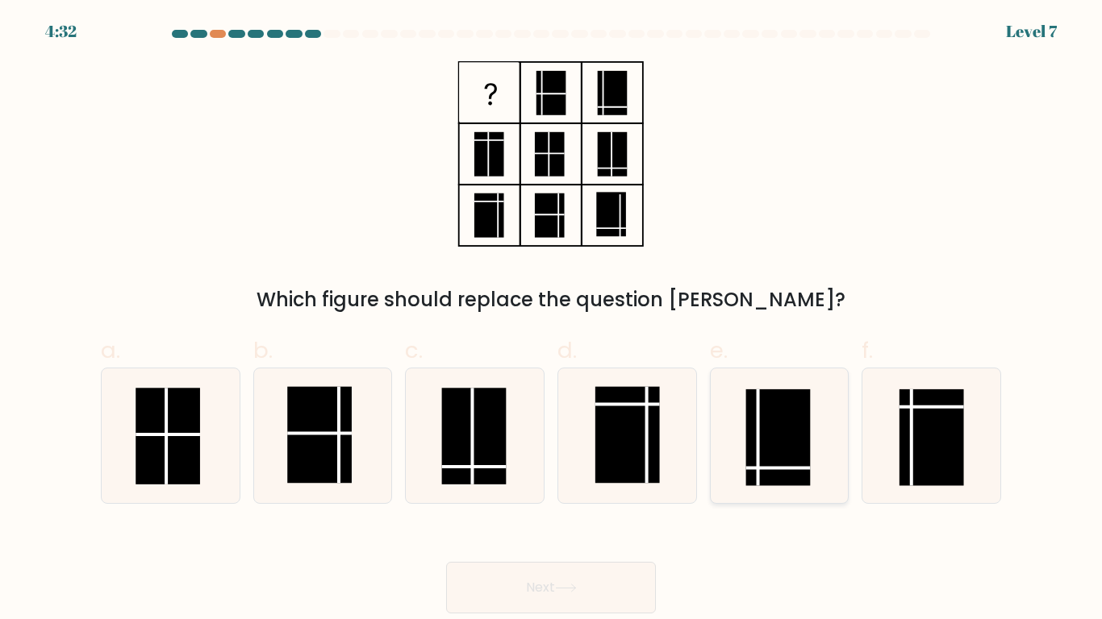
click at [764, 435] on rect at bounding box center [778, 437] width 65 height 97
click at [552, 320] on input "e." at bounding box center [551, 315] width 1 height 10
radio input "true"
click at [631, 439] on rect at bounding box center [627, 434] width 65 height 97
click at [552, 320] on input "d." at bounding box center [551, 315] width 1 height 10
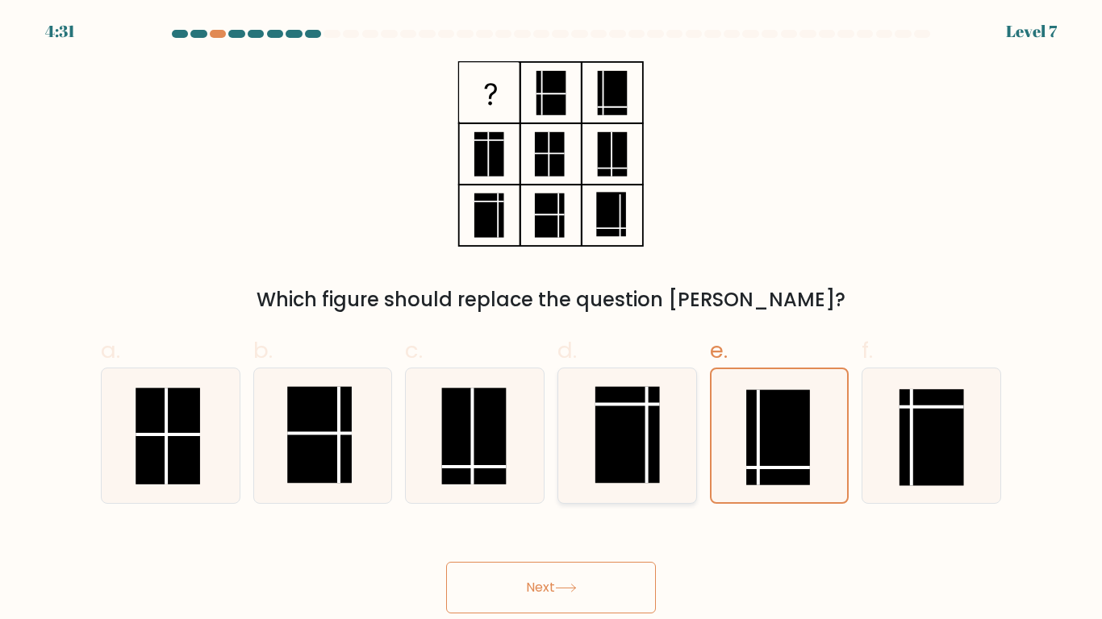
radio input "true"
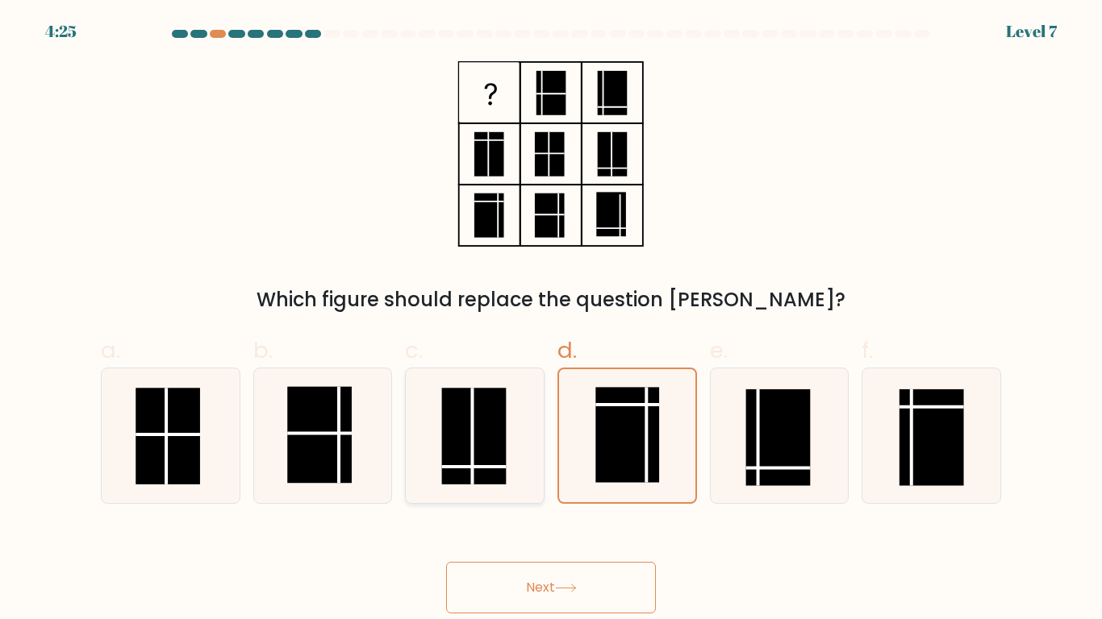
click at [520, 434] on icon at bounding box center [474, 436] width 135 height 135
click at [551, 320] on input "c." at bounding box center [551, 315] width 1 height 10
radio input "true"
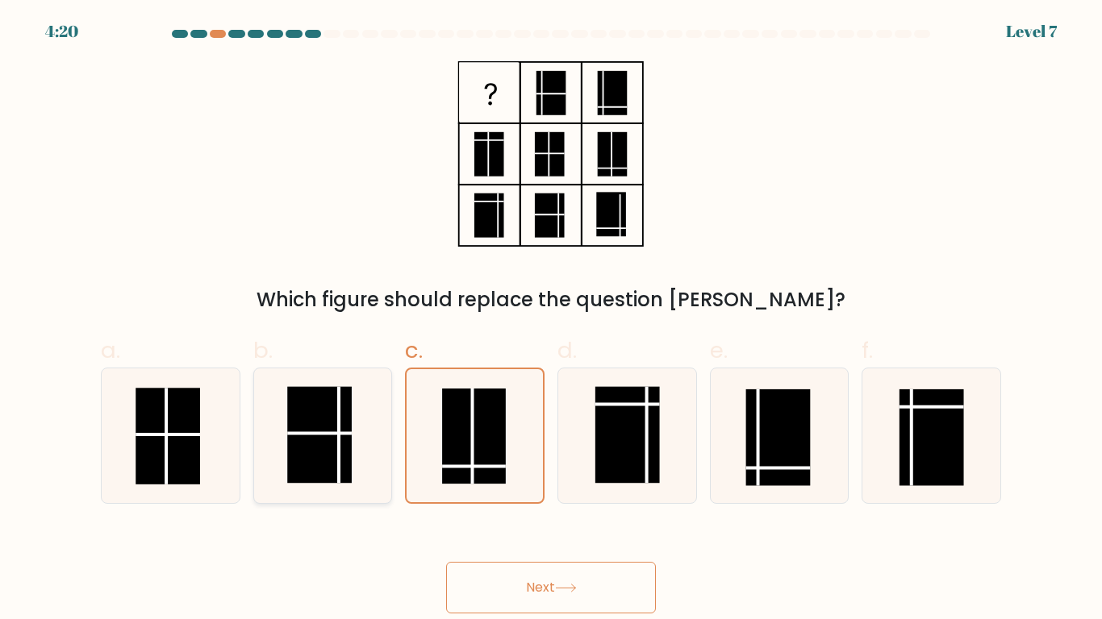
click at [363, 461] on icon at bounding box center [322, 436] width 135 height 135
click at [551, 320] on input "b." at bounding box center [551, 315] width 1 height 10
radio input "true"
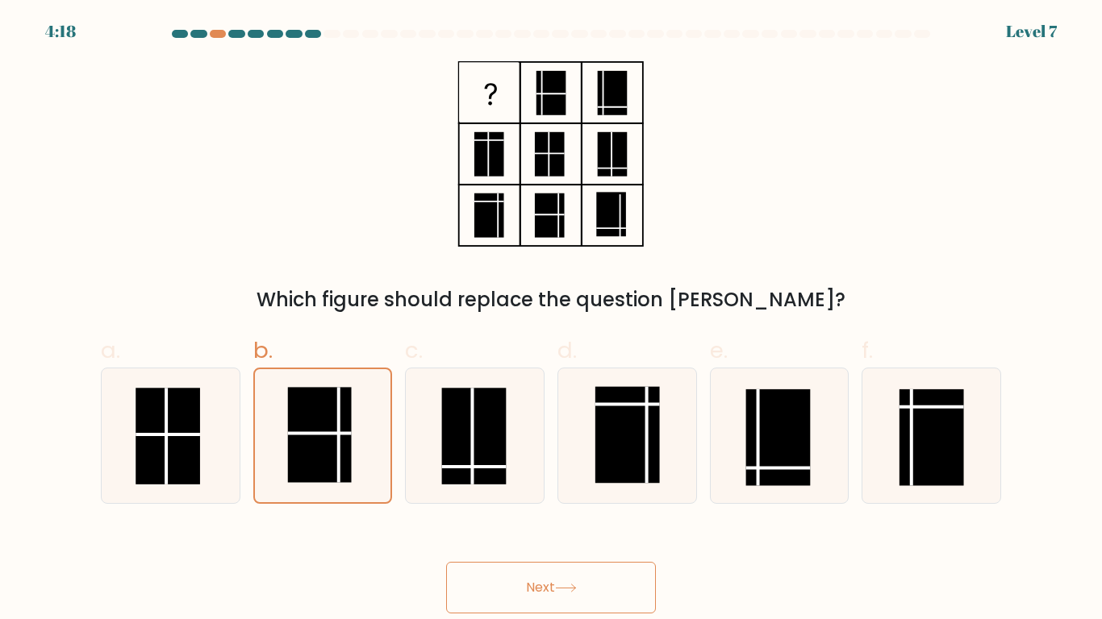
click at [516, 596] on button "Next" at bounding box center [551, 588] width 210 height 52
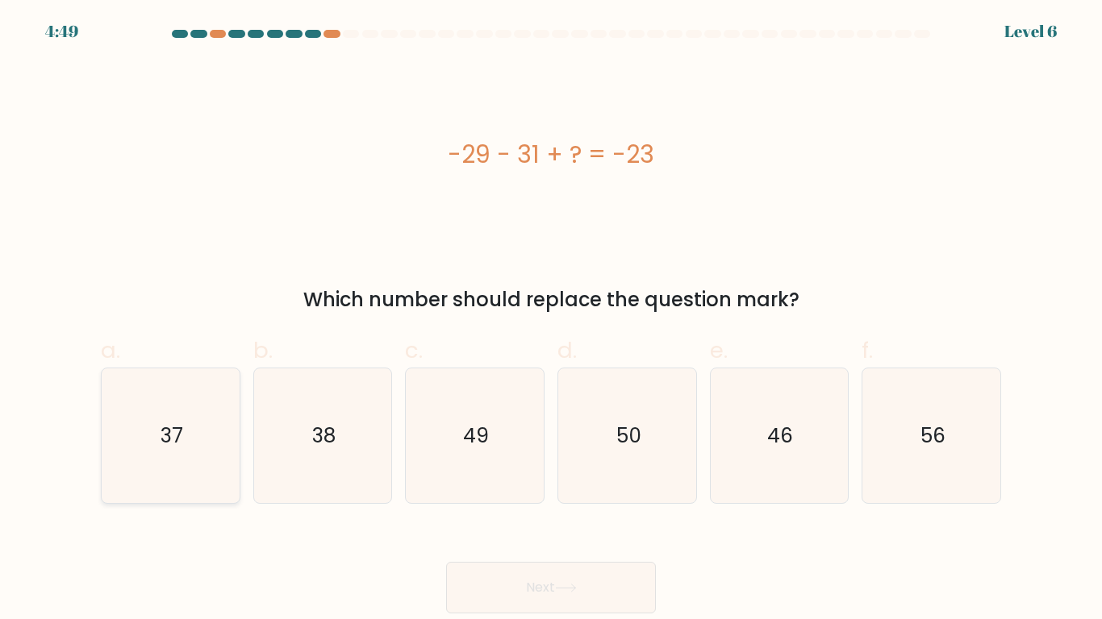
click at [196, 423] on icon "37" at bounding box center [170, 436] width 135 height 135
click at [551, 320] on input "a. 37" at bounding box center [551, 315] width 1 height 10
radio input "true"
click at [539, 566] on button "Next" at bounding box center [551, 588] width 210 height 52
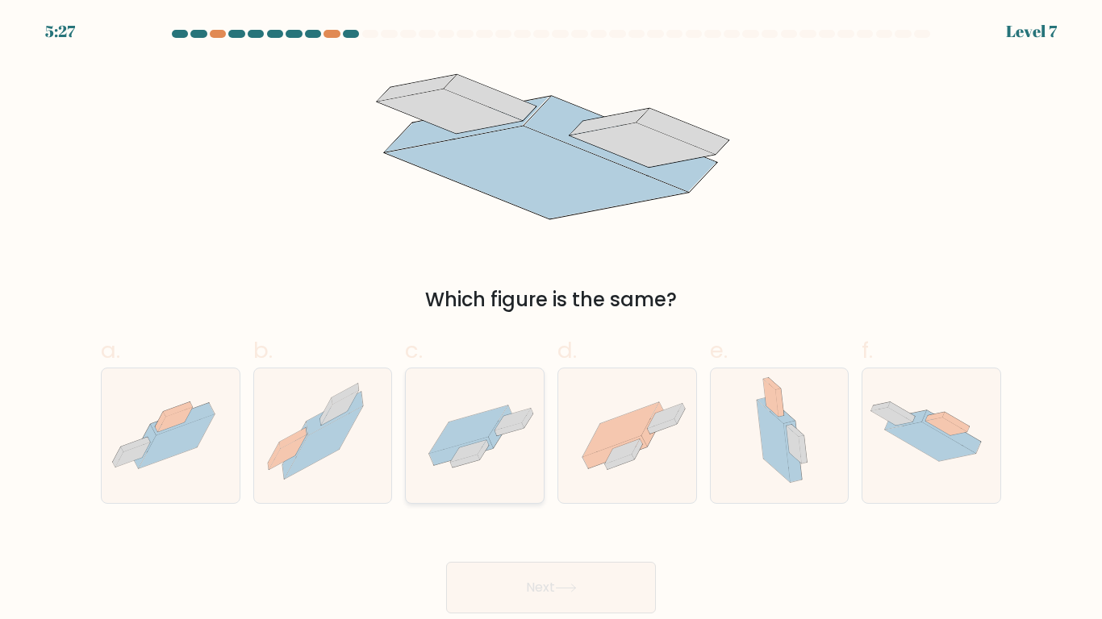
click at [508, 416] on icon at bounding box center [511, 420] width 35 height 22
click at [551, 320] on input "c." at bounding box center [551, 315] width 1 height 10
radio input "true"
click at [602, 583] on button "Next" at bounding box center [551, 588] width 210 height 52
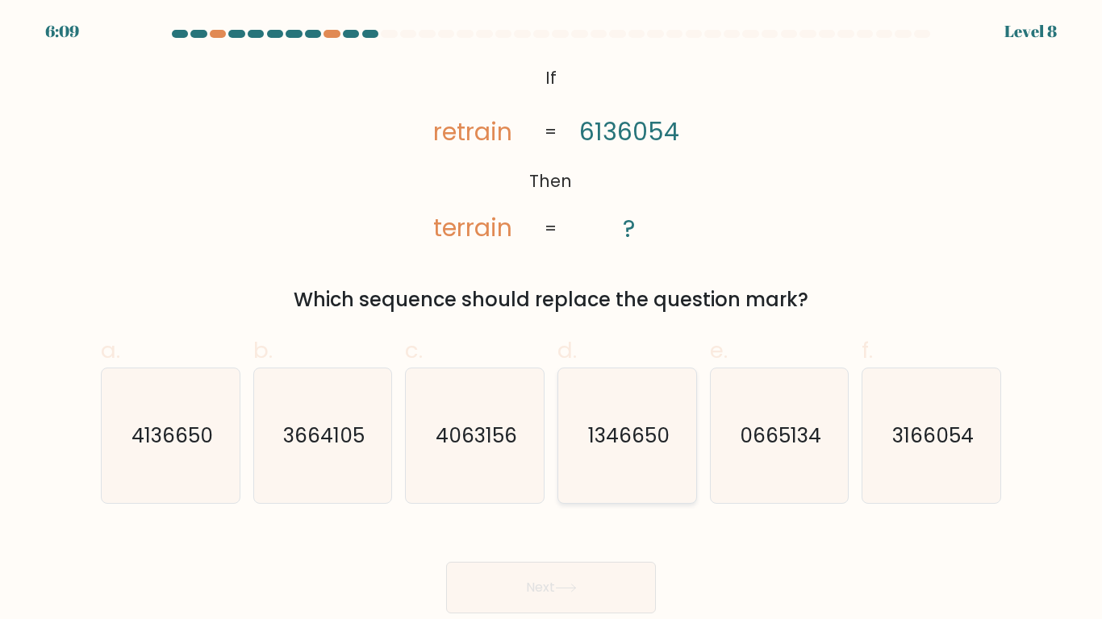
click at [607, 473] on icon "1346650" at bounding box center [627, 436] width 135 height 135
click at [552, 320] on input "d. 1346650" at bounding box center [551, 315] width 1 height 10
radio input "true"
click at [511, 568] on button "Next" at bounding box center [551, 588] width 210 height 52
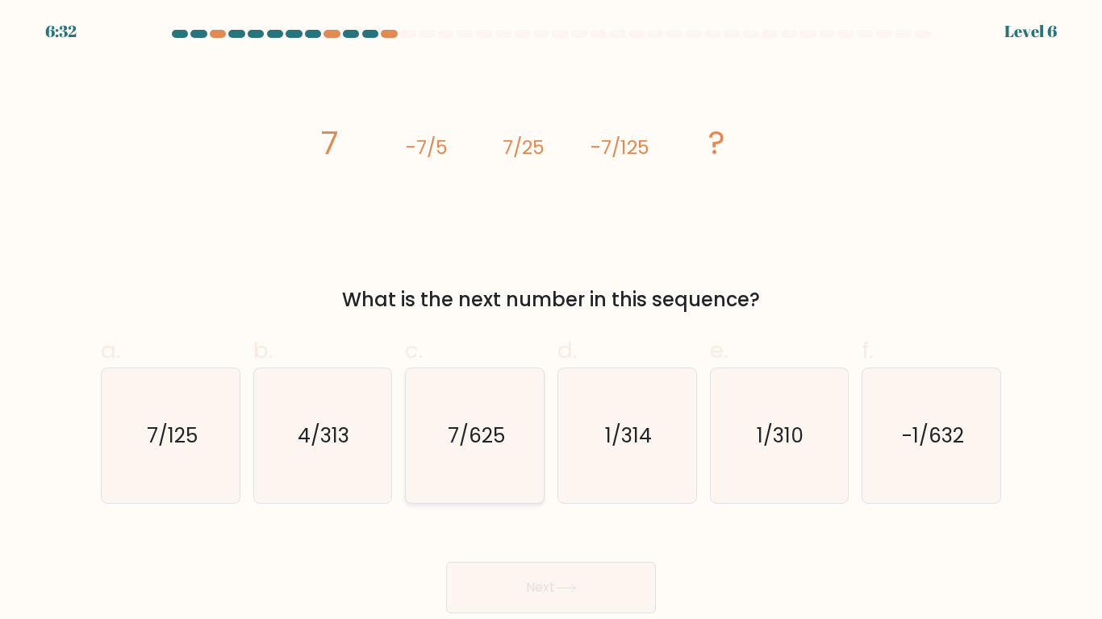
click at [488, 435] on text "7/625" at bounding box center [476, 436] width 57 height 28
click at [551, 320] on input "c. 7/625" at bounding box center [551, 315] width 1 height 10
radio input "true"
click at [499, 586] on button "Next" at bounding box center [551, 588] width 210 height 52
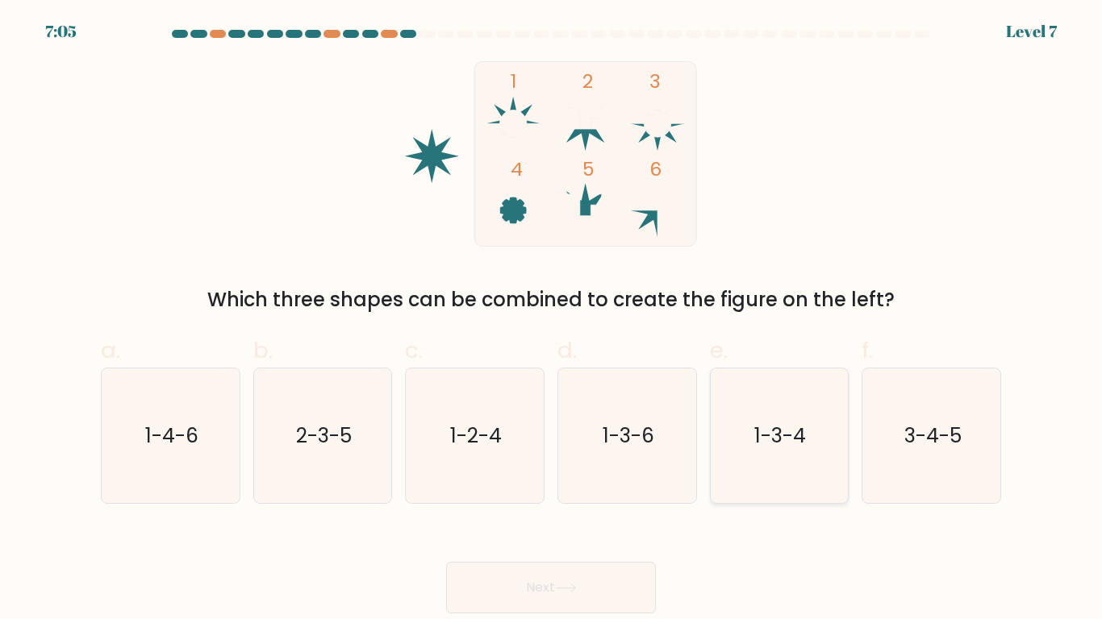
click at [801, 424] on text "1-3-4" at bounding box center [781, 436] width 52 height 28
click at [552, 320] on input "e. 1-3-4" at bounding box center [551, 315] width 1 height 10
radio input "true"
click at [572, 584] on icon at bounding box center [566, 588] width 22 height 9
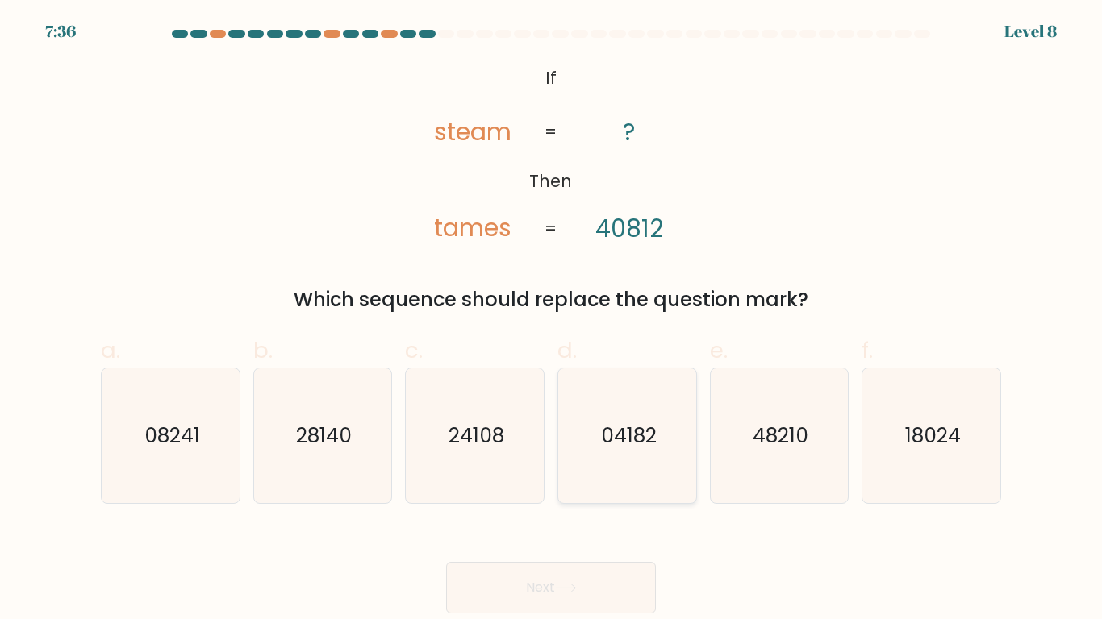
click at [633, 462] on icon "04182" at bounding box center [627, 436] width 135 height 135
click at [552, 320] on input "d. 04182" at bounding box center [551, 315] width 1 height 10
radio input "true"
click at [528, 577] on button "Next" at bounding box center [551, 588] width 210 height 52
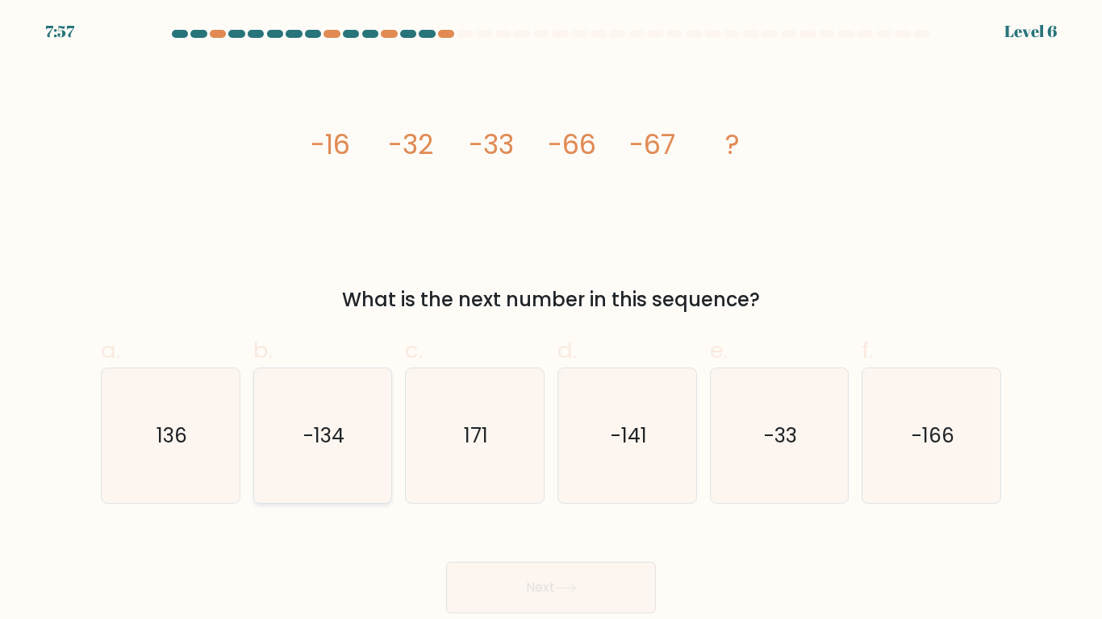
click at [312, 431] on text "-134" at bounding box center [323, 436] width 41 height 28
click at [551, 320] on input "b. -134" at bounding box center [551, 315] width 1 height 10
radio input "true"
click at [555, 599] on button "Next" at bounding box center [551, 588] width 210 height 52
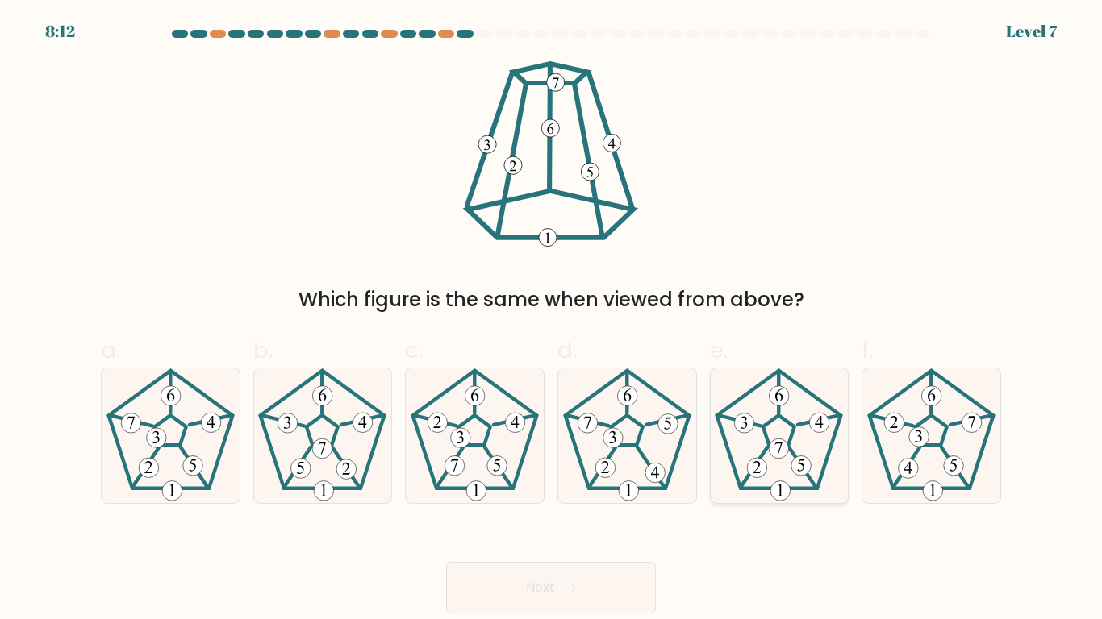
click at [809, 480] on 163 at bounding box center [802, 468] width 27 height 41
click at [552, 320] on input "e." at bounding box center [551, 315] width 1 height 10
radio input "true"
click at [495, 604] on button "Next" at bounding box center [551, 588] width 210 height 52
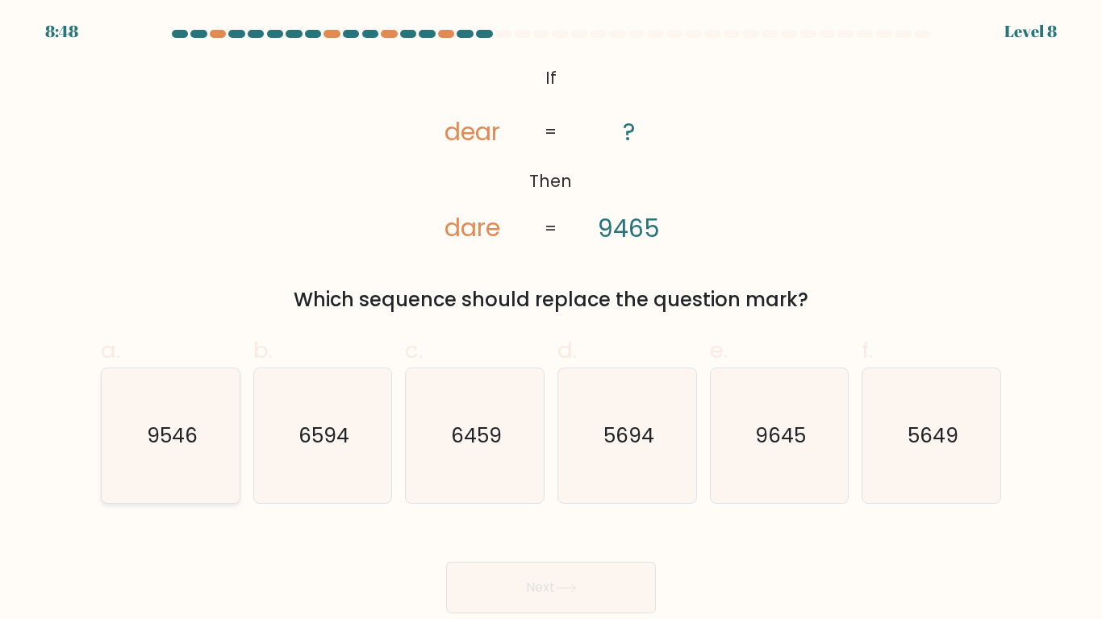
click at [137, 448] on icon "9546" at bounding box center [170, 436] width 135 height 135
click at [551, 320] on input "a. 9546" at bounding box center [551, 315] width 1 height 10
radio input "true"
click at [571, 581] on button "Next" at bounding box center [551, 588] width 210 height 52
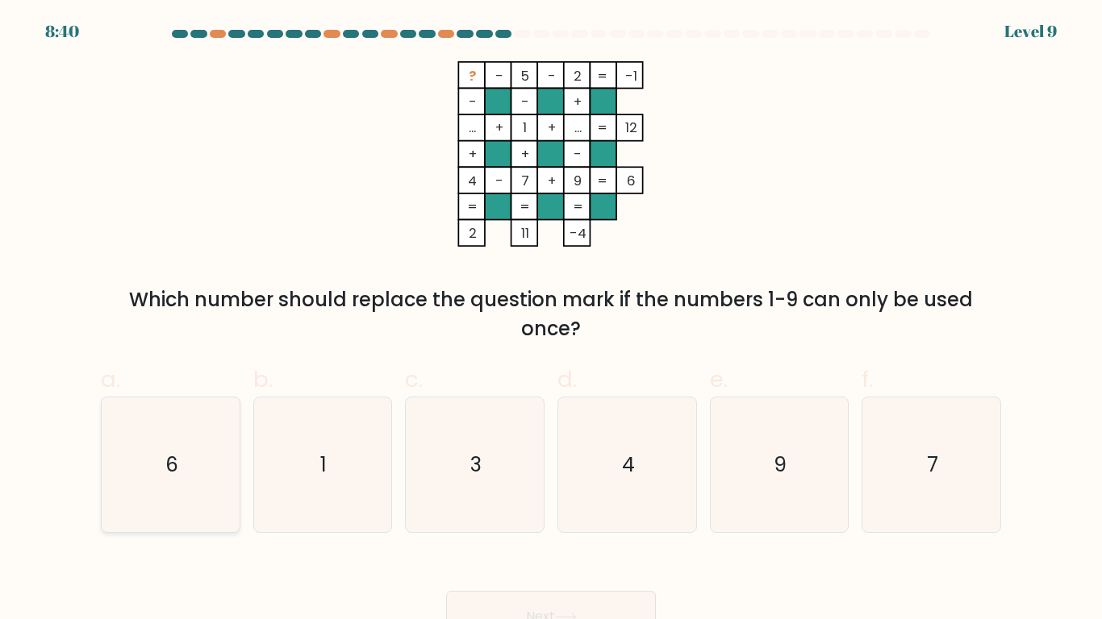
click at [181, 459] on icon "6" at bounding box center [170, 465] width 135 height 135
click at [551, 320] on input "a. 6" at bounding box center [551, 315] width 1 height 10
radio input "true"
click at [522, 602] on button "Next" at bounding box center [551, 617] width 210 height 52
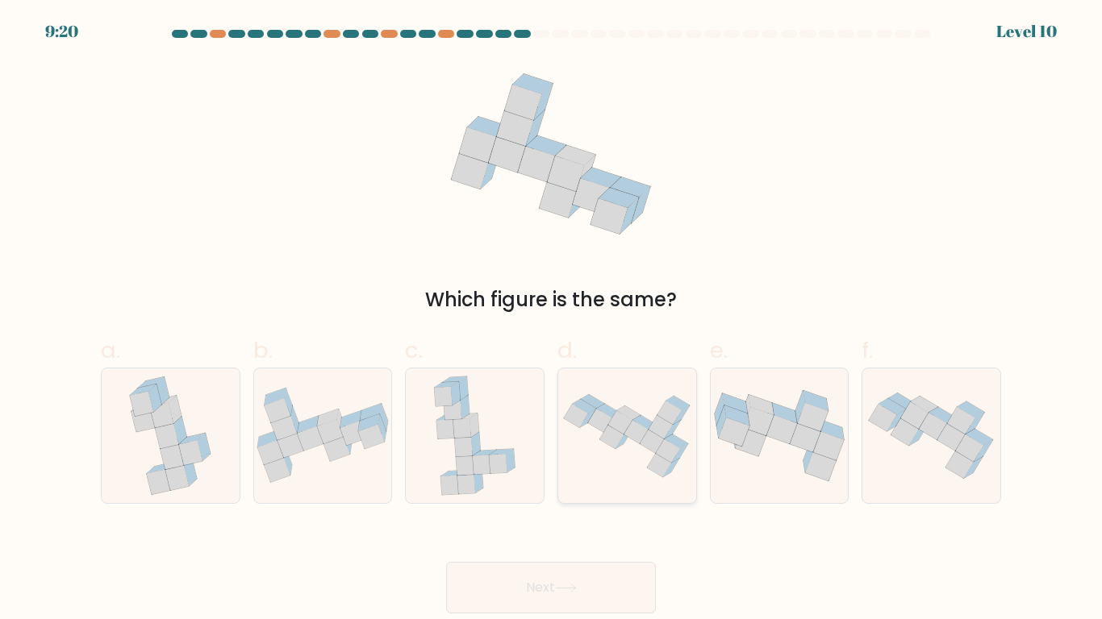
click at [626, 402] on icon at bounding box center [627, 436] width 138 height 98
click at [552, 320] on input "d." at bounding box center [551, 315] width 1 height 10
radio input "true"
click at [555, 572] on button "Next" at bounding box center [551, 588] width 210 height 52
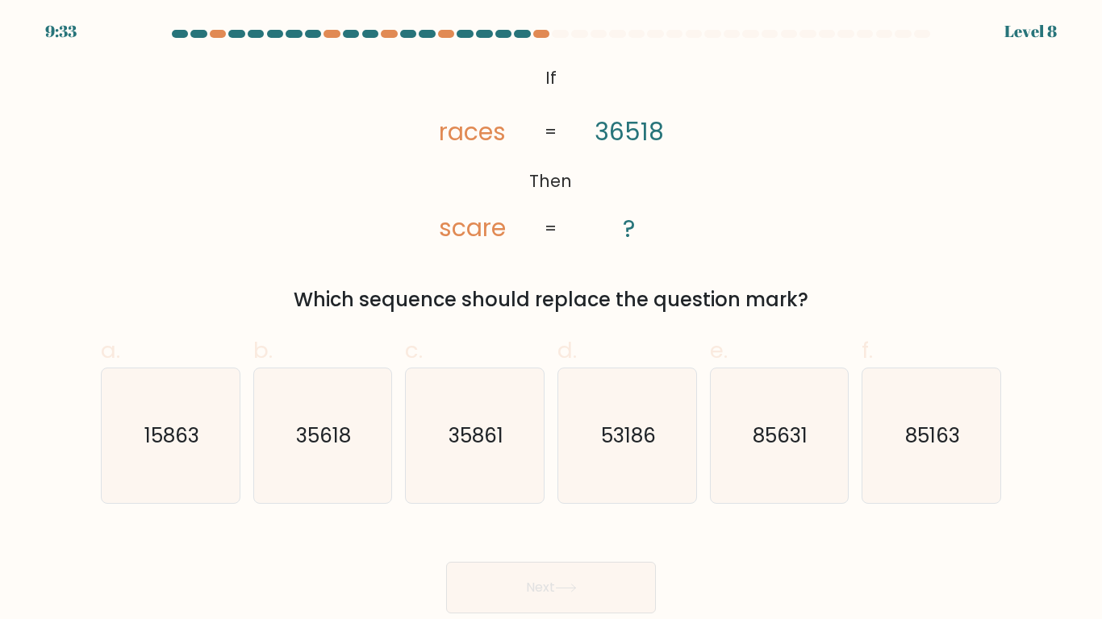
click at [544, 194] on icon "@import url('https://fonts.googleapis.com/css?family=Abril+Fatface:400,100,100i…" at bounding box center [551, 153] width 302 height 185
click at [475, 235] on tspan "scare" at bounding box center [472, 228] width 67 height 33
click at [482, 411] on icon "35861" at bounding box center [474, 436] width 135 height 135
click at [551, 320] on input "c. 35861" at bounding box center [551, 315] width 1 height 10
radio input "true"
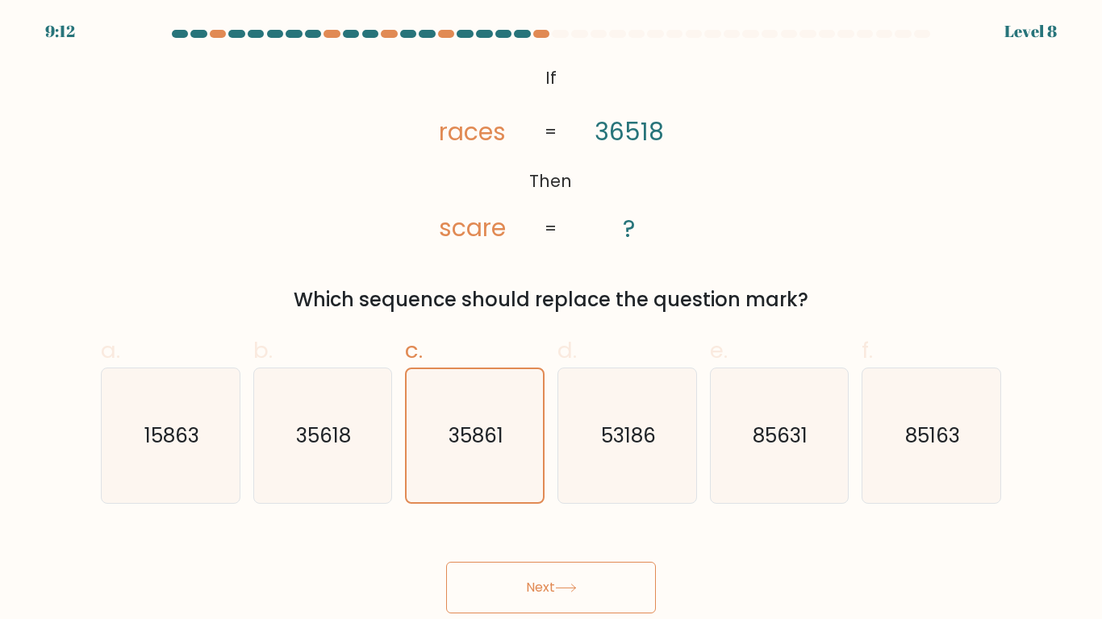
click at [573, 605] on button "Next" at bounding box center [551, 588] width 210 height 52
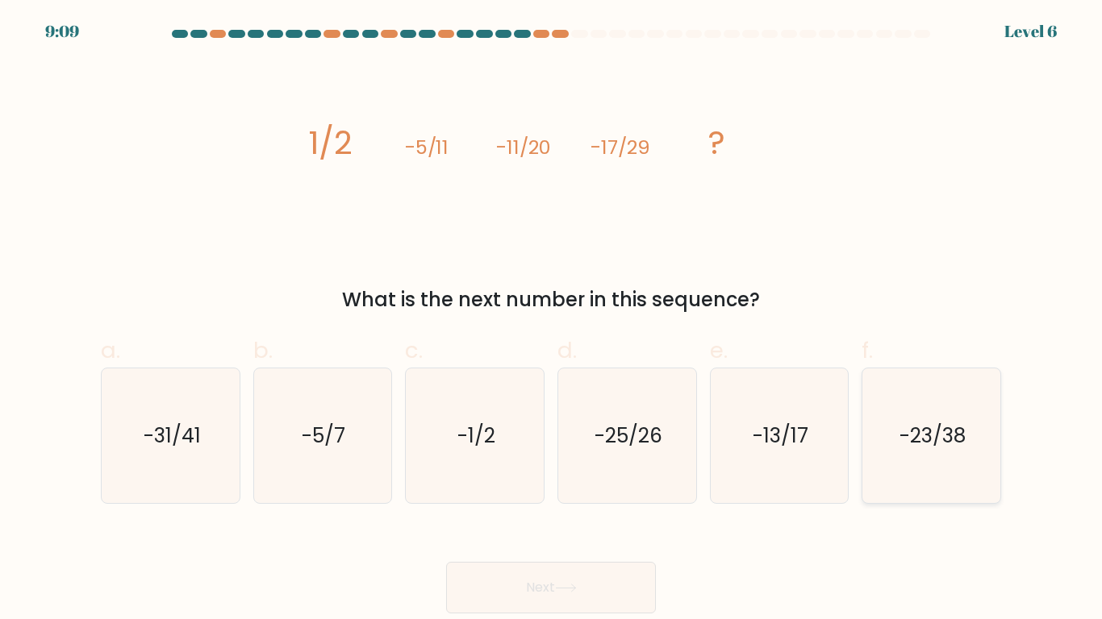
click at [956, 435] on text "-23/38" at bounding box center [932, 436] width 66 height 28
click at [552, 320] on input "f. -23/38" at bounding box center [551, 315] width 1 height 10
radio input "true"
click at [593, 602] on button "Next" at bounding box center [551, 588] width 210 height 52
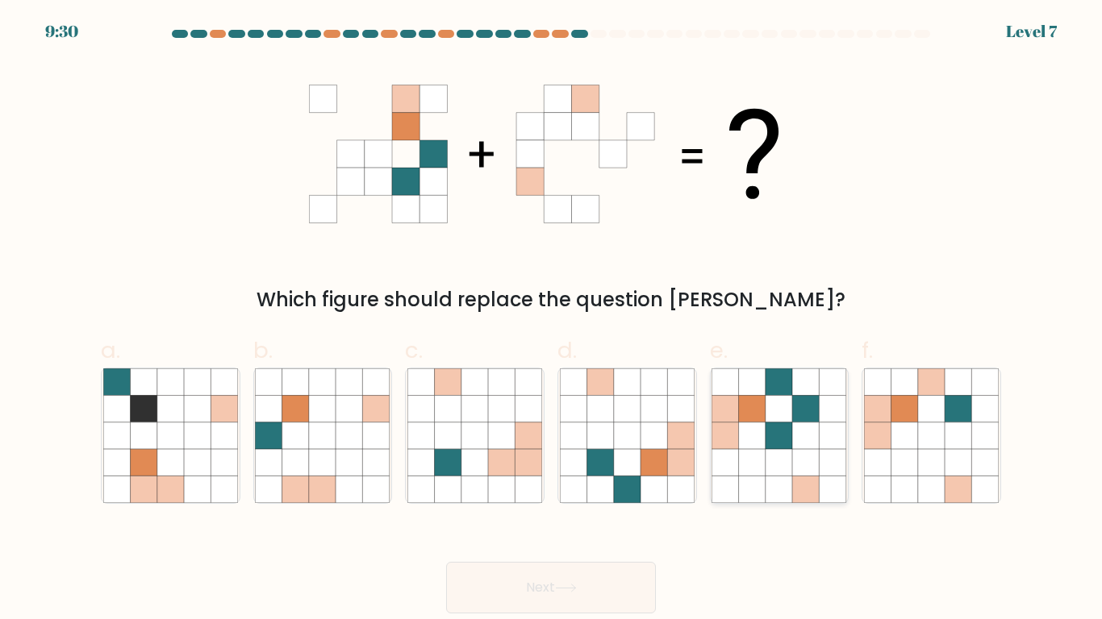
click at [777, 444] on icon at bounding box center [778, 436] width 27 height 27
click at [552, 320] on input "e." at bounding box center [551, 315] width 1 height 10
radio input "true"
click at [502, 588] on button "Next" at bounding box center [551, 588] width 210 height 52
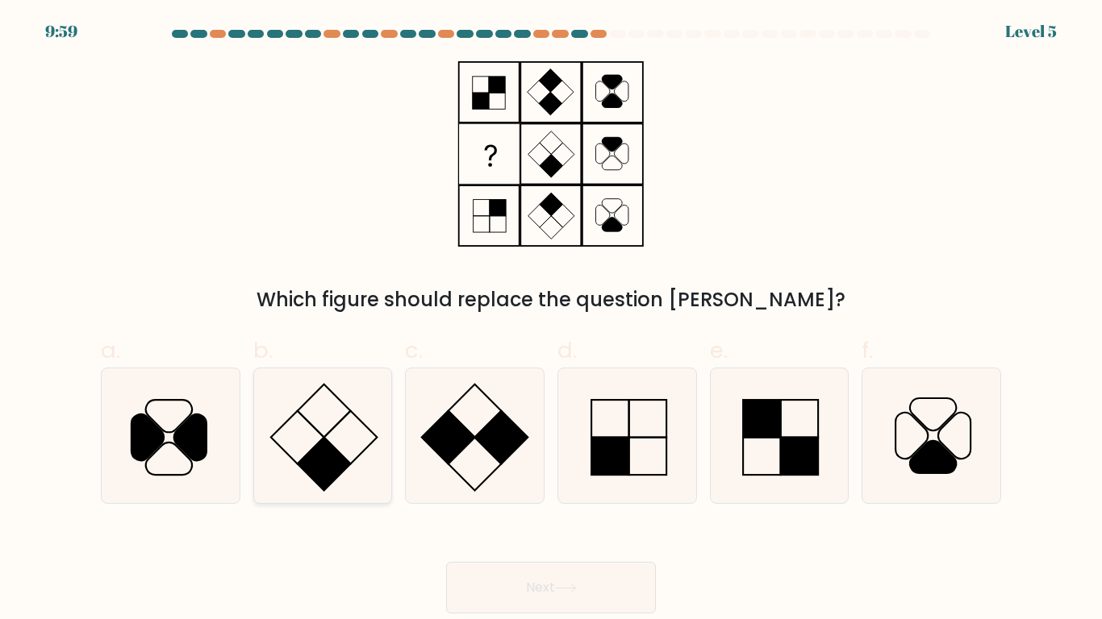
click at [304, 407] on icon at bounding box center [322, 436] width 135 height 135
click at [551, 320] on input "b." at bounding box center [551, 315] width 1 height 10
radio input "true"
click at [539, 594] on button "Next" at bounding box center [551, 588] width 210 height 52
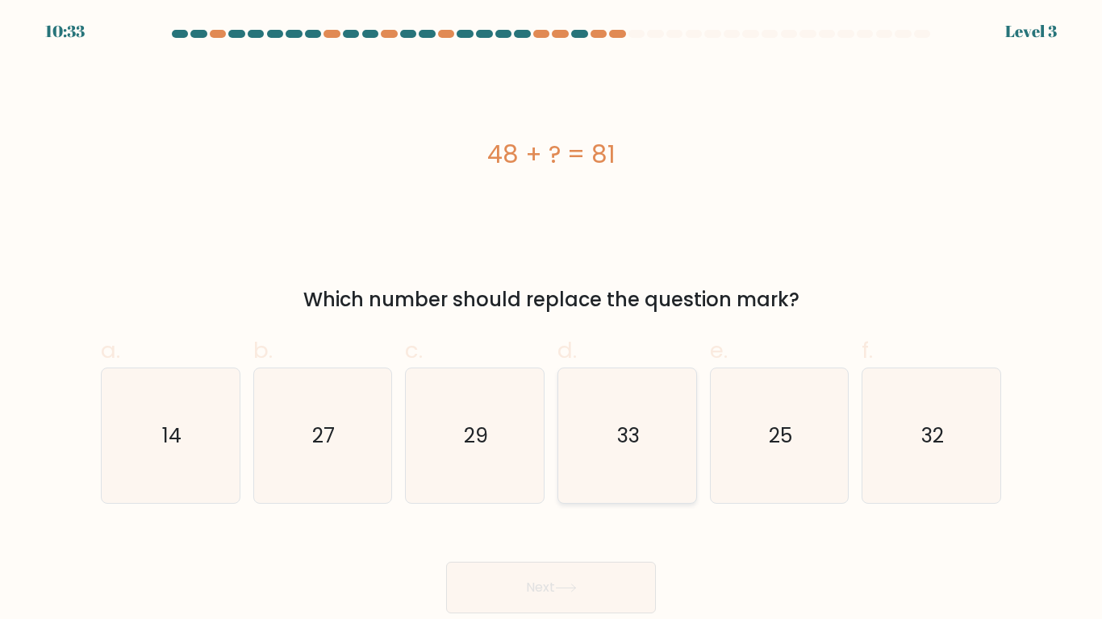
click at [602, 442] on icon "33" at bounding box center [627, 436] width 135 height 135
click at [552, 320] on input "d. 33" at bounding box center [551, 315] width 1 height 10
radio input "true"
click at [522, 551] on div "Next" at bounding box center [550, 568] width 919 height 90
click at [479, 612] on button "Next" at bounding box center [551, 588] width 210 height 52
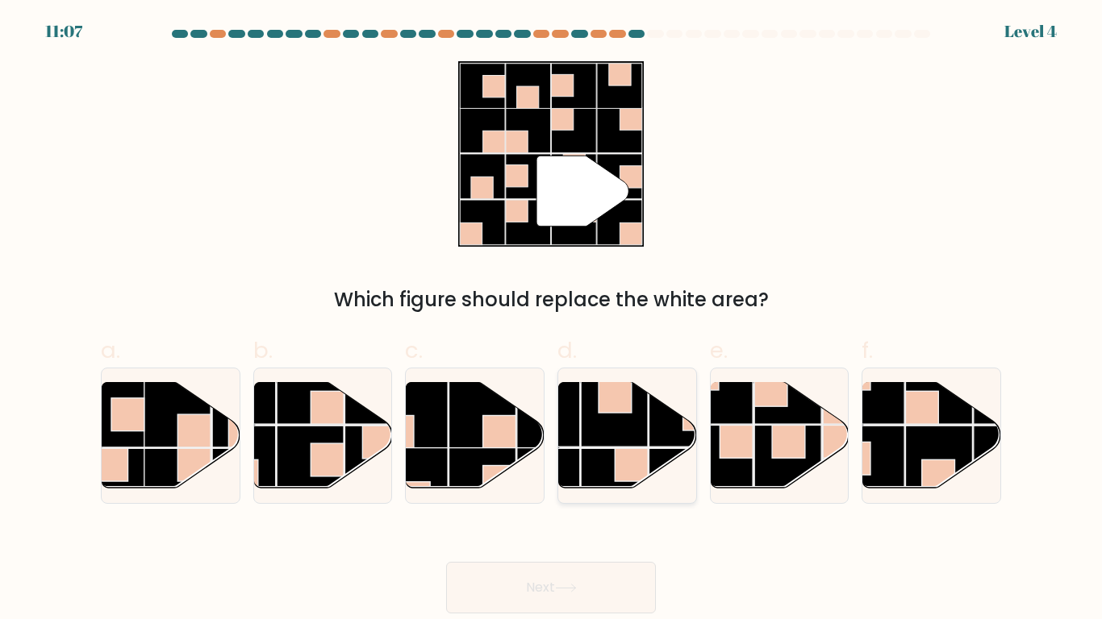
click at [609, 429] on rect at bounding box center [614, 413] width 67 height 67
click at [552, 320] on input "d." at bounding box center [551, 315] width 1 height 10
radio input "true"
click at [573, 585] on icon at bounding box center [566, 588] width 22 height 9
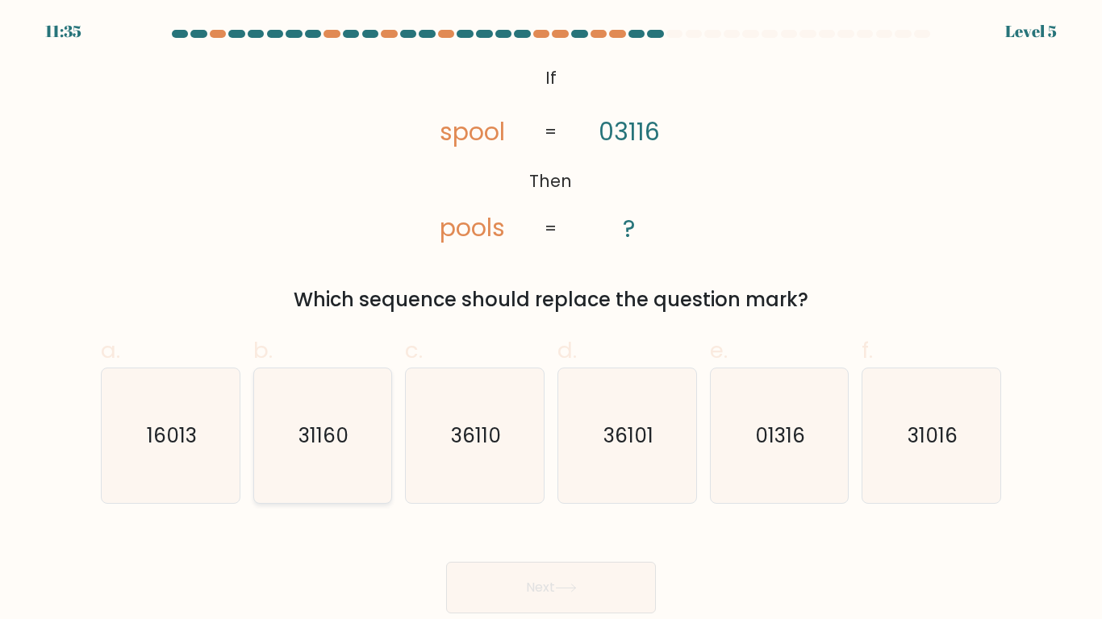
click at [289, 436] on icon "31160" at bounding box center [322, 436] width 135 height 135
click at [551, 320] on input "b. 31160" at bounding box center [551, 315] width 1 height 10
radio input "true"
click at [504, 577] on button "Next" at bounding box center [551, 588] width 210 height 52
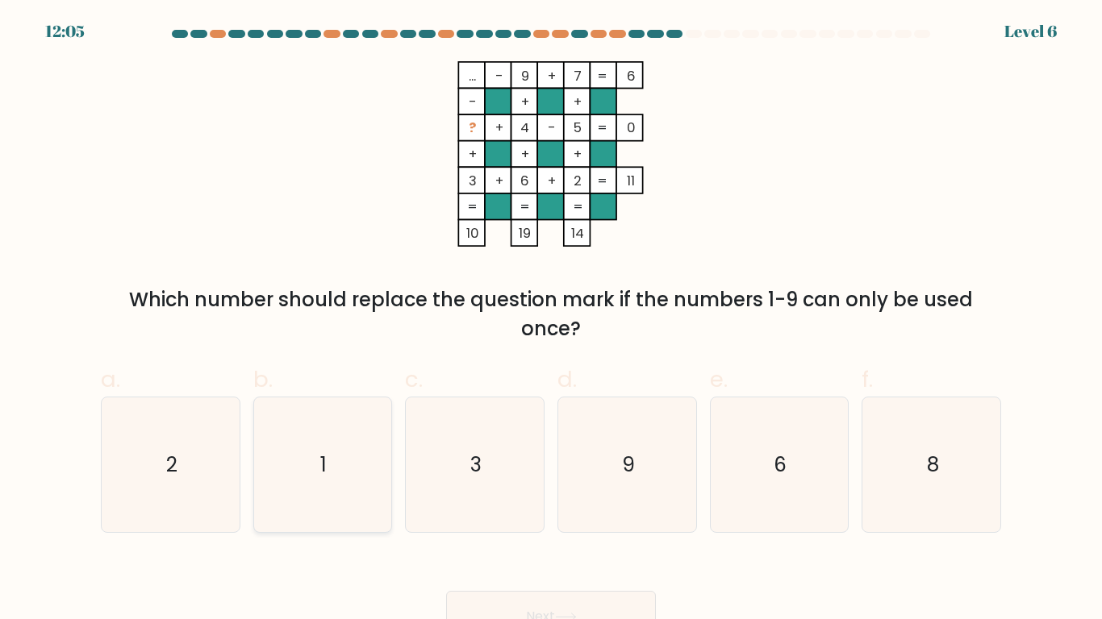
click at [344, 482] on icon "1" at bounding box center [322, 465] width 135 height 135
click at [551, 320] on input "b. 1" at bounding box center [551, 315] width 1 height 10
radio input "true"
click at [527, 589] on div "Next" at bounding box center [550, 597] width 919 height 90
click at [531, 598] on button "Next" at bounding box center [551, 617] width 210 height 52
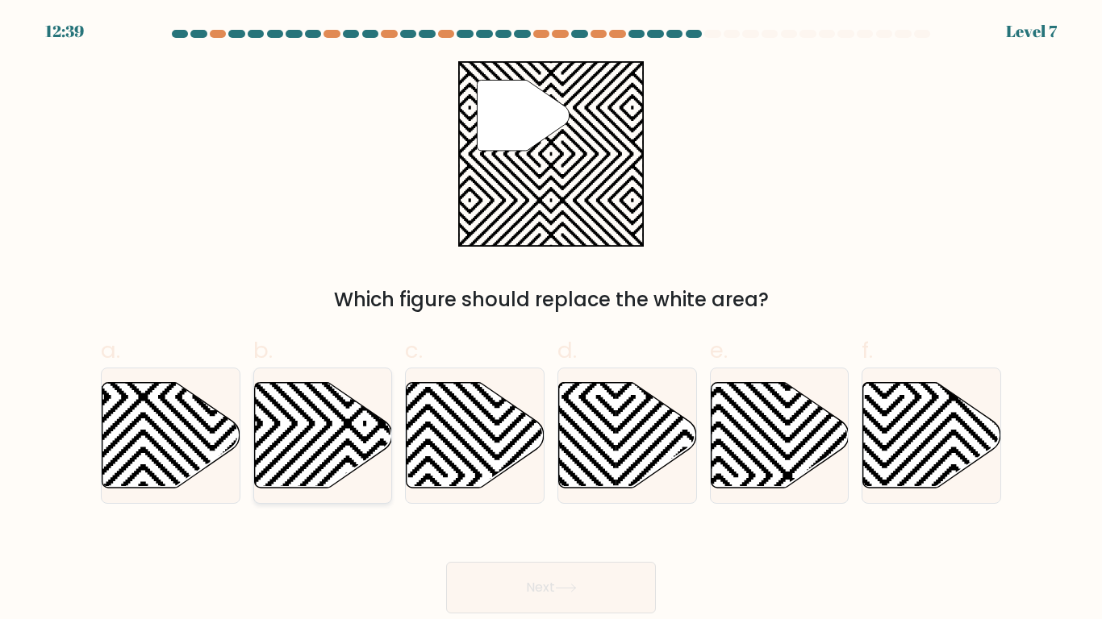
click at [349, 429] on icon at bounding box center [323, 435] width 138 height 106
click at [551, 320] on input "b." at bounding box center [551, 315] width 1 height 10
radio input "true"
click at [555, 567] on button "Next" at bounding box center [551, 588] width 210 height 52
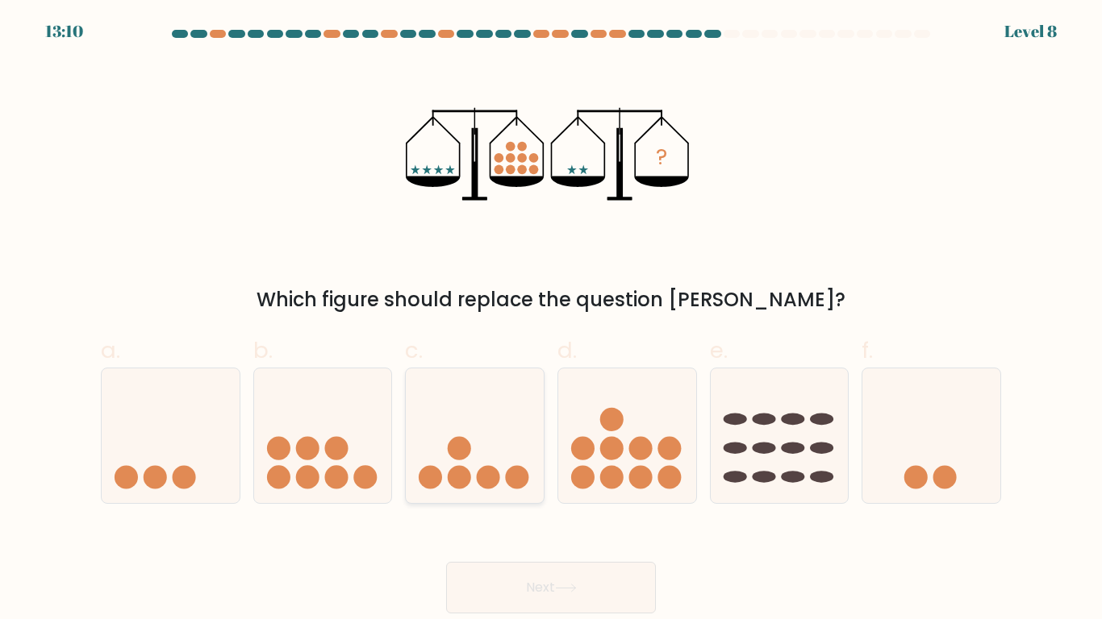
click at [464, 468] on circle at bounding box center [459, 476] width 23 height 23
click at [551, 320] on input "c." at bounding box center [551, 315] width 1 height 10
radio input "true"
click at [514, 572] on button "Next" at bounding box center [551, 588] width 210 height 52
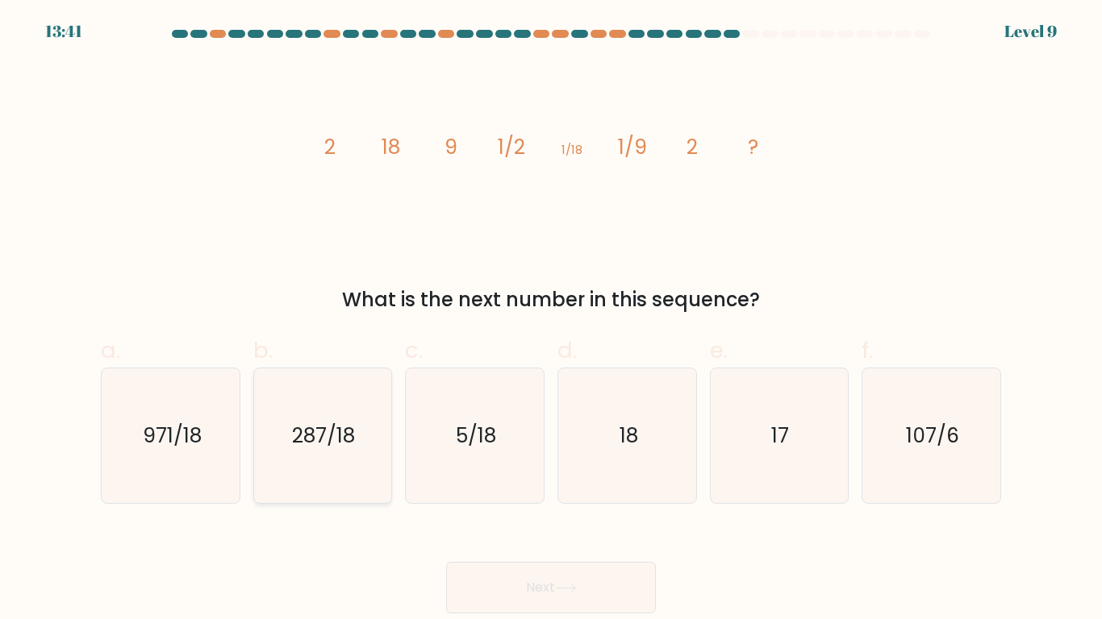
click at [367, 444] on icon "287/18" at bounding box center [322, 436] width 135 height 135
click at [551, 320] on input "b. 287/18" at bounding box center [551, 315] width 1 height 10
radio input "true"
click at [611, 593] on button "Next" at bounding box center [551, 588] width 210 height 52
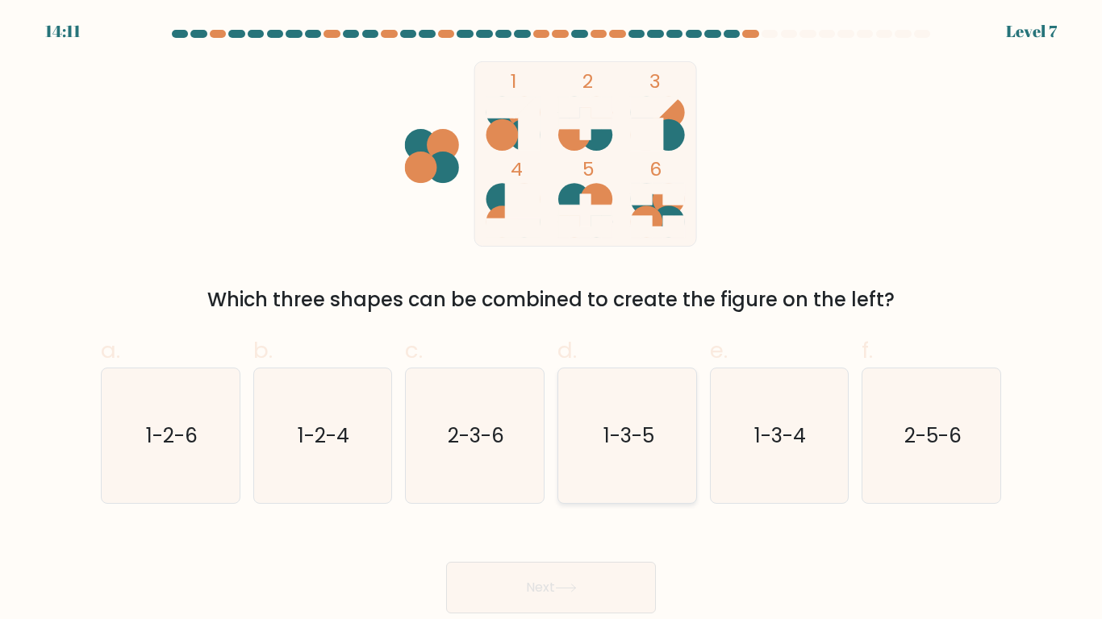
click at [648, 464] on icon "1-3-5" at bounding box center [627, 436] width 135 height 135
click at [552, 320] on input "d. 1-3-5" at bounding box center [551, 315] width 1 height 10
radio input "true"
click at [515, 565] on button "Next" at bounding box center [551, 588] width 210 height 52
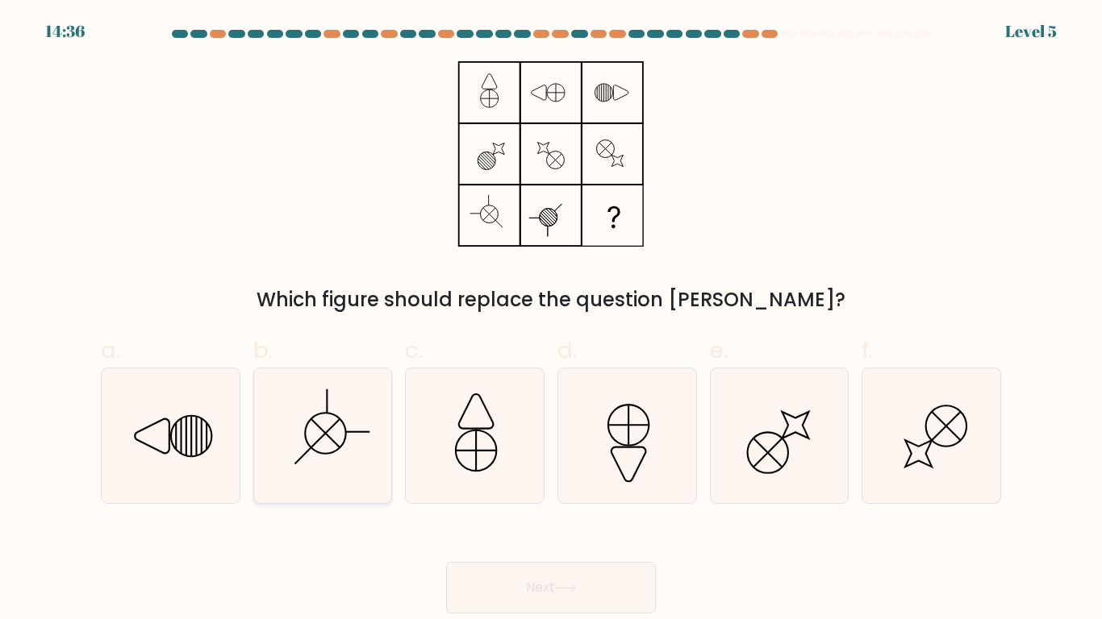
click at [373, 428] on icon at bounding box center [322, 436] width 135 height 135
click at [551, 320] on input "b." at bounding box center [551, 315] width 1 height 10
radio input "true"
click at [540, 605] on button "Next" at bounding box center [551, 588] width 210 height 52
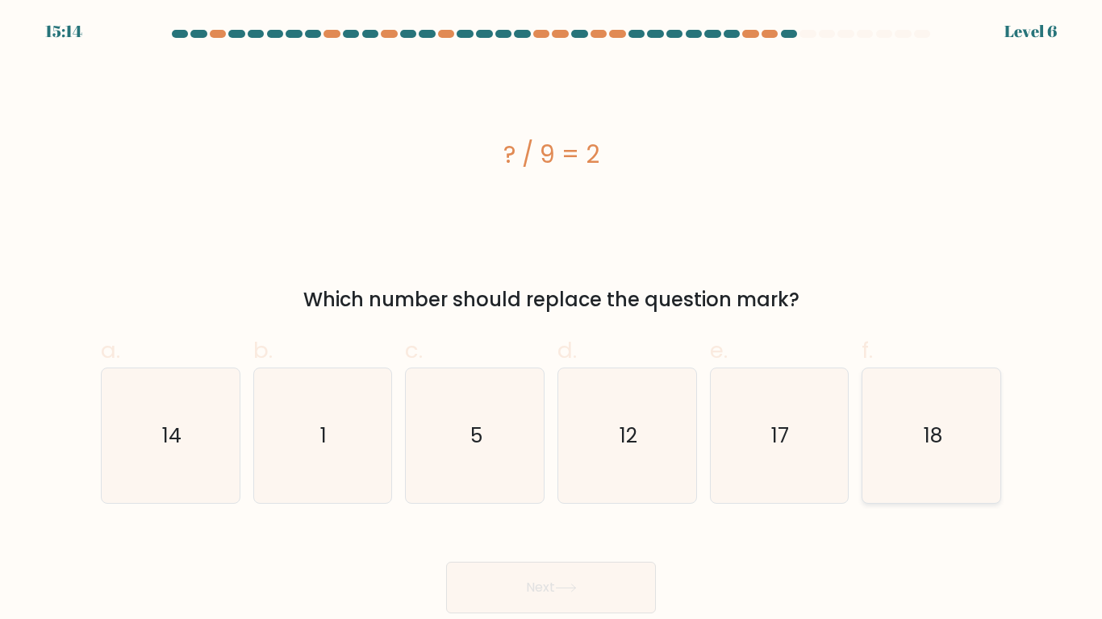
click at [900, 427] on icon "18" at bounding box center [931, 436] width 135 height 135
click at [552, 320] on input "f. 18" at bounding box center [551, 315] width 1 height 10
radio input "true"
click at [597, 573] on button "Next" at bounding box center [551, 588] width 210 height 52
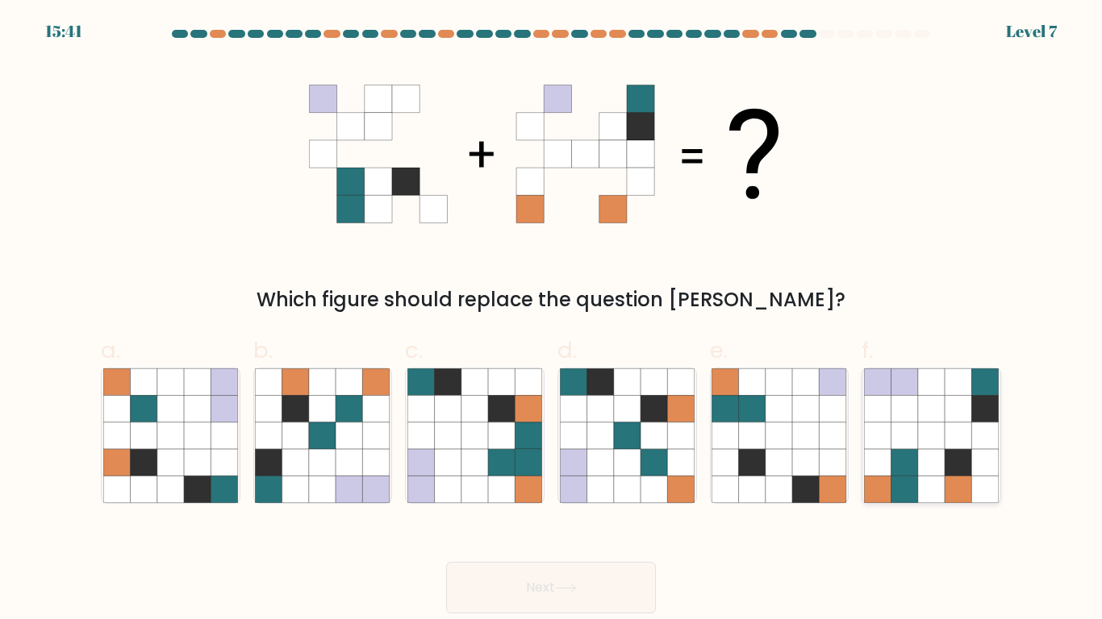
click at [897, 449] on icon at bounding box center [904, 462] width 27 height 27
click at [552, 320] on input "f." at bounding box center [551, 315] width 1 height 10
radio input "true"
click at [513, 594] on button "Next" at bounding box center [551, 588] width 210 height 52
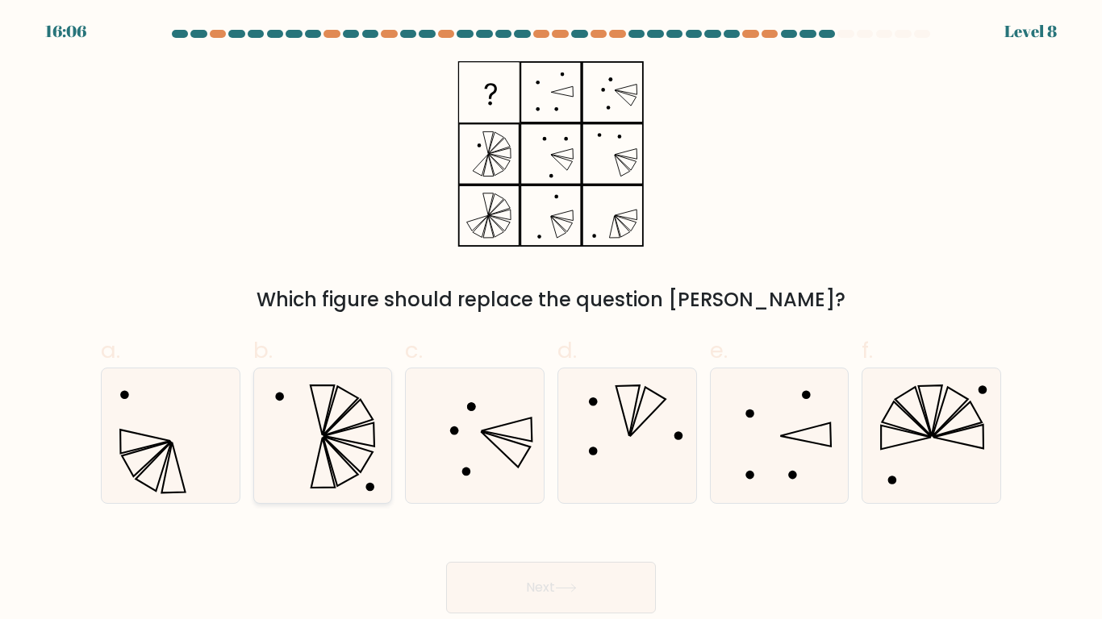
click at [346, 453] on icon at bounding box center [322, 436] width 135 height 135
click at [551, 320] on input "b." at bounding box center [551, 315] width 1 height 10
radio input "true"
click at [516, 585] on button "Next" at bounding box center [551, 588] width 210 height 52
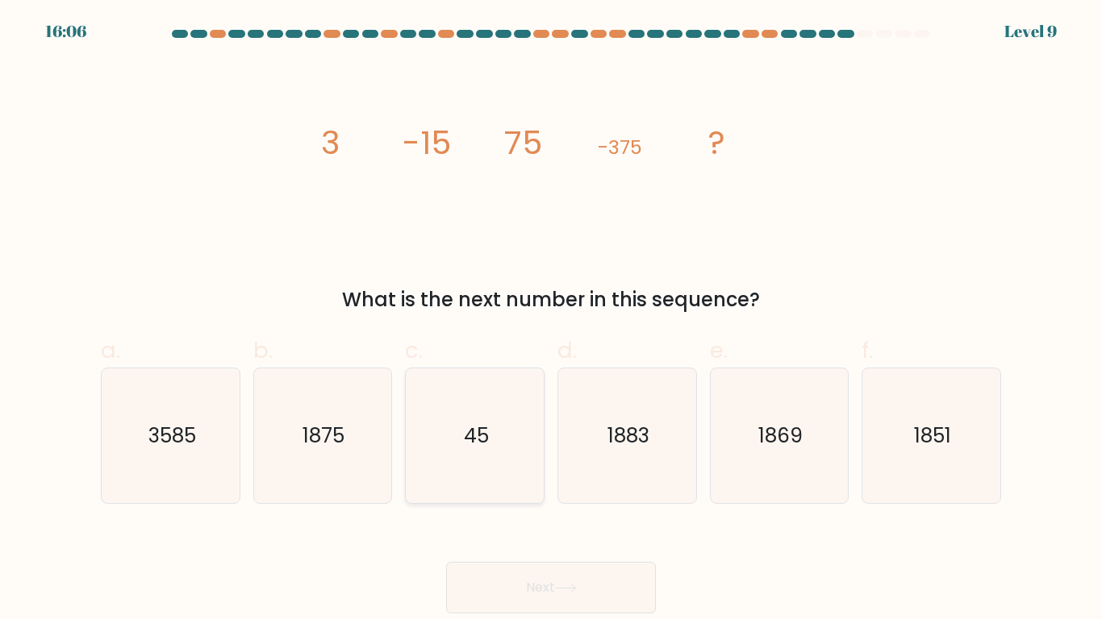
click at [468, 423] on text "45" at bounding box center [476, 436] width 25 height 28
click at [551, 320] on input "c. 45" at bounding box center [551, 315] width 1 height 10
radio input "true"
click at [501, 582] on button "Next" at bounding box center [551, 588] width 210 height 52
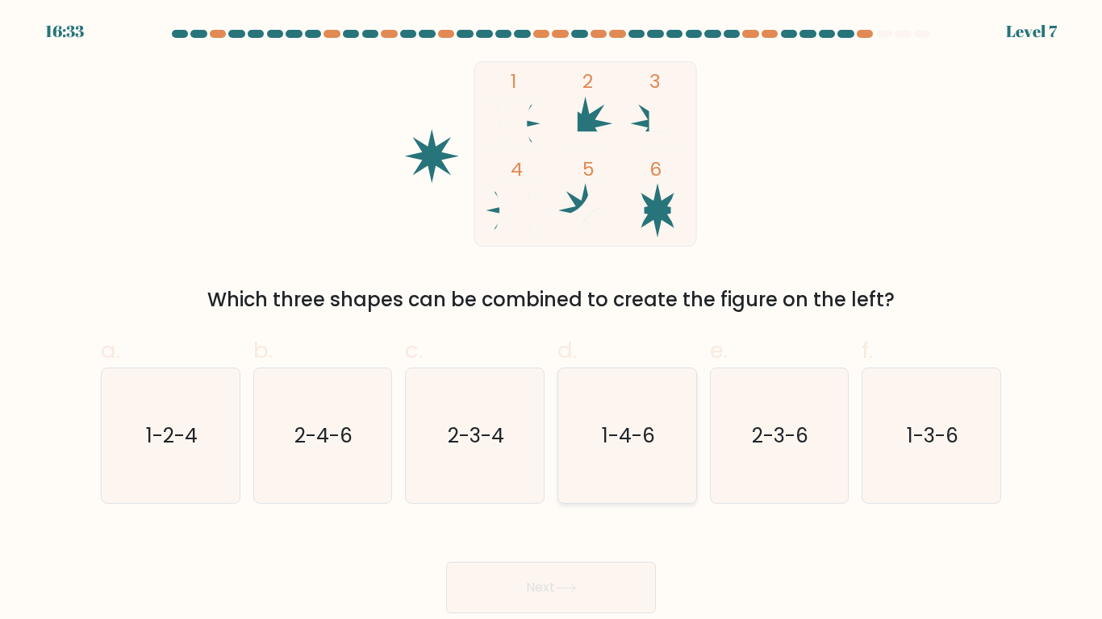
click at [634, 456] on icon "1-4-6" at bounding box center [627, 436] width 135 height 135
click at [552, 320] on input "d. 1-4-6" at bounding box center [551, 315] width 1 height 10
radio input "true"
click at [514, 565] on button "Next" at bounding box center [551, 588] width 210 height 52
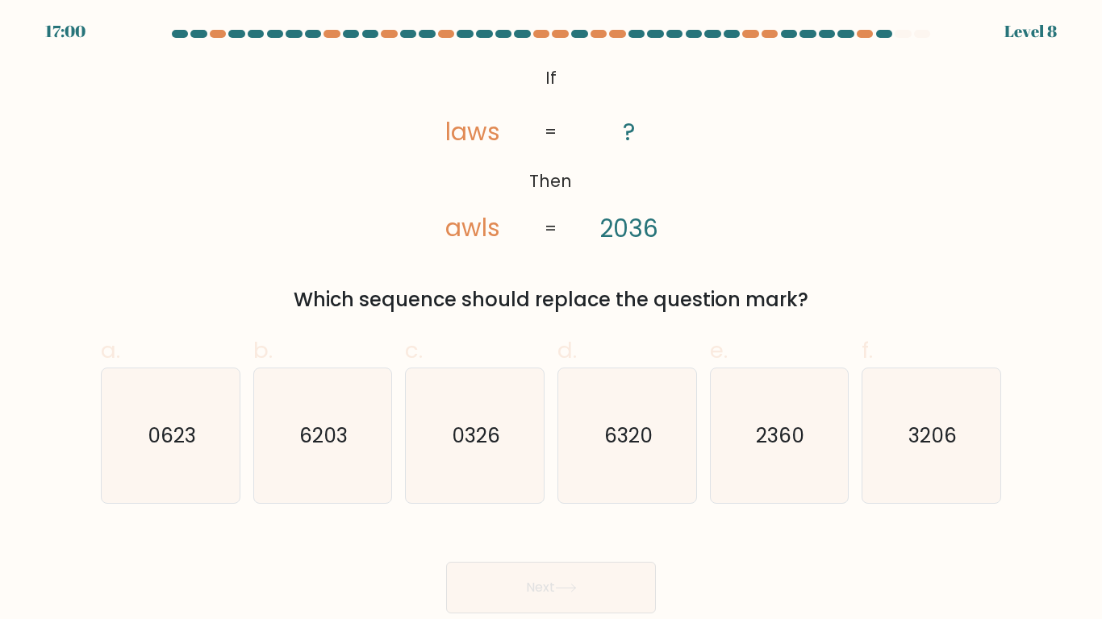
click at [581, 248] on div "@import url('https://fonts.googleapis.com/css?family=Abril+Fatface:400,100,100i…" at bounding box center [550, 187] width 919 height 253
click at [642, 269] on div "@import url('https://fonts.googleapis.com/css?family=Abril+Fatface:400,100,100i…" at bounding box center [550, 187] width 919 height 253
click at [953, 431] on text "3206" at bounding box center [932, 436] width 48 height 28
click at [552, 320] on input "f. 3206" at bounding box center [551, 315] width 1 height 10
radio input "true"
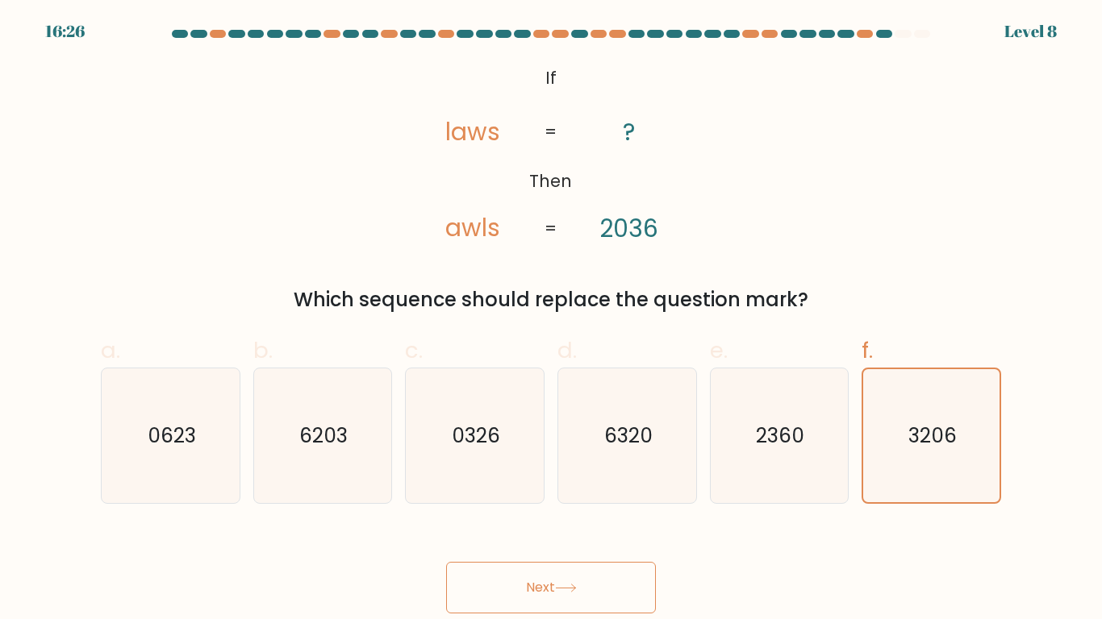
click at [559, 577] on button "Next" at bounding box center [551, 588] width 210 height 52
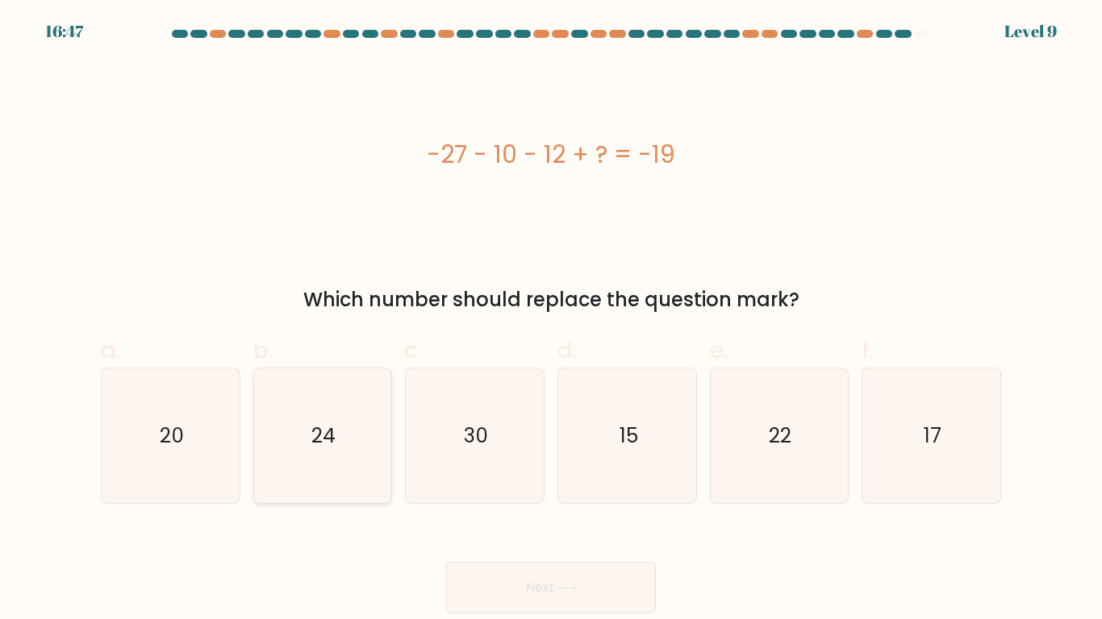
click at [356, 444] on icon "24" at bounding box center [322, 436] width 135 height 135
click at [551, 320] on input "b. 24" at bounding box center [551, 315] width 1 height 10
radio input "true"
click at [421, 442] on icon "30" at bounding box center [474, 436] width 135 height 135
click at [551, 320] on input "c. 30" at bounding box center [551, 315] width 1 height 10
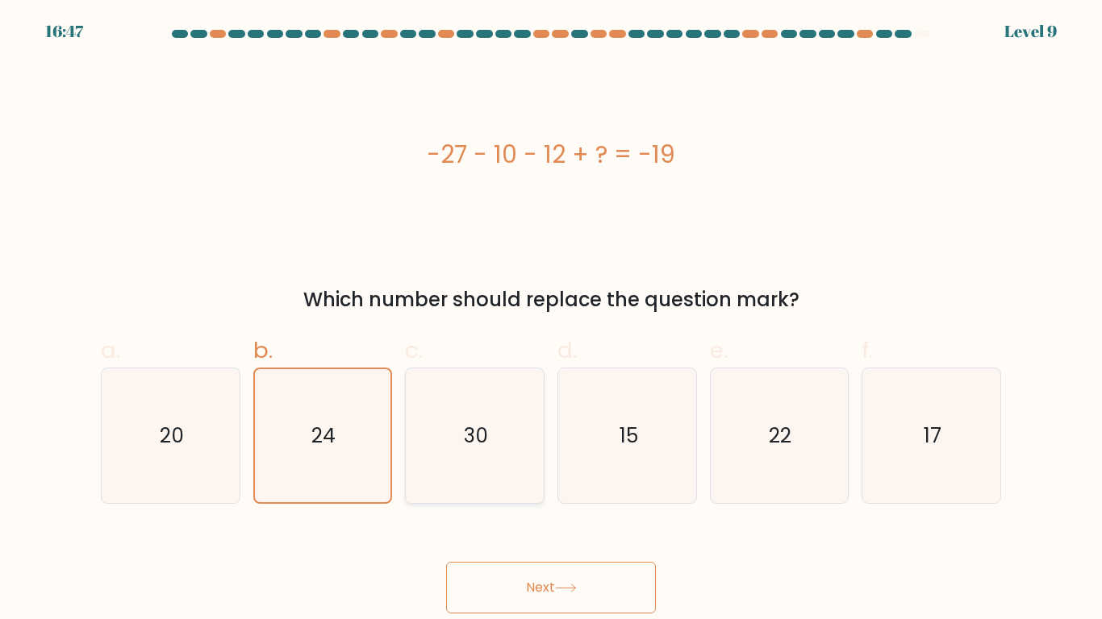
radio input "true"
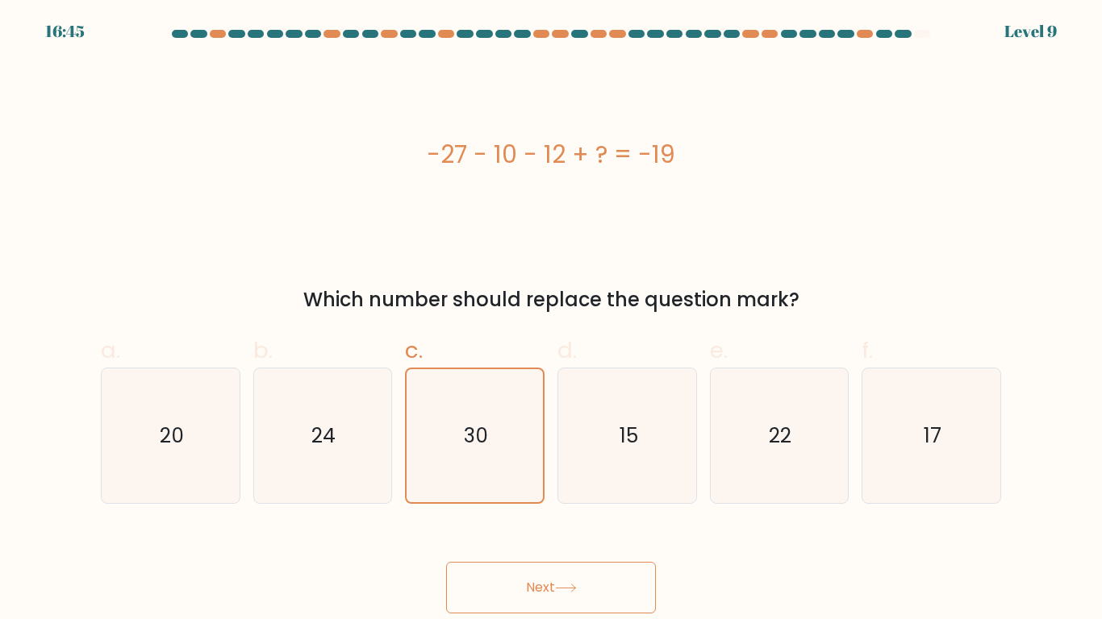
click at [517, 590] on button "Next" at bounding box center [551, 588] width 210 height 52
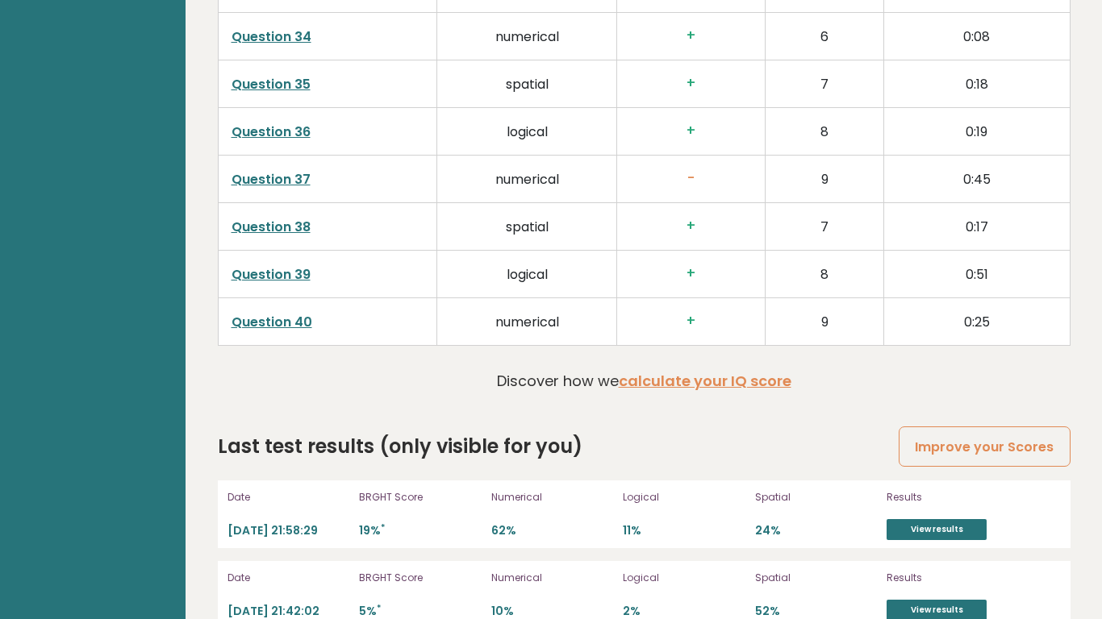
scroll to position [4244, 0]
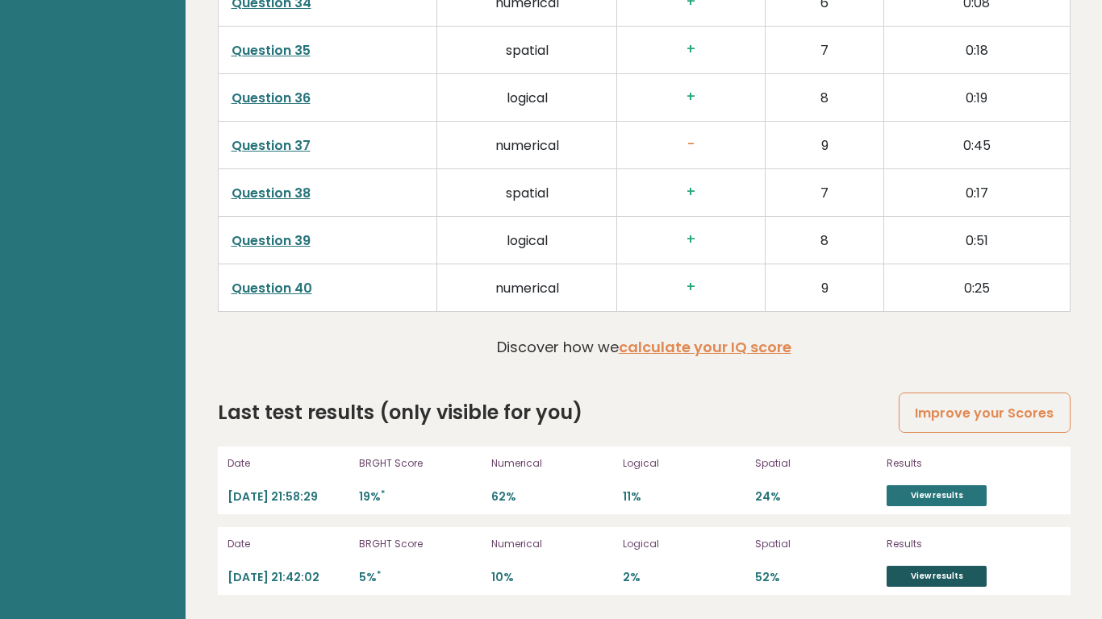
click at [927, 576] on link "View results" at bounding box center [936, 576] width 100 height 21
click at [918, 496] on link "View results" at bounding box center [936, 495] width 100 height 21
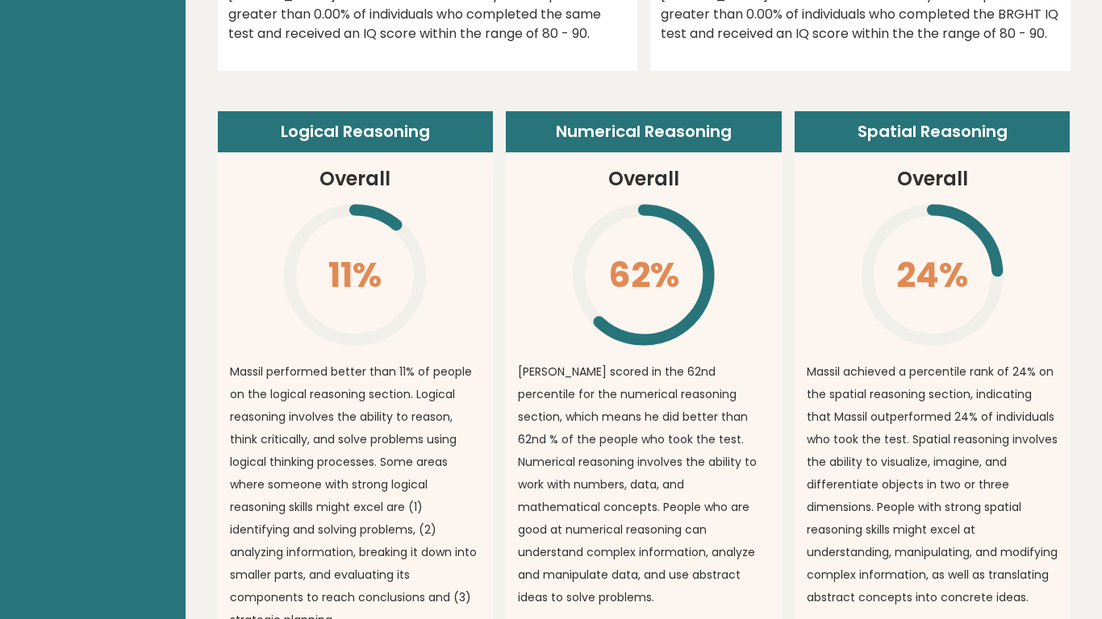
scroll to position [0, 0]
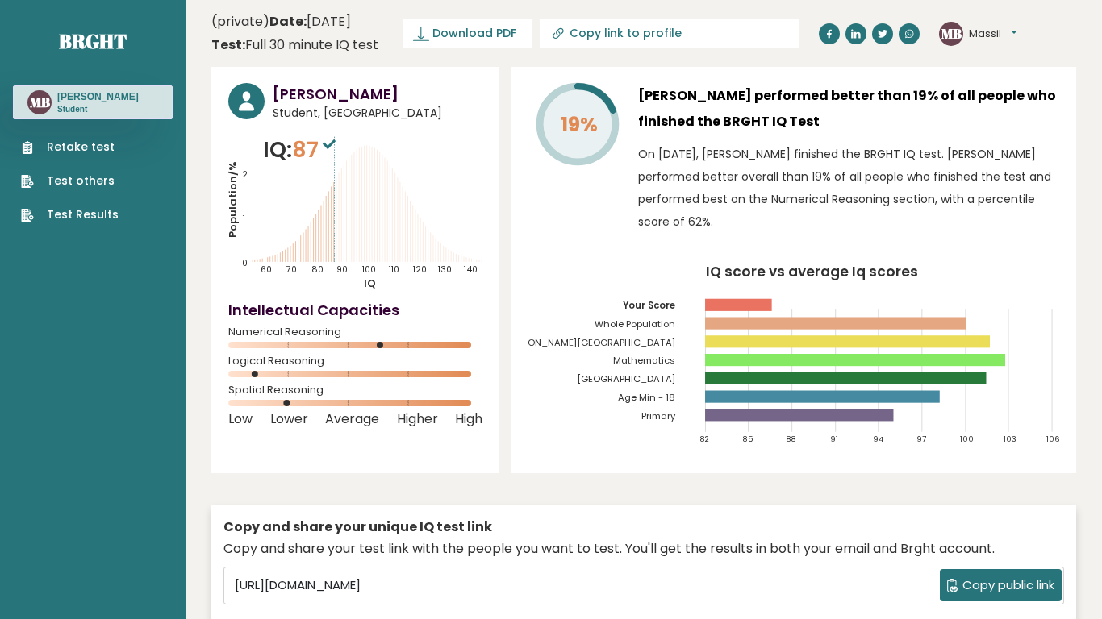
click at [87, 177] on link "Test others" at bounding box center [70, 181] width 98 height 17
click at [90, 222] on link "Test Results" at bounding box center [70, 214] width 98 height 17
click at [531, 23] on link "Download PDF" at bounding box center [466, 33] width 129 height 28
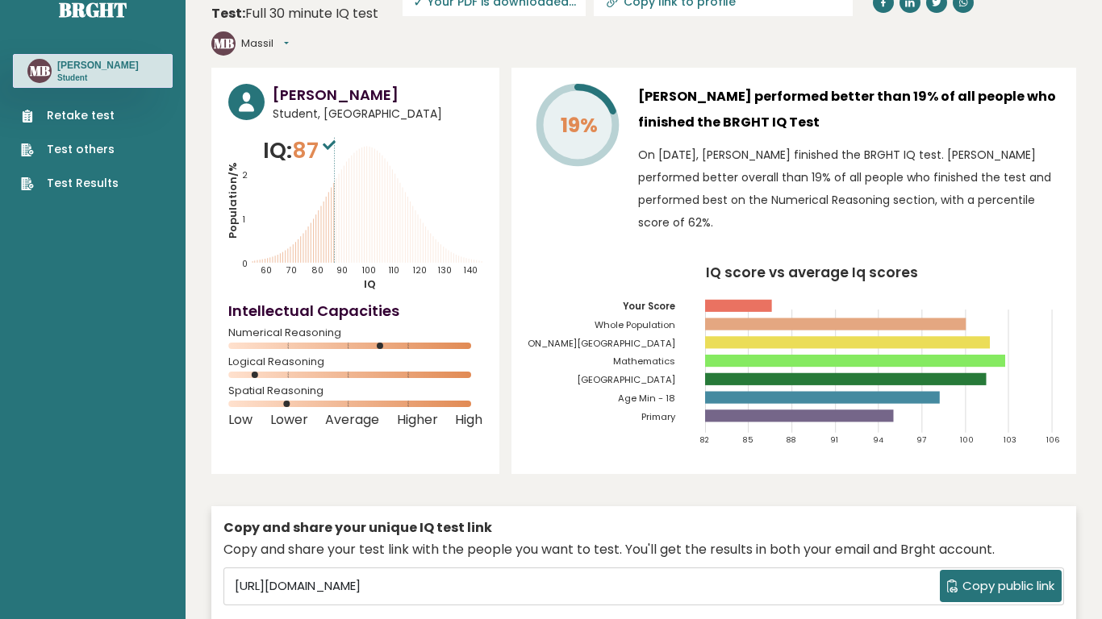
scroll to position [35, 0]
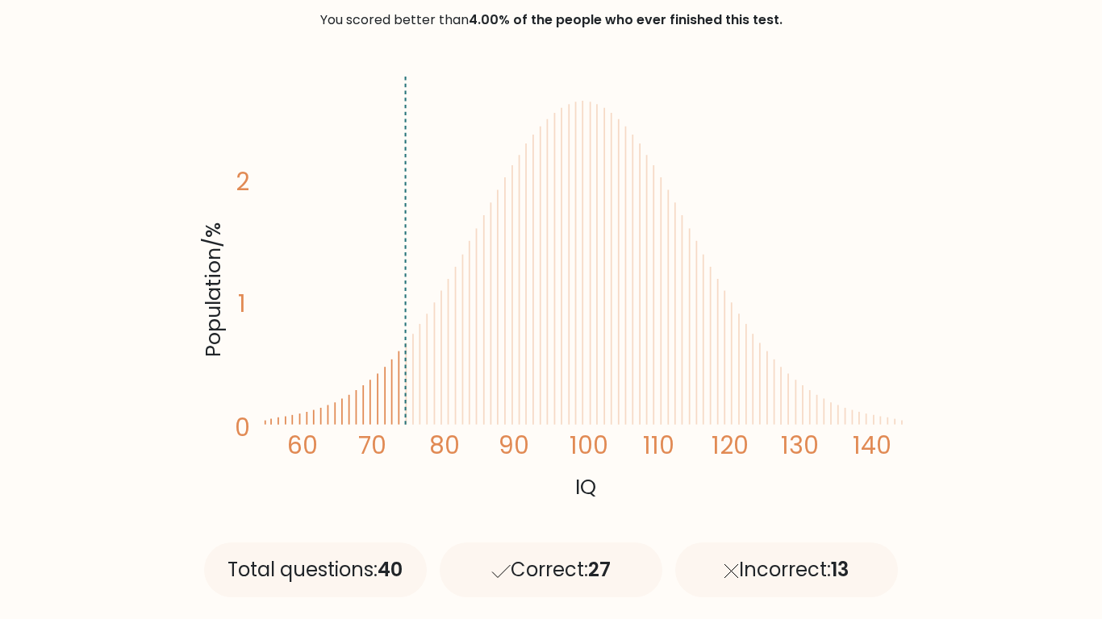
scroll to position [249, 0]
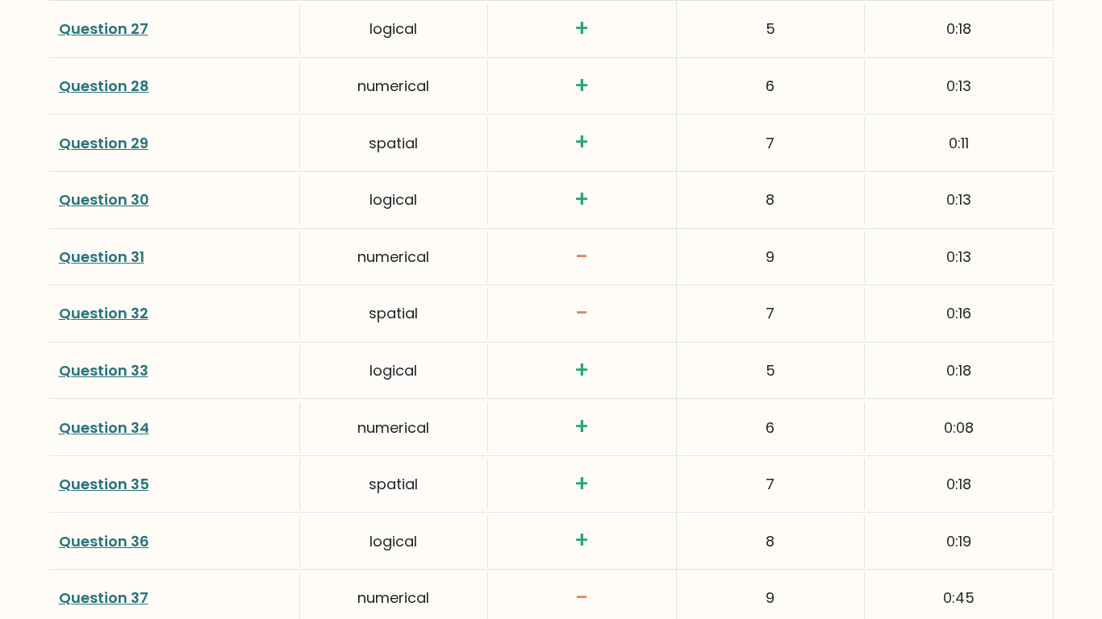
scroll to position [4246, 0]
